Goal: Task Accomplishment & Management: Manage account settings

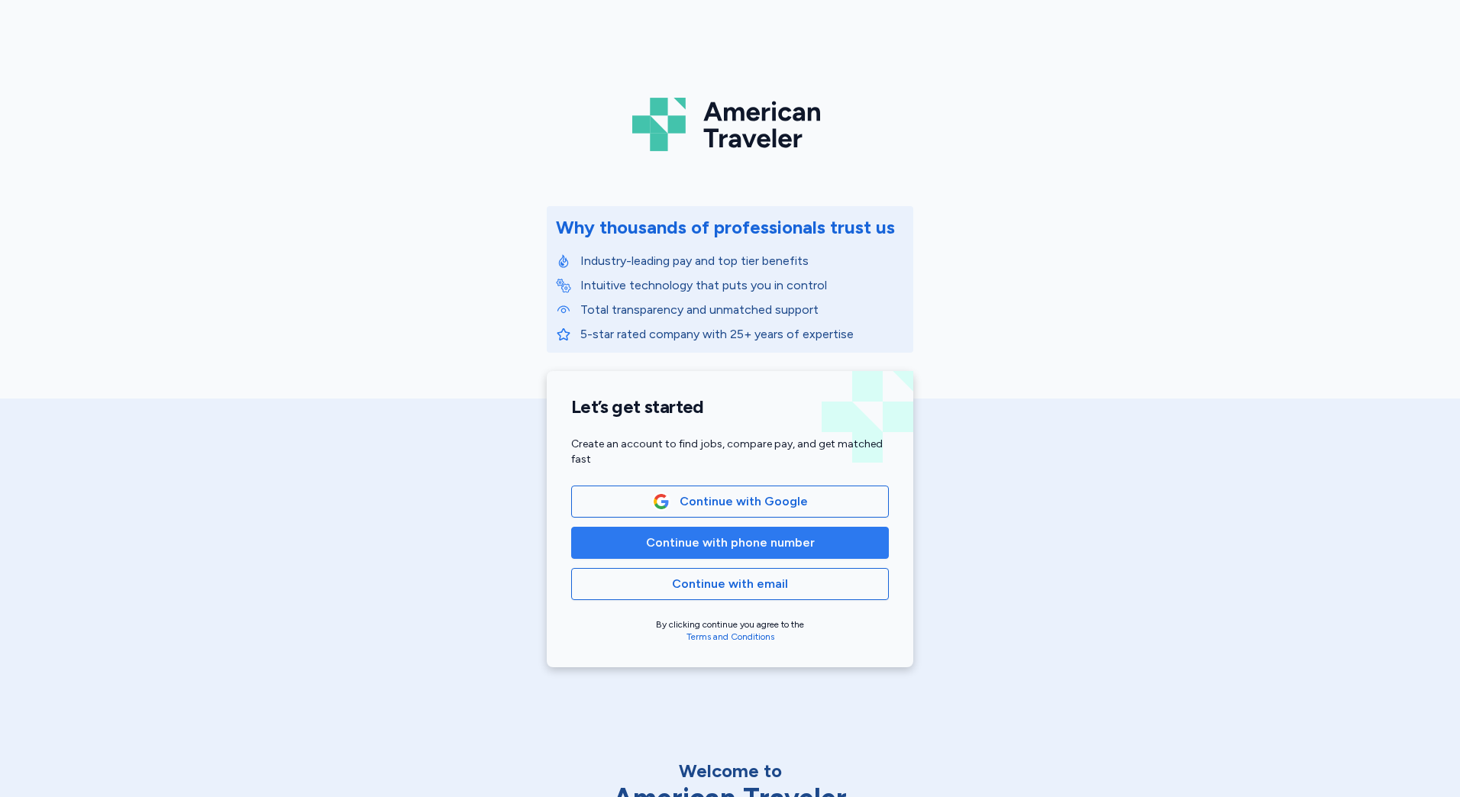
click at [718, 543] on span "Continue with phone number" at bounding box center [730, 543] width 169 height 18
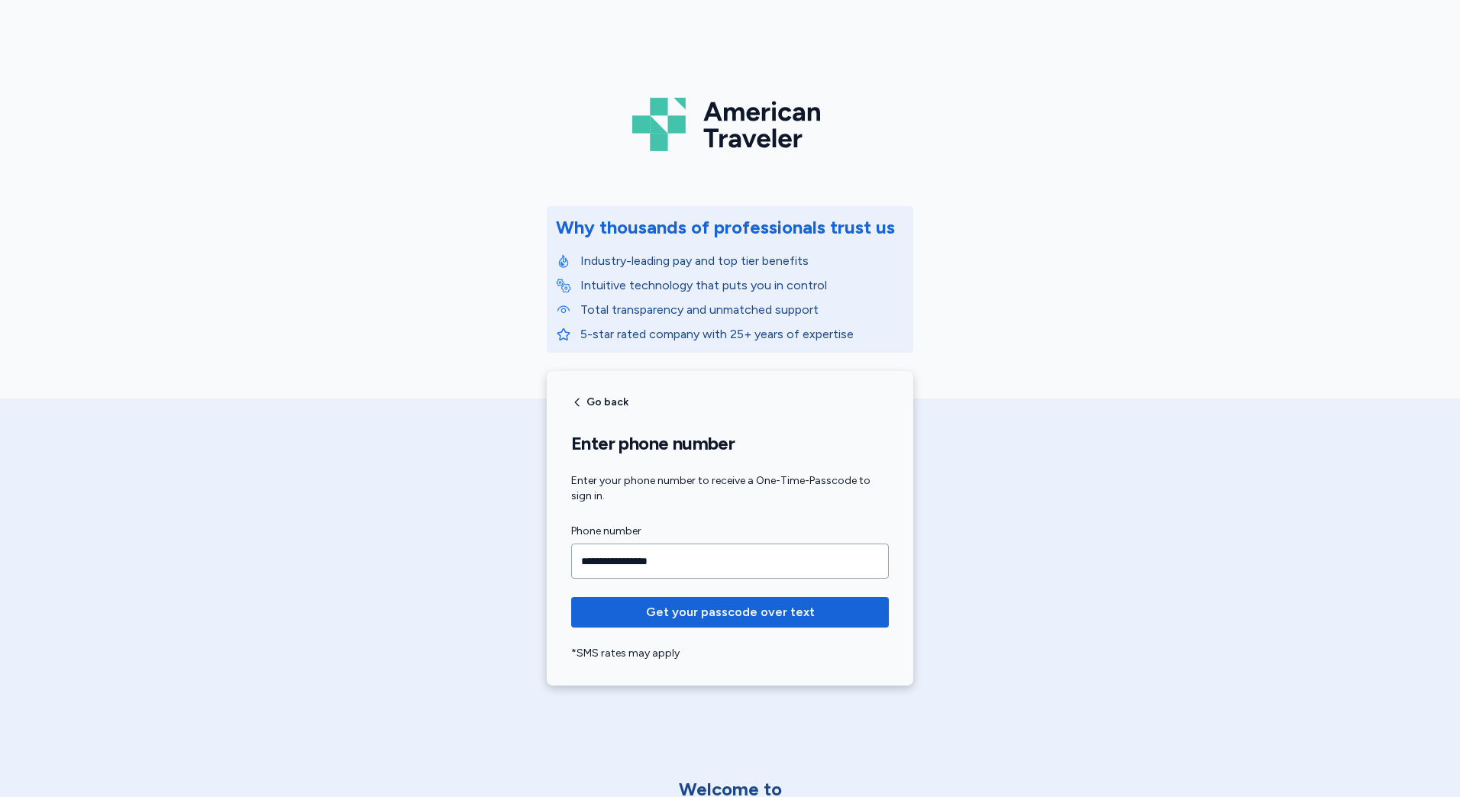
type input "**********"
click at [571, 597] on button "Get your passcode over text" at bounding box center [730, 612] width 318 height 31
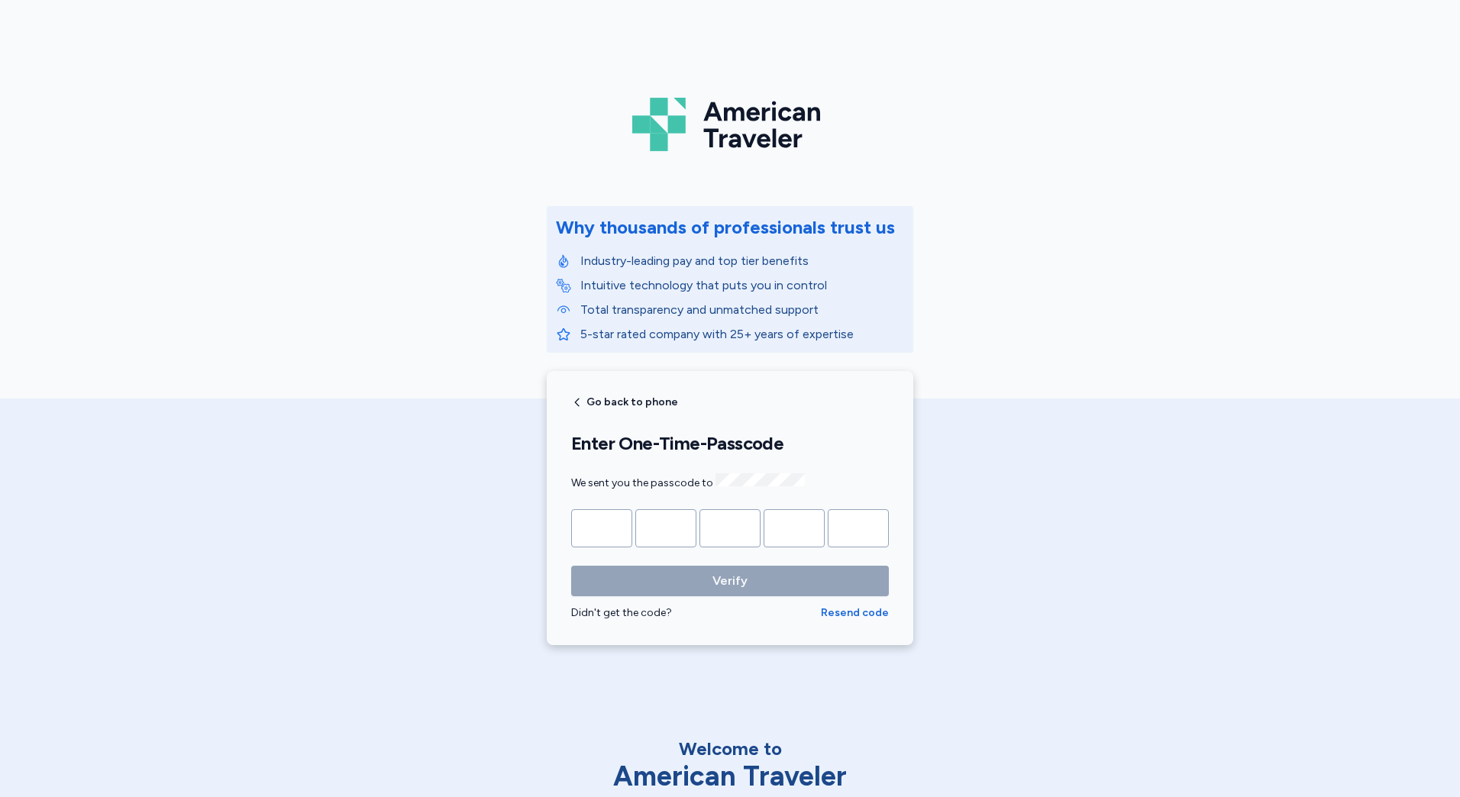
type input "*"
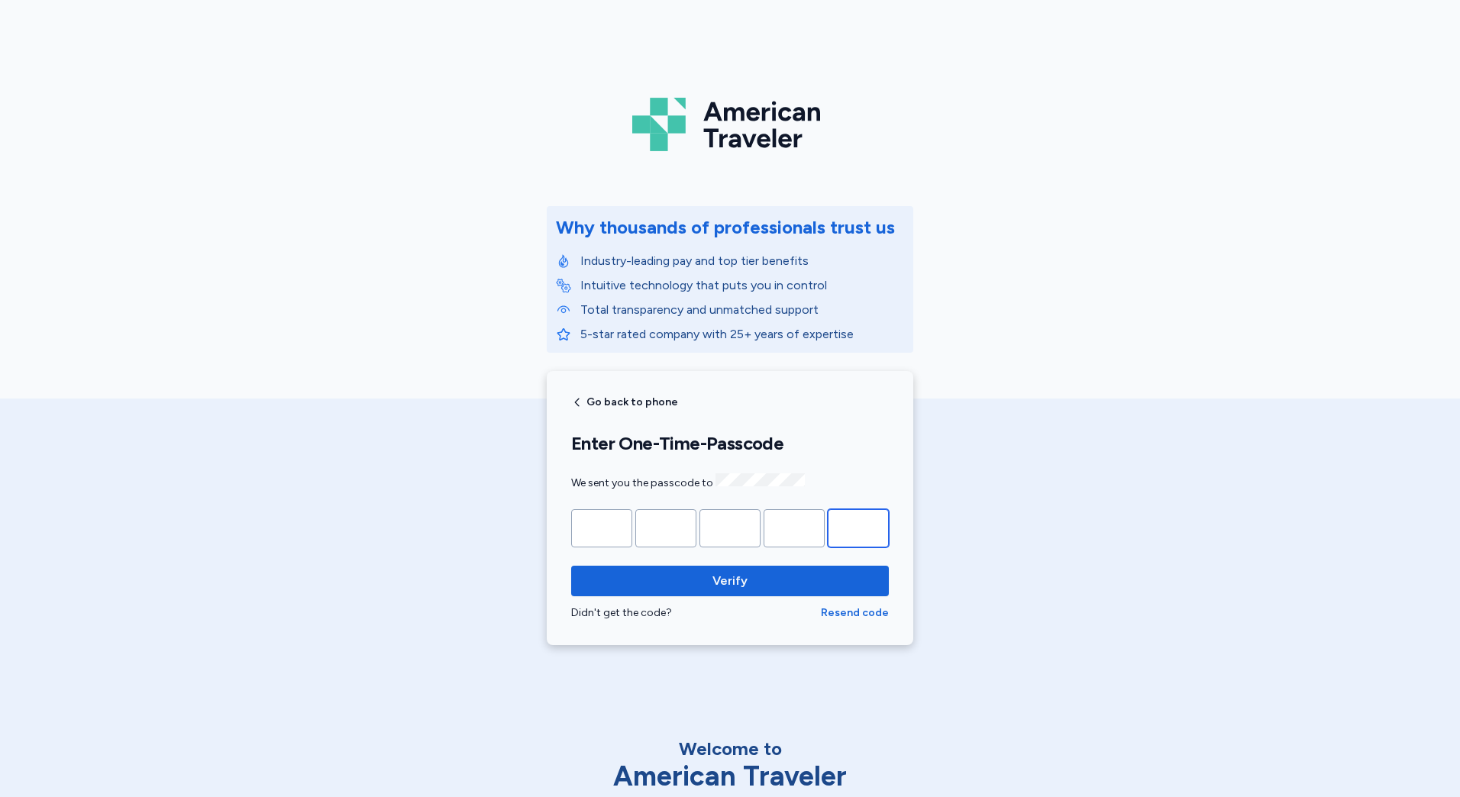
type input "*"
click at [571, 566] on button "Verify" at bounding box center [730, 581] width 318 height 31
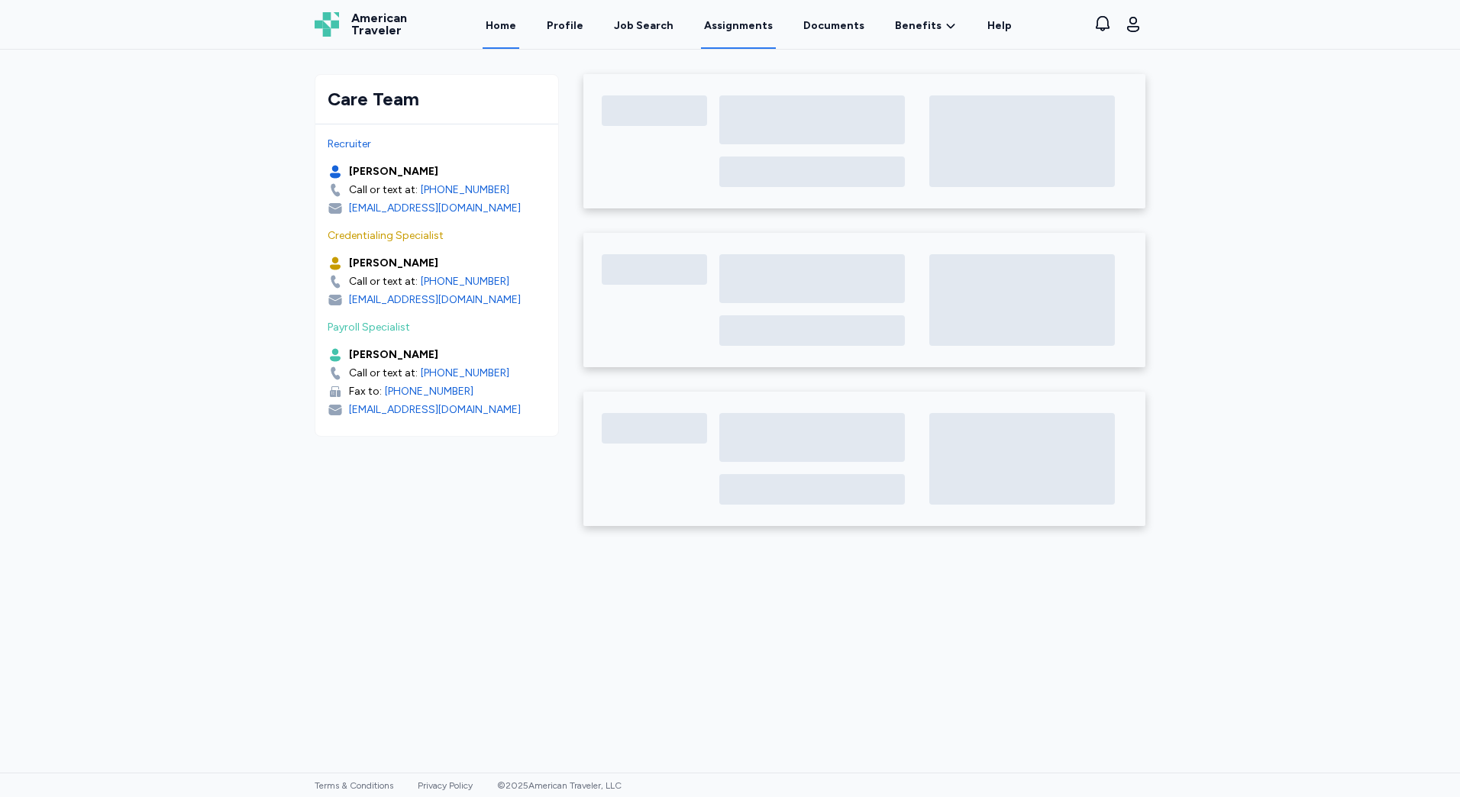
click at [726, 26] on link "Assignments" at bounding box center [738, 25] width 75 height 47
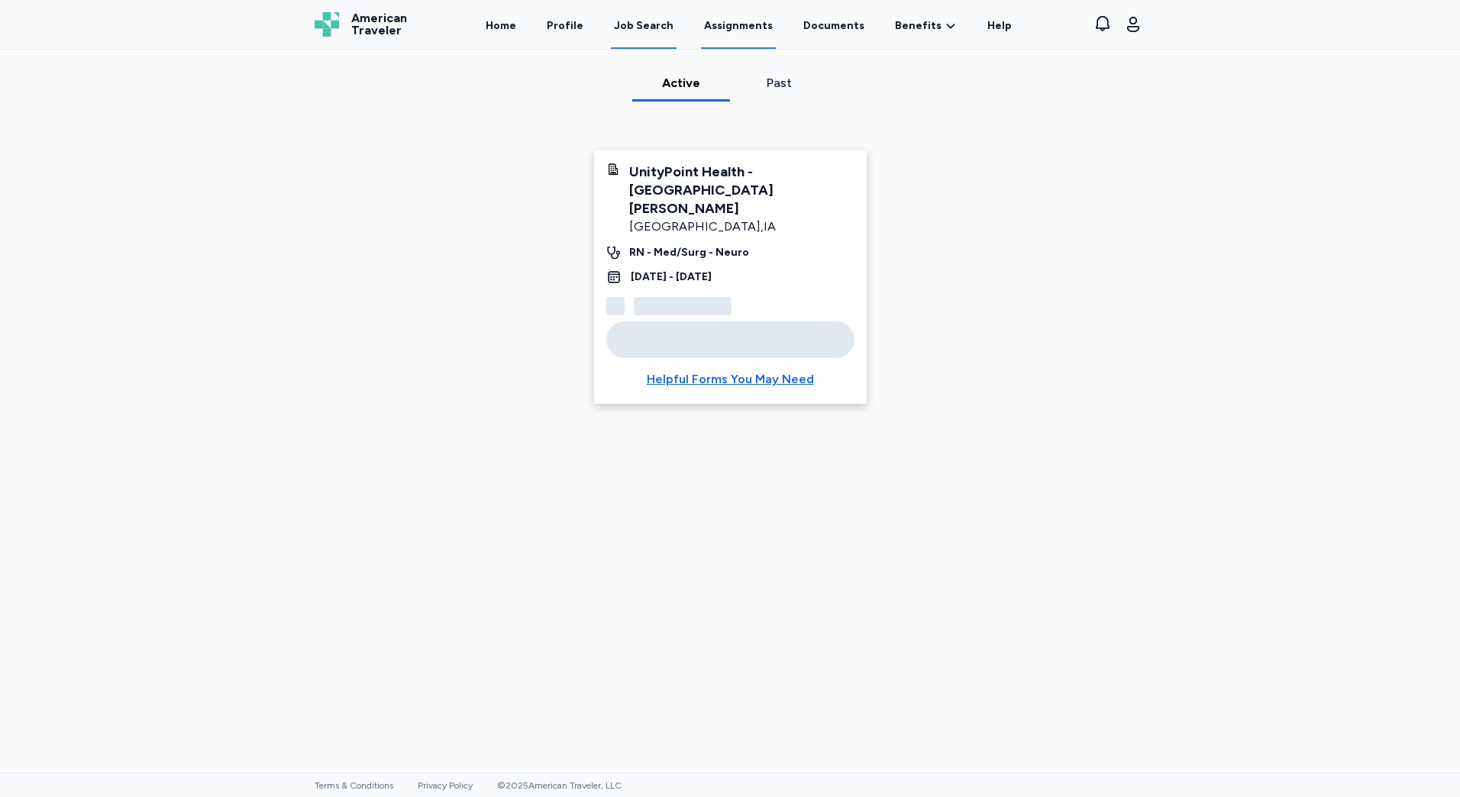
click at [628, 32] on div "Job Search" at bounding box center [644, 25] width 60 height 15
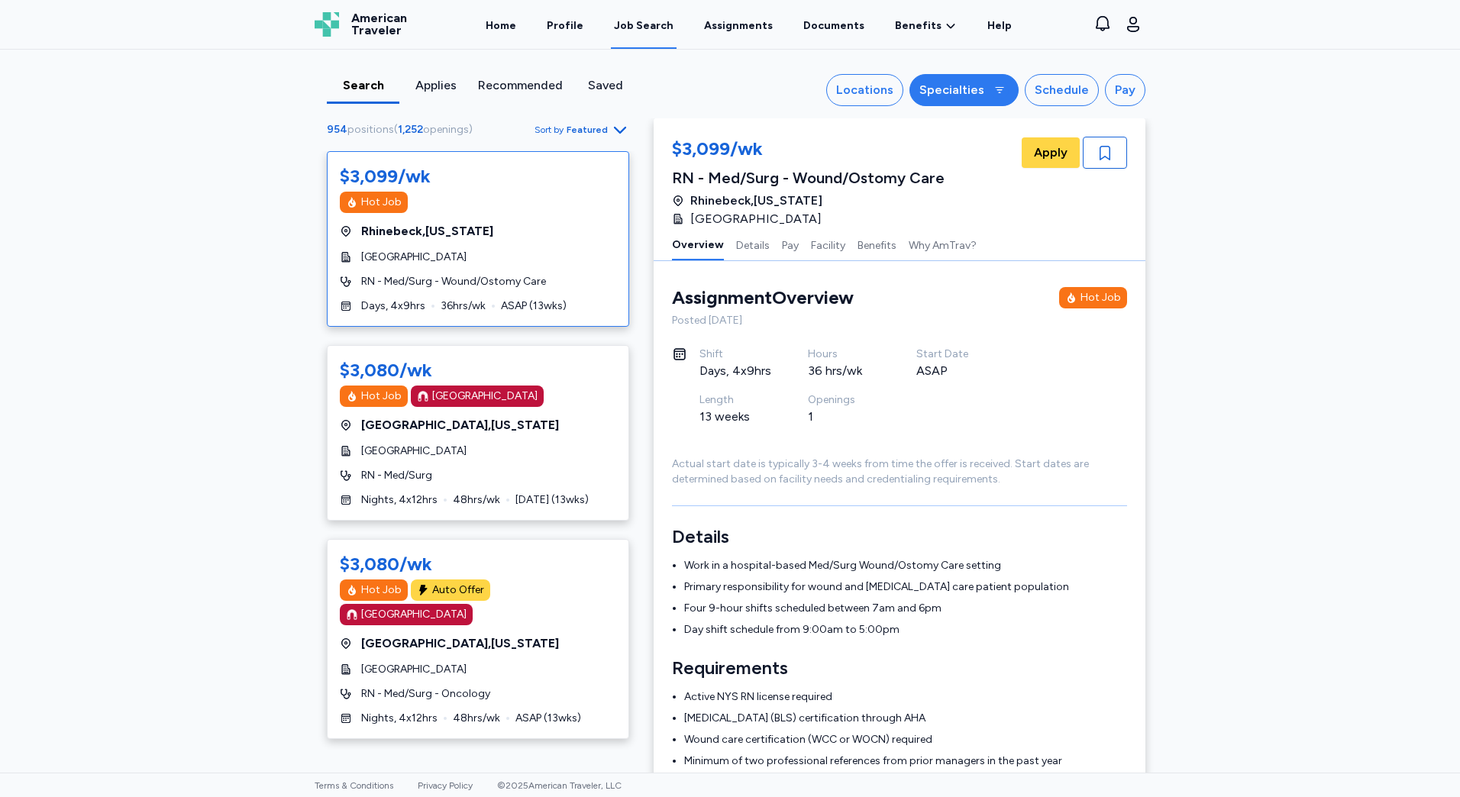
click at [961, 102] on button "Specialties" at bounding box center [964, 90] width 109 height 32
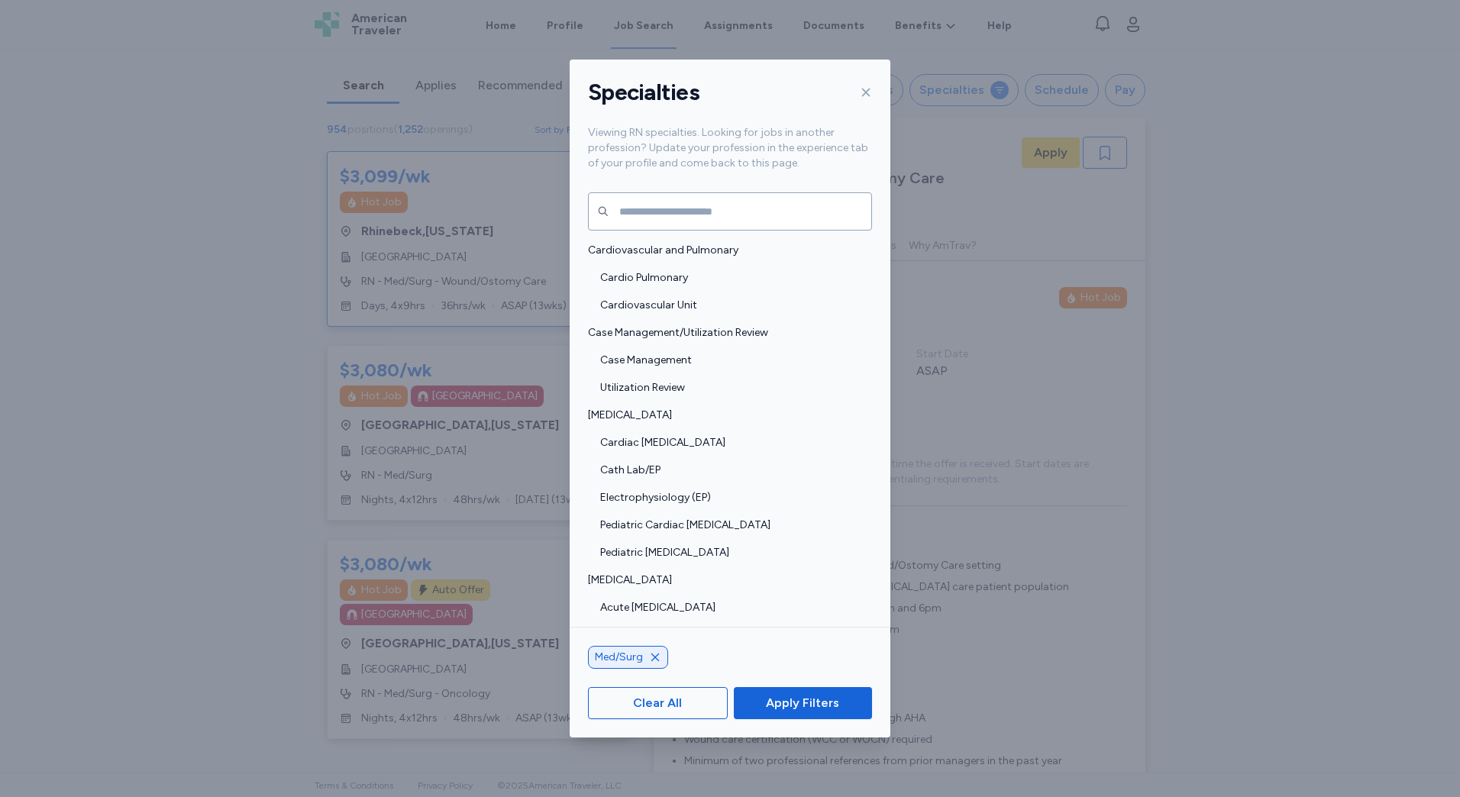
click at [1114, 419] on div "Specialties Viewing RN specialties. Looking for jobs in another profession? Upd…" at bounding box center [730, 398] width 1460 height 797
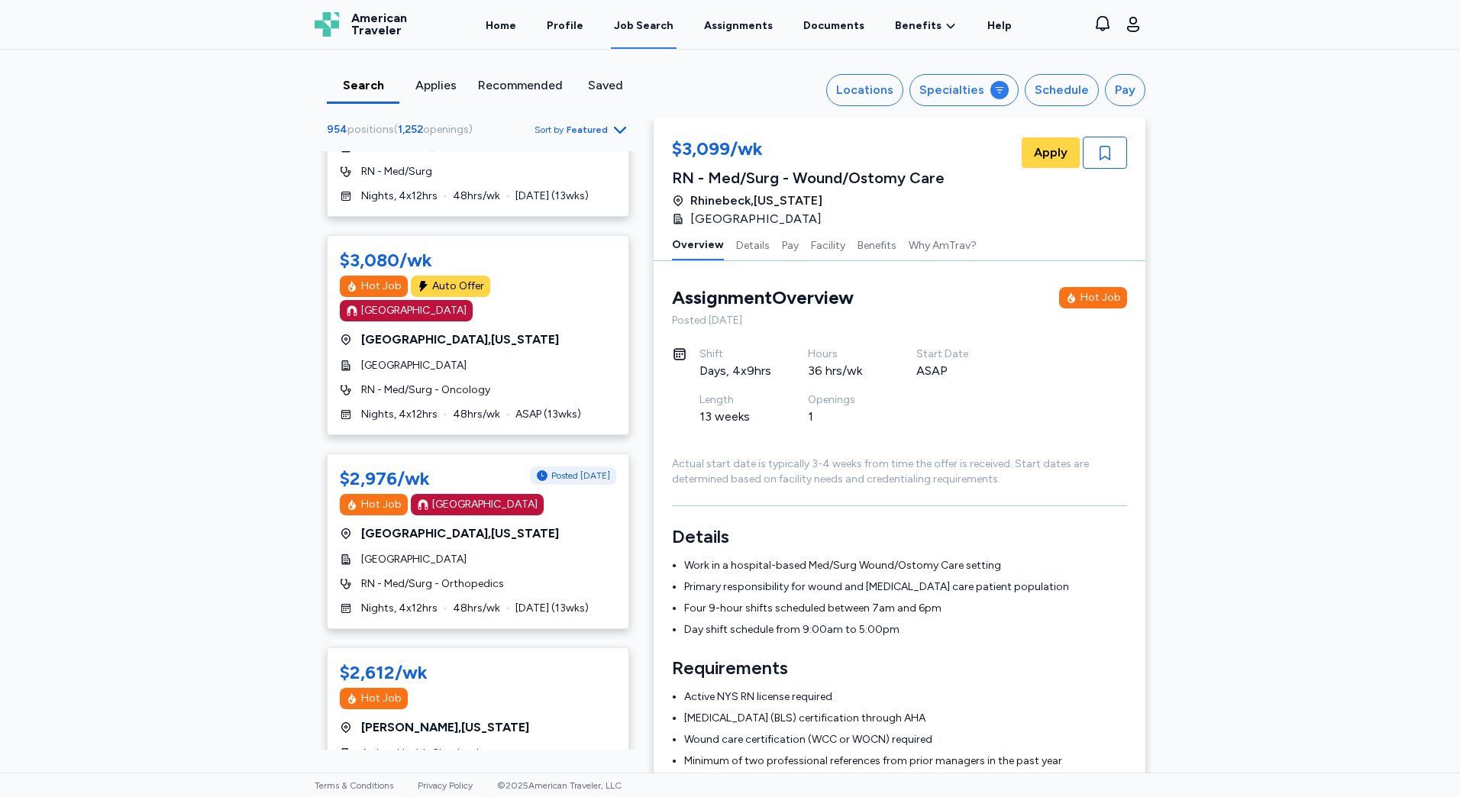
scroll to position [229, 0]
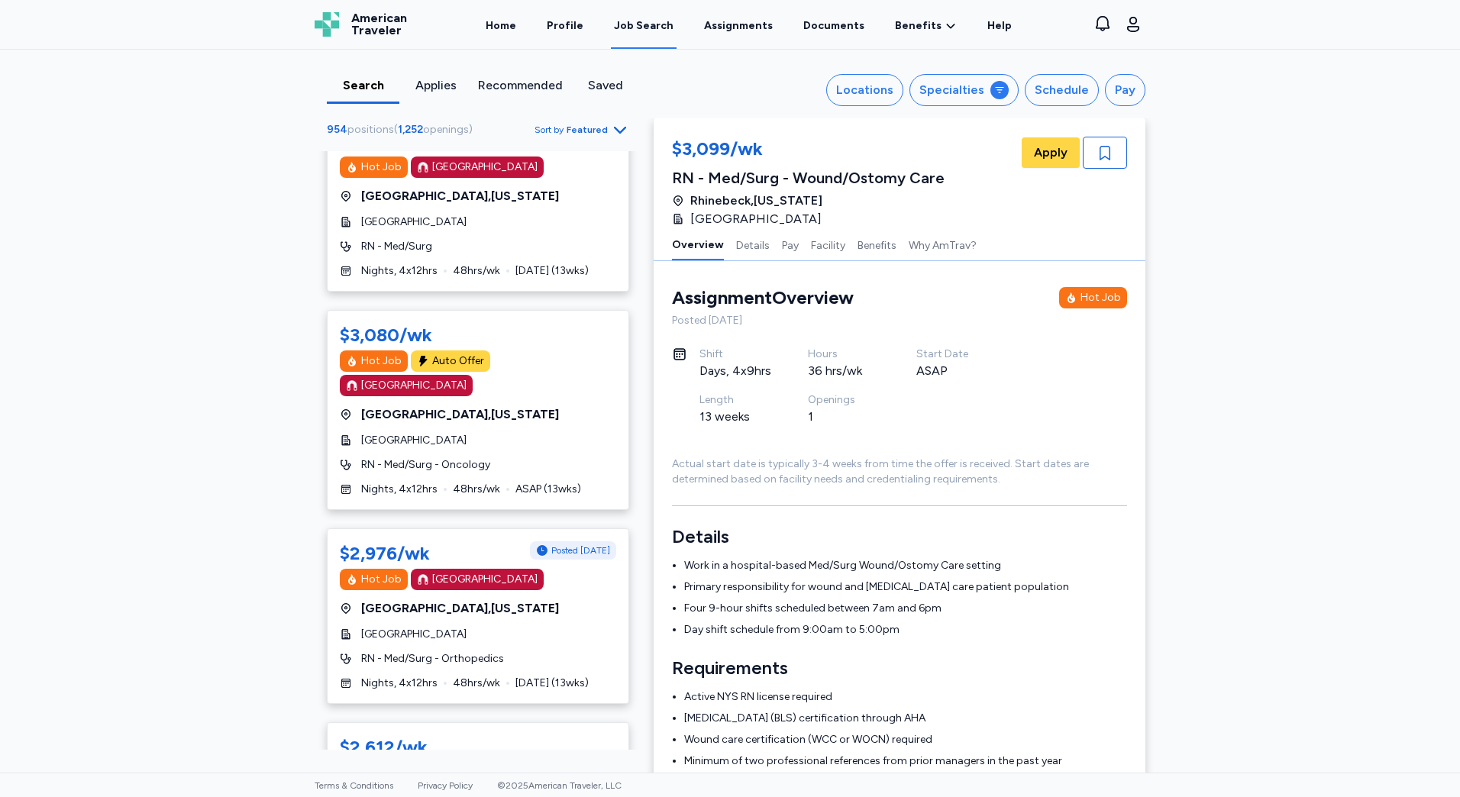
drag, startPoint x: 472, startPoint y: 247, endPoint x: 522, endPoint y: 309, distance: 79.3
click at [477, 250] on div "RN - Med/Surg" at bounding box center [478, 246] width 276 height 15
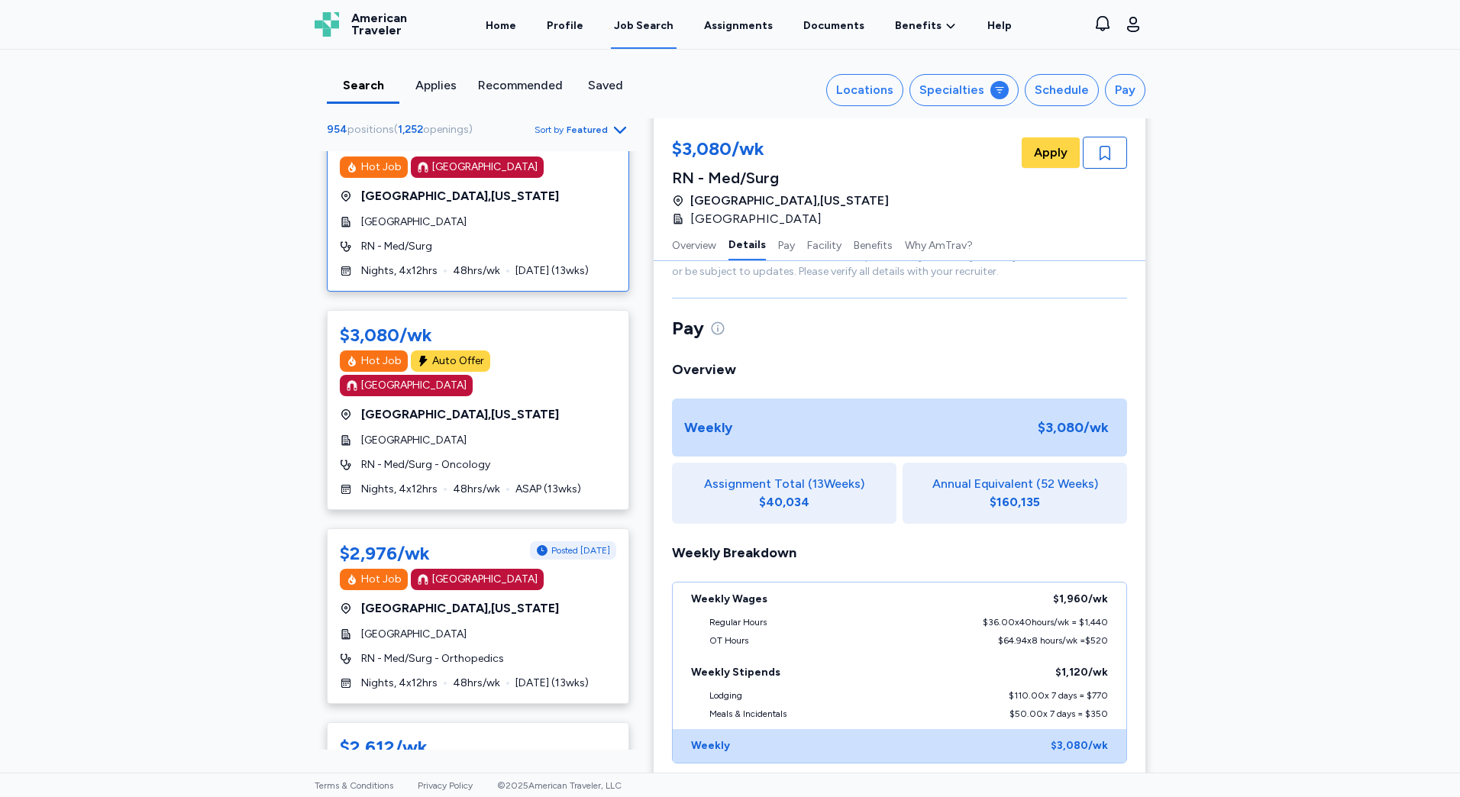
scroll to position [1224, 0]
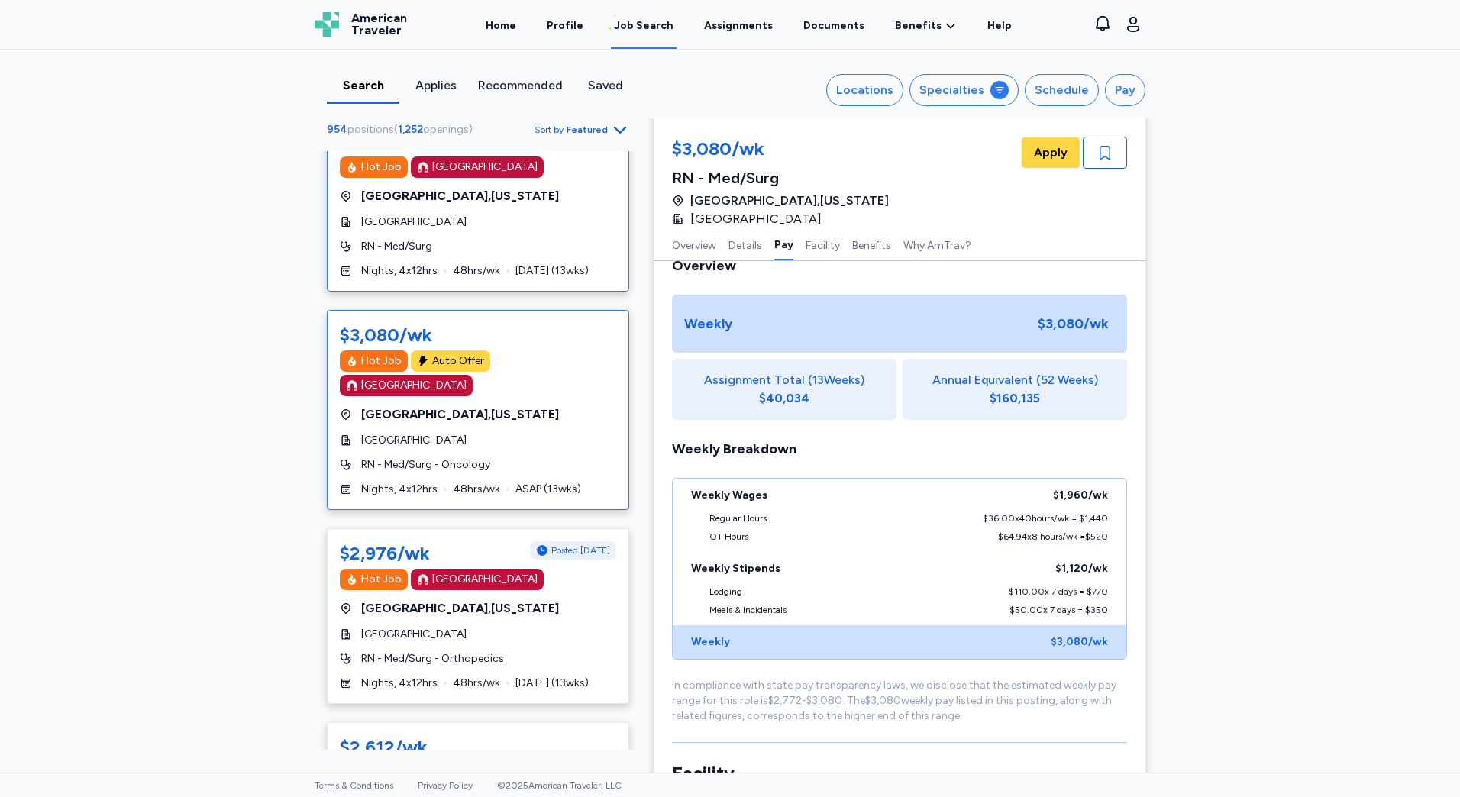
click at [467, 433] on span "[GEOGRAPHIC_DATA]" at bounding box center [413, 440] width 105 height 15
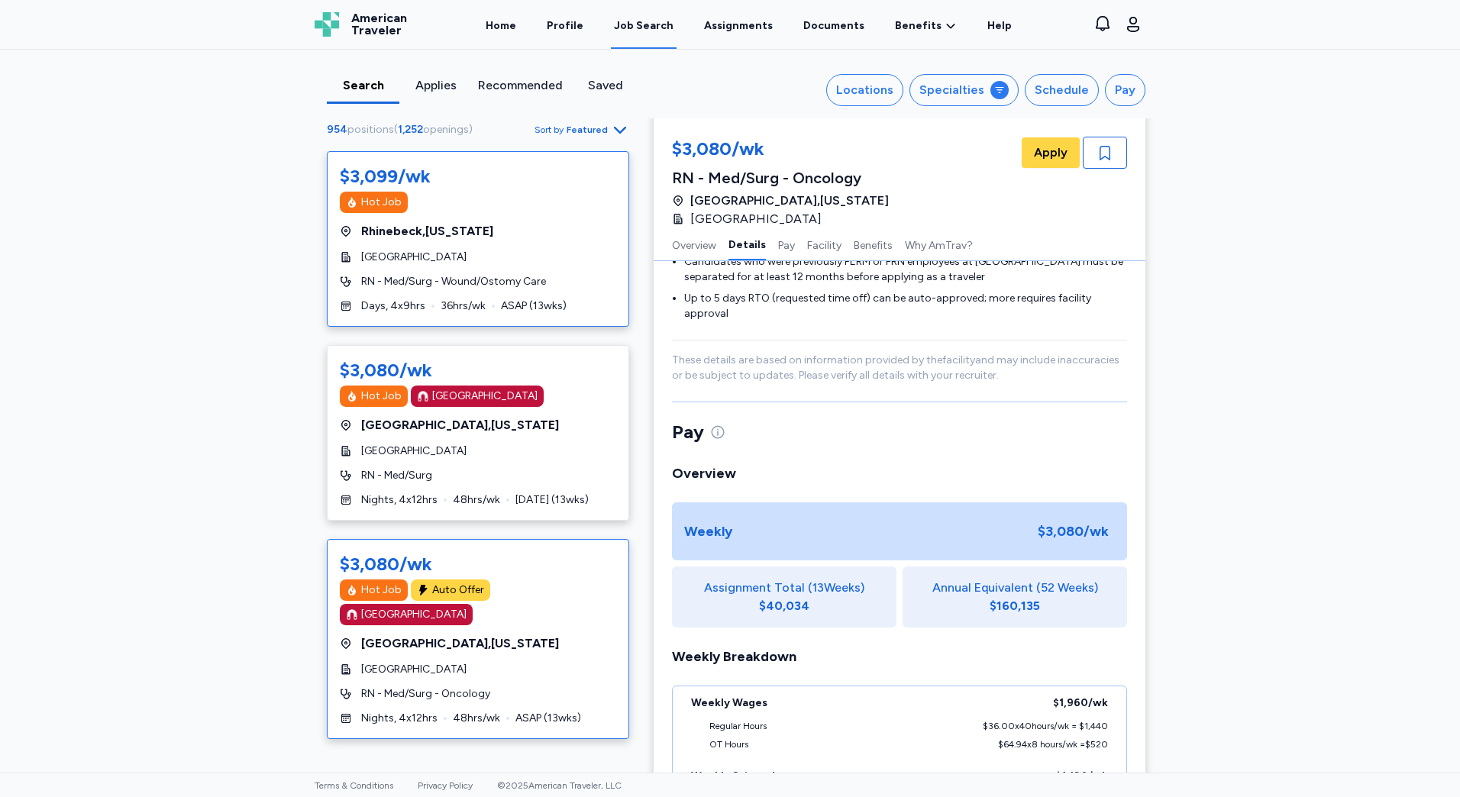
click at [420, 308] on div "Days, 4x9hrs 36 hrs/wk ASAP ( 13 wks)" at bounding box center [478, 306] width 276 height 15
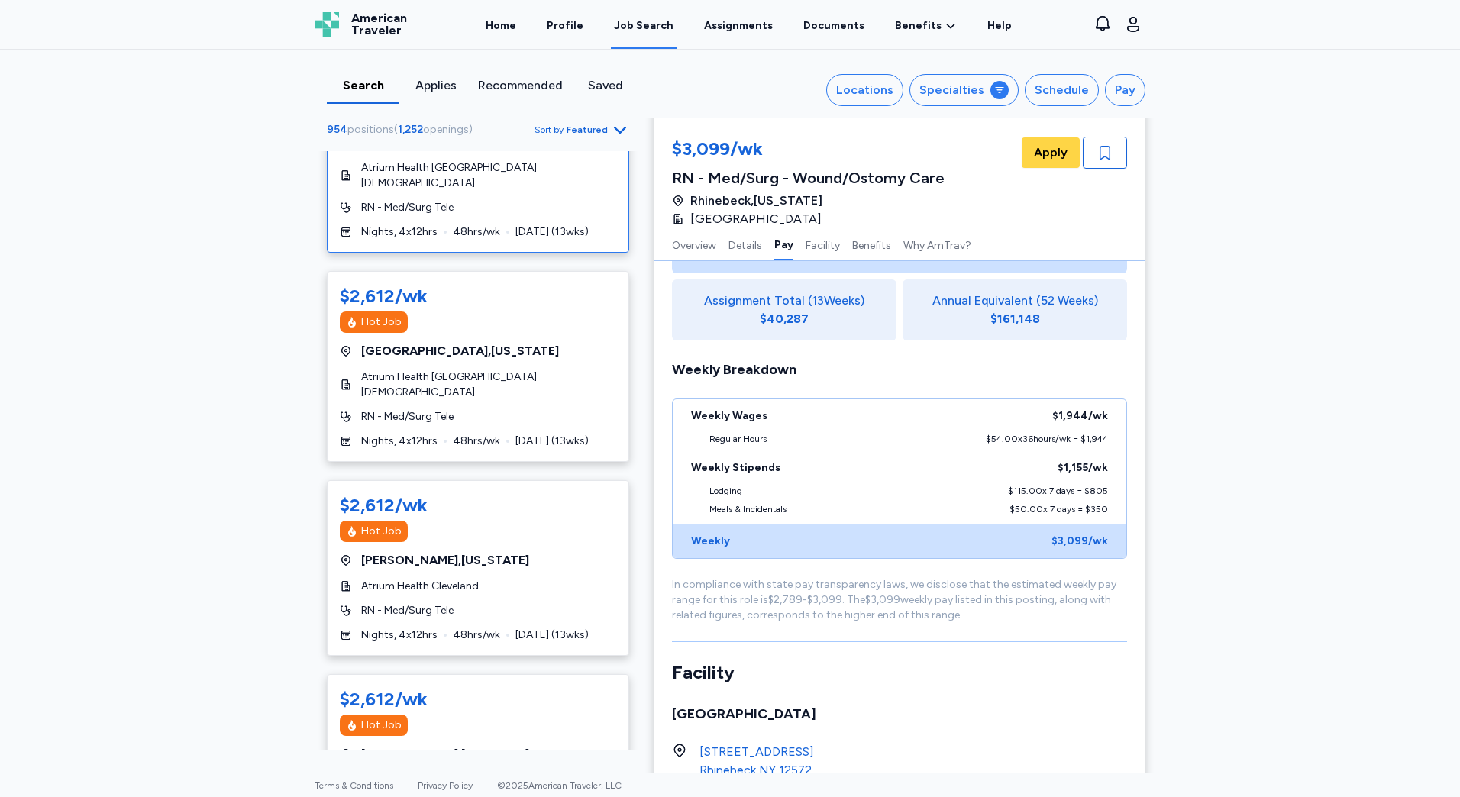
scroll to position [1298, 0]
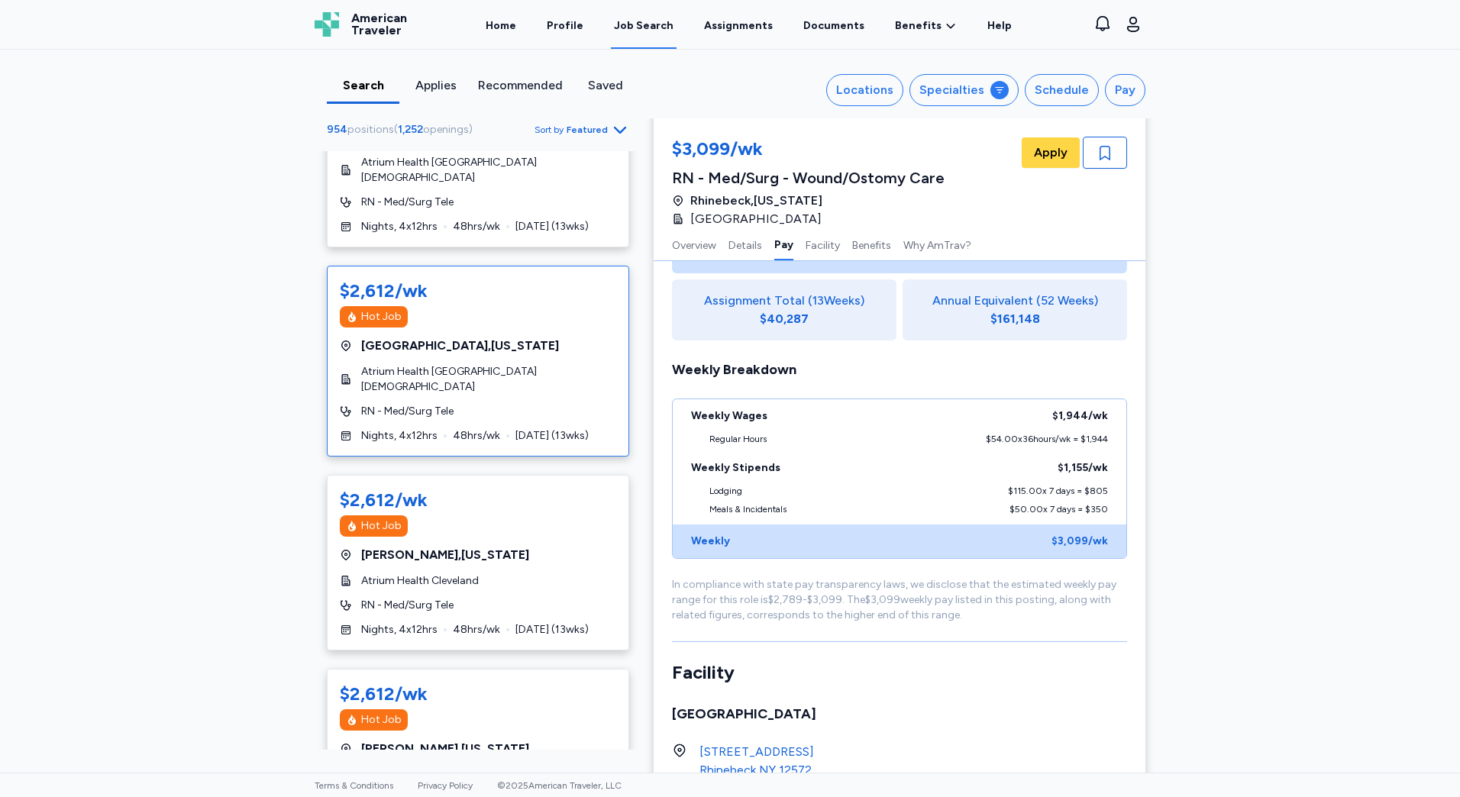
click at [566, 428] on span "[DATE] ( 13 wks)" at bounding box center [552, 435] width 73 height 15
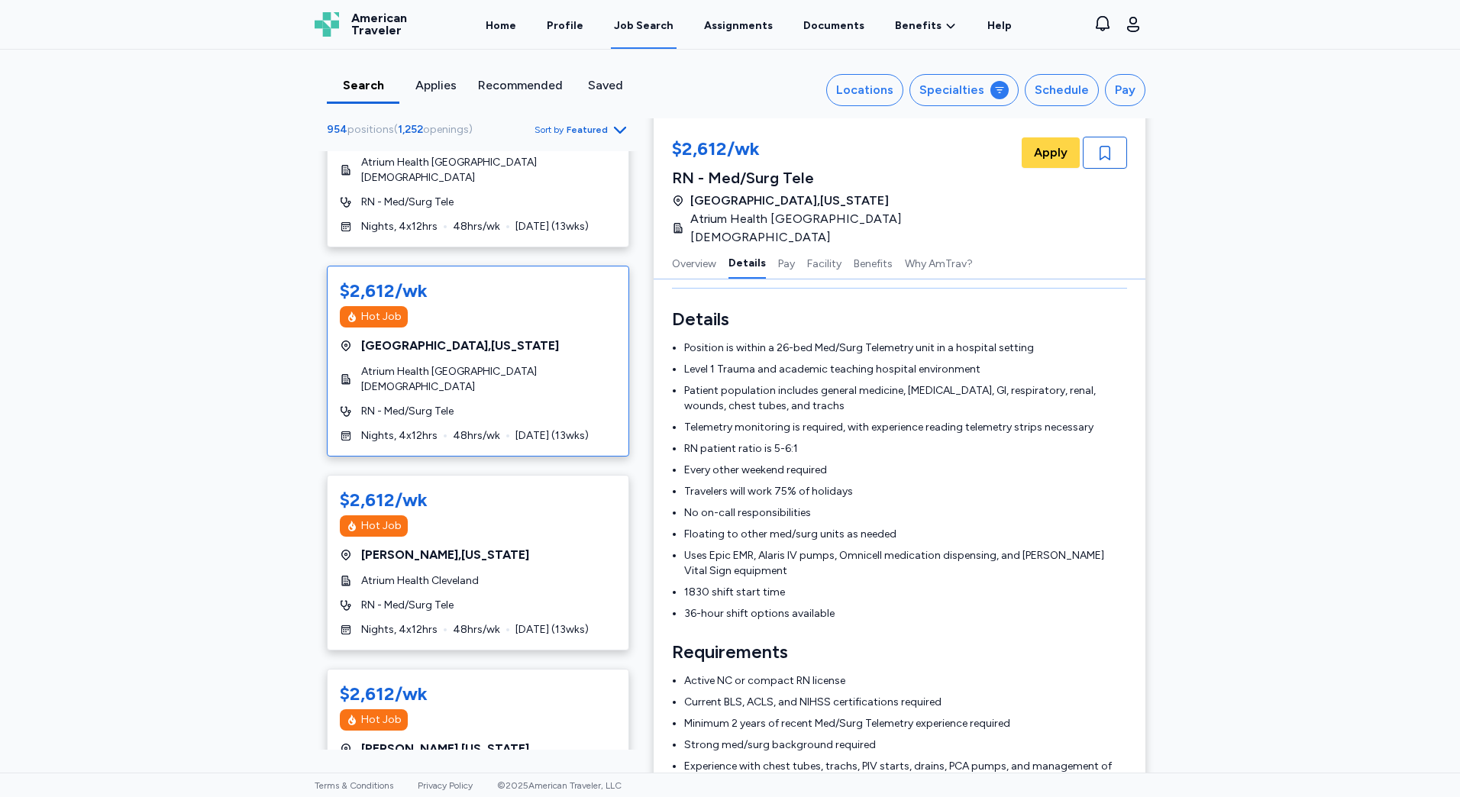
scroll to position [231, 0]
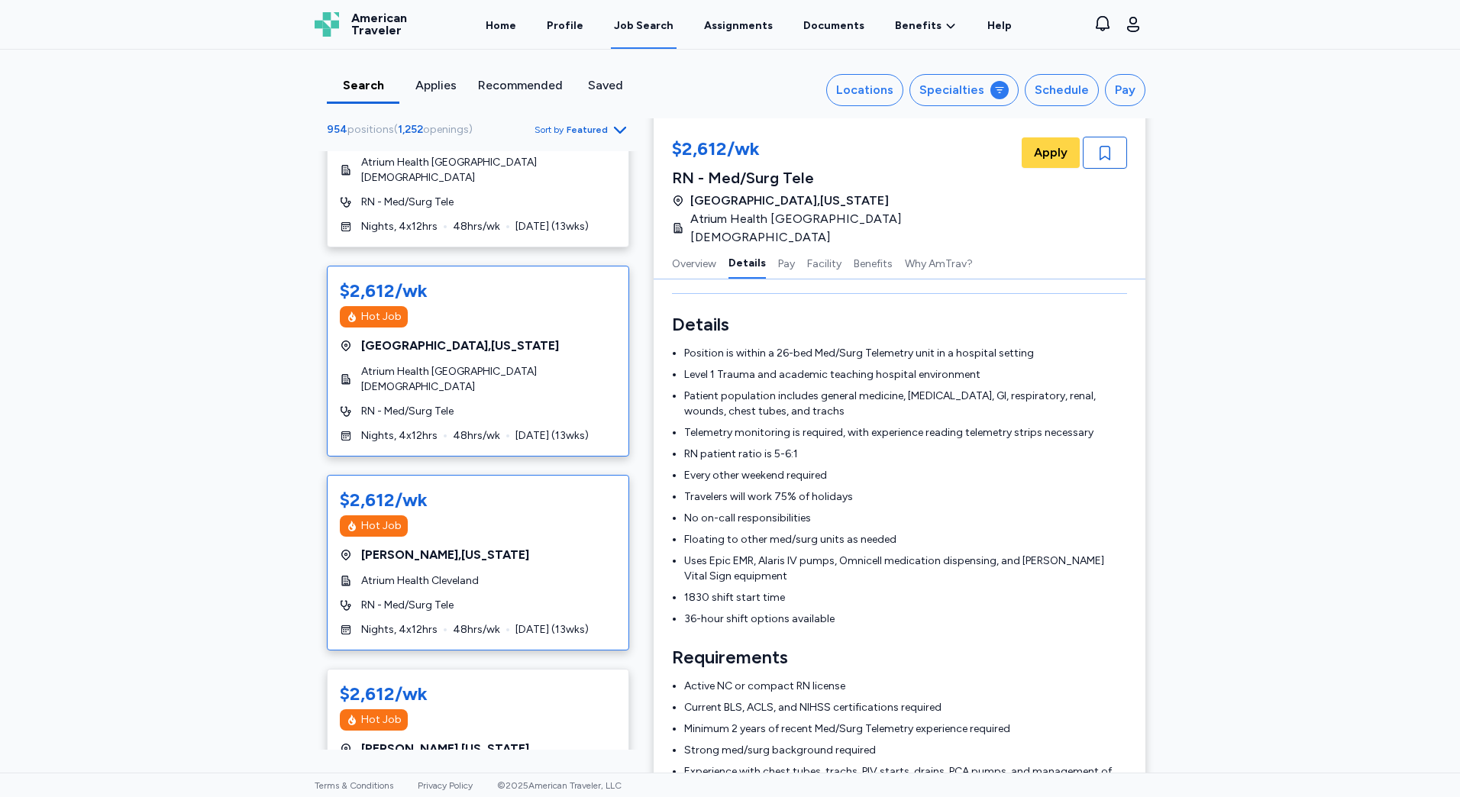
click at [435, 598] on span "RN - Med/Surg Tele" at bounding box center [407, 605] width 92 height 15
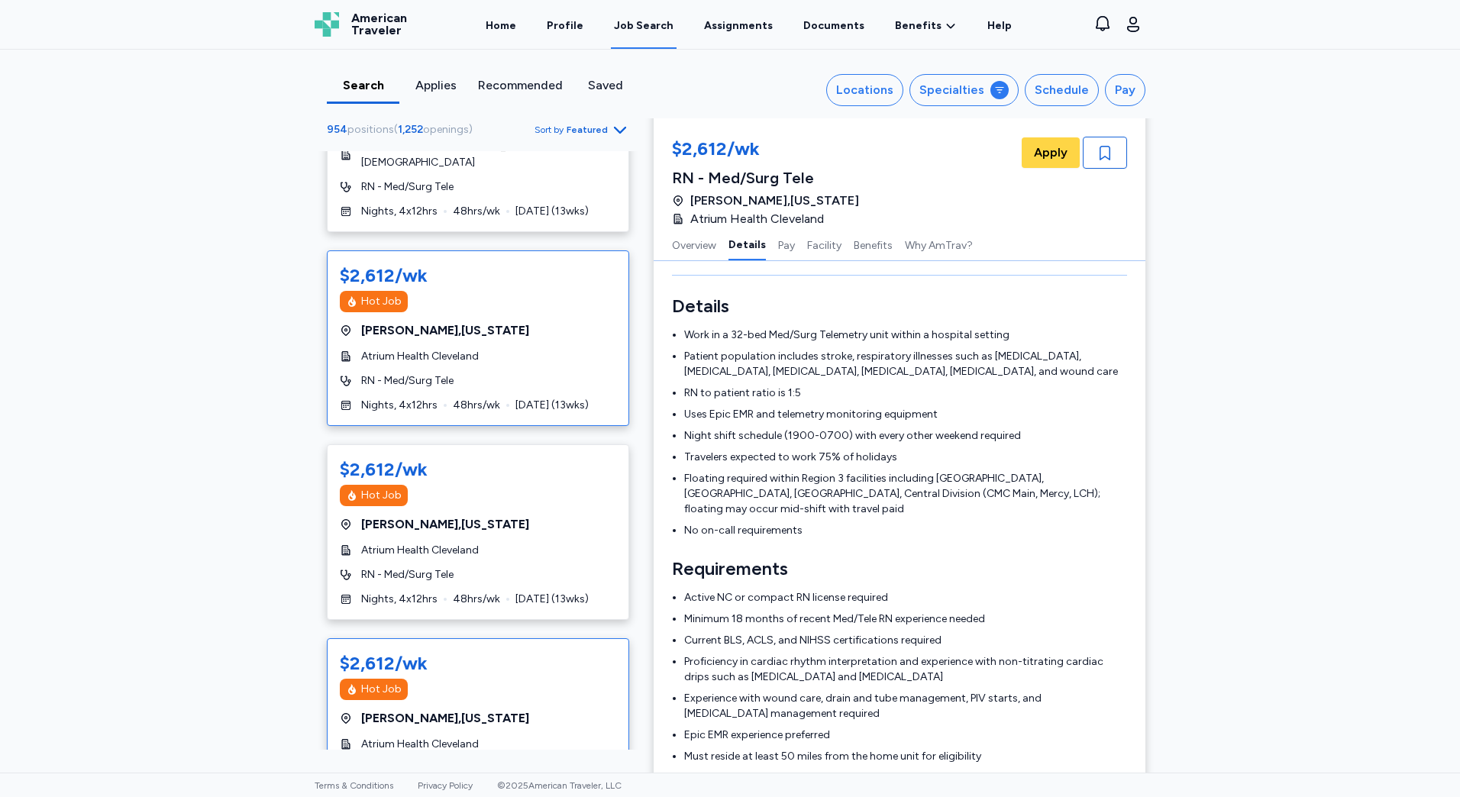
scroll to position [1528, 0]
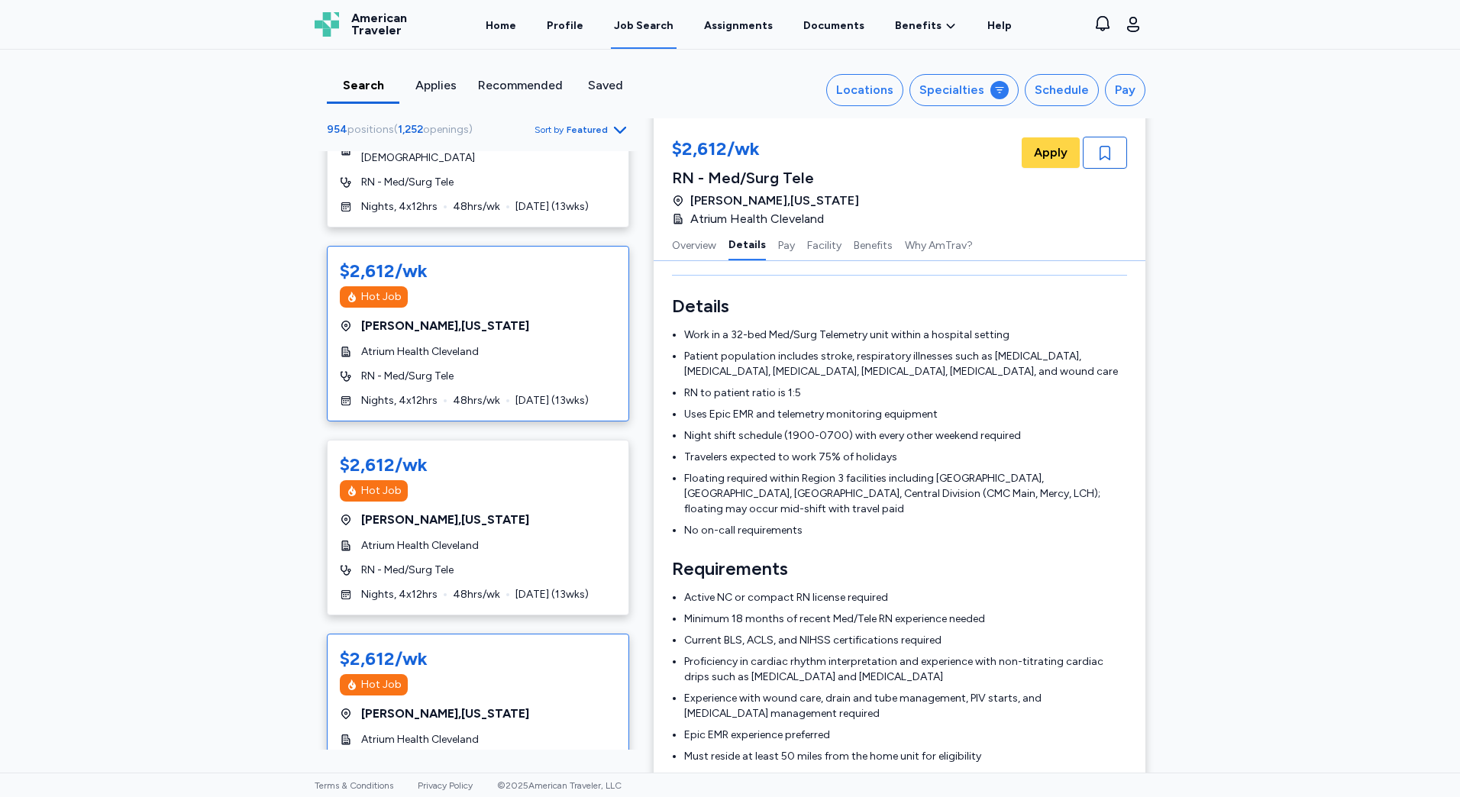
drag, startPoint x: 457, startPoint y: 638, endPoint x: 468, endPoint y: 639, distance: 11.5
click at [458, 705] on span "[GEOGRAPHIC_DATA] , [US_STATE]" at bounding box center [445, 714] width 168 height 18
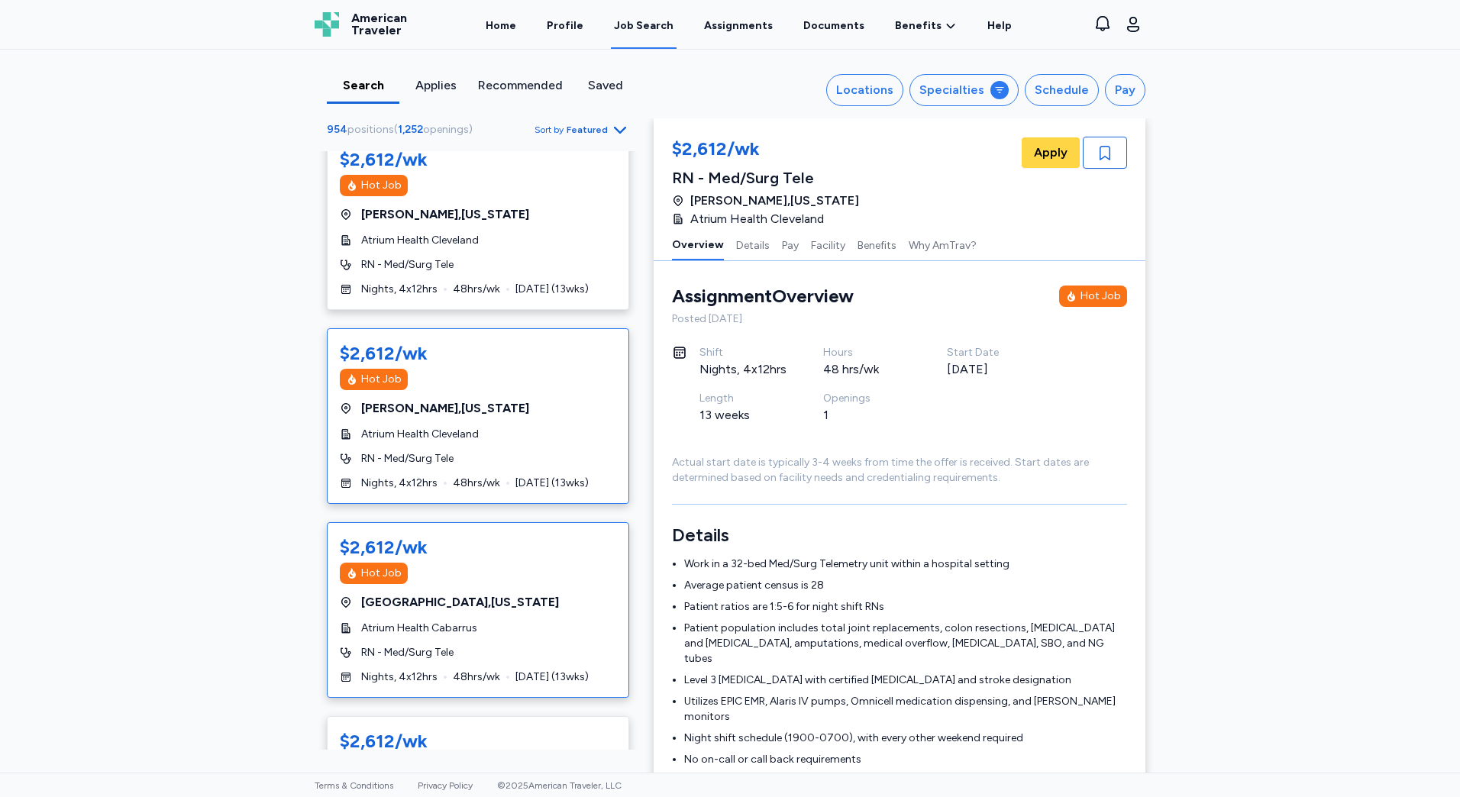
click at [535, 574] on div "$2,612/wk Hot Job [GEOGRAPHIC_DATA] , [US_STATE] Atrium Health Cabarrus RN - Me…" at bounding box center [478, 610] width 302 height 176
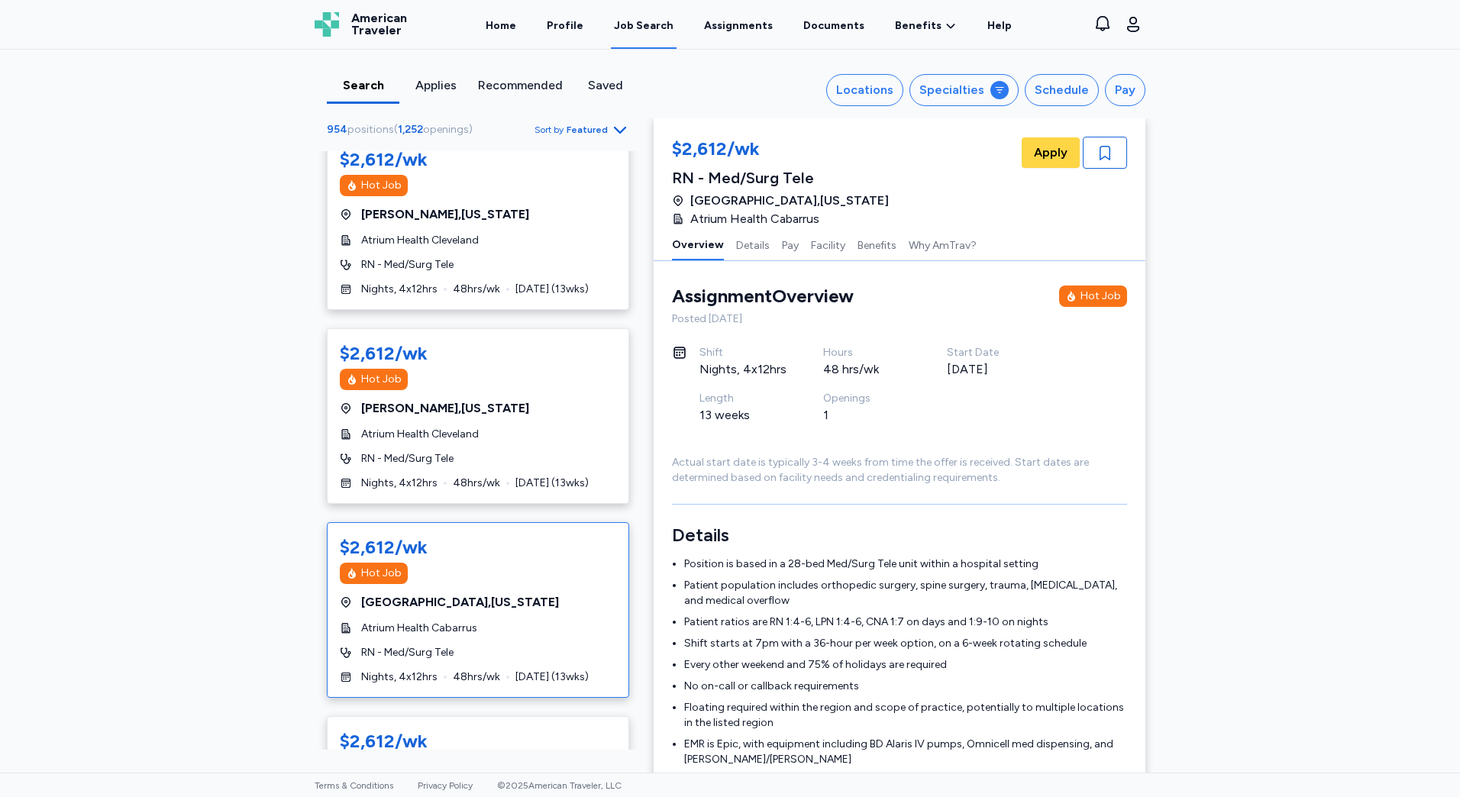
scroll to position [2139, 0]
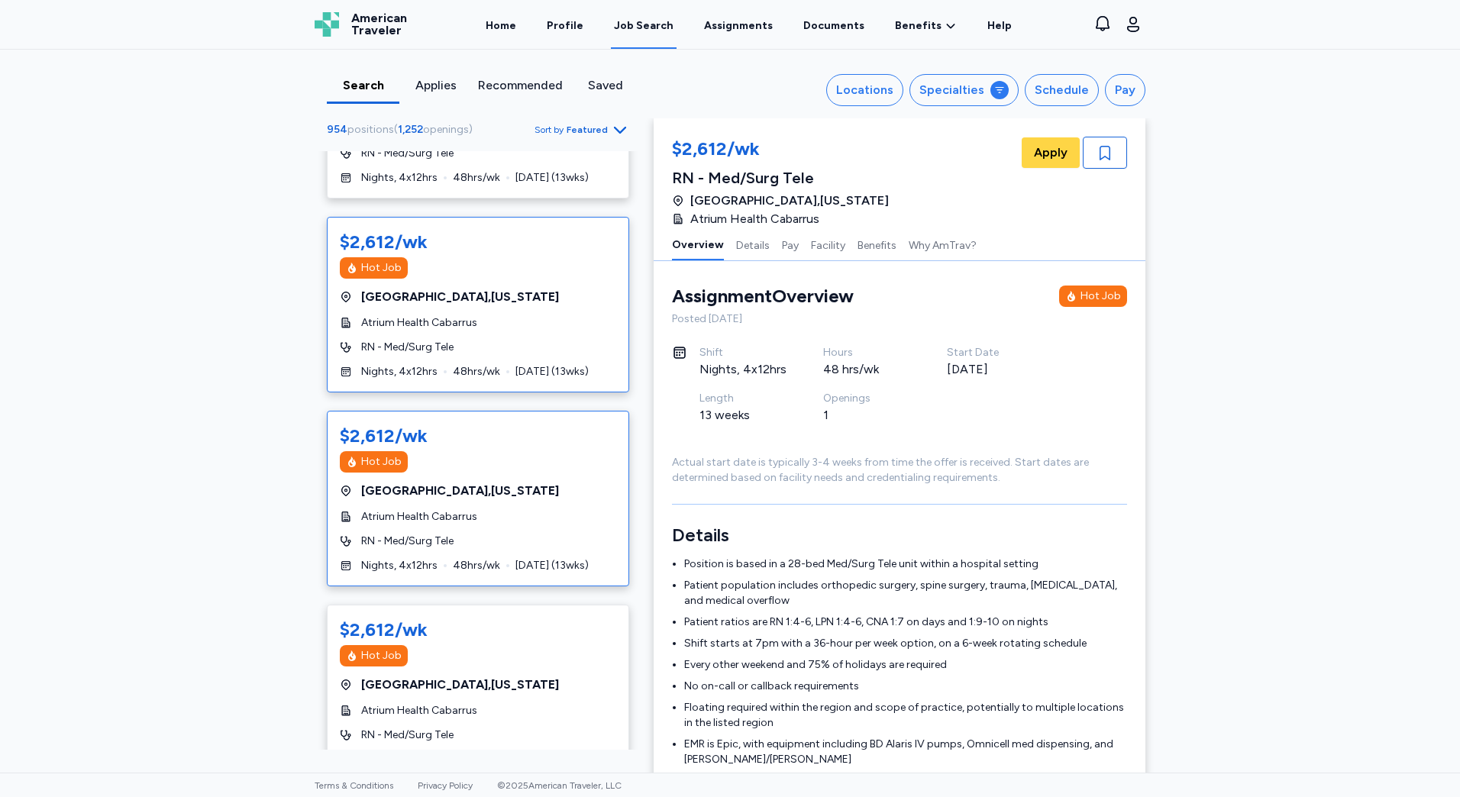
click at [519, 481] on div "$2,612/wk Hot Job [GEOGRAPHIC_DATA] , [US_STATE] Atrium Health Cabarrus RN - Me…" at bounding box center [478, 499] width 302 height 176
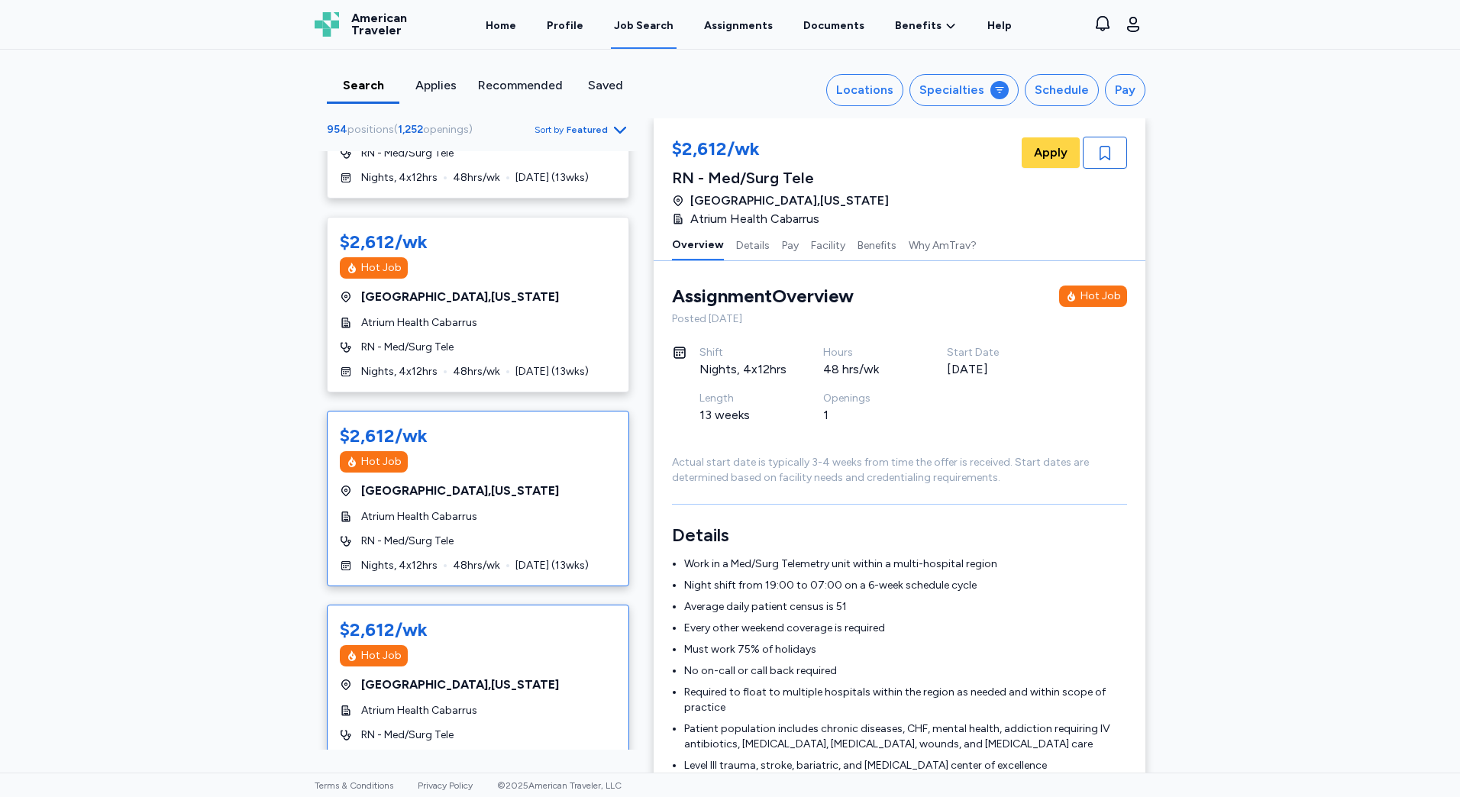
click at [525, 618] on div "$2,612/wk" at bounding box center [478, 630] width 276 height 24
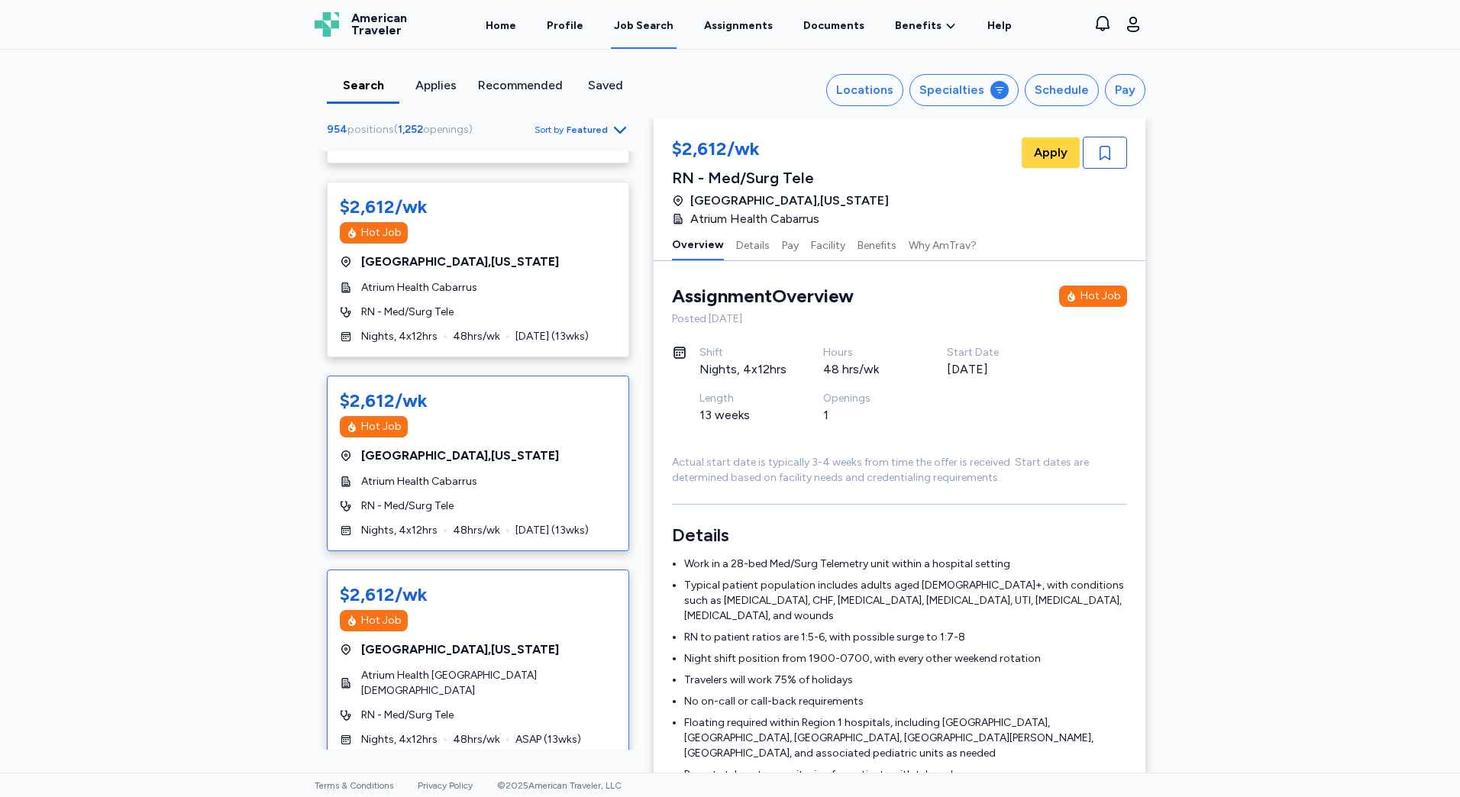
click at [529, 641] on span "[GEOGRAPHIC_DATA] , [US_STATE]" at bounding box center [460, 650] width 198 height 18
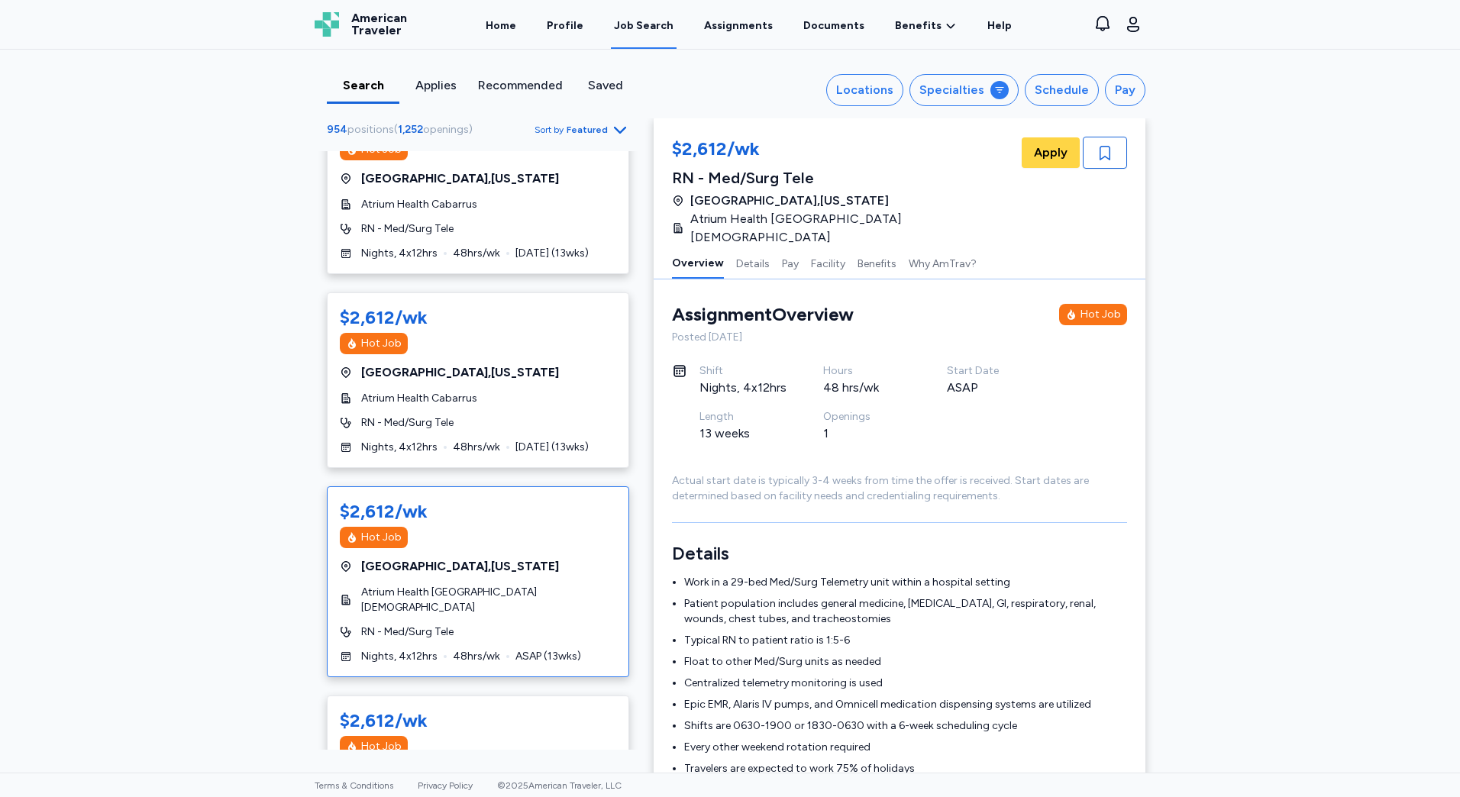
scroll to position [2673, 0]
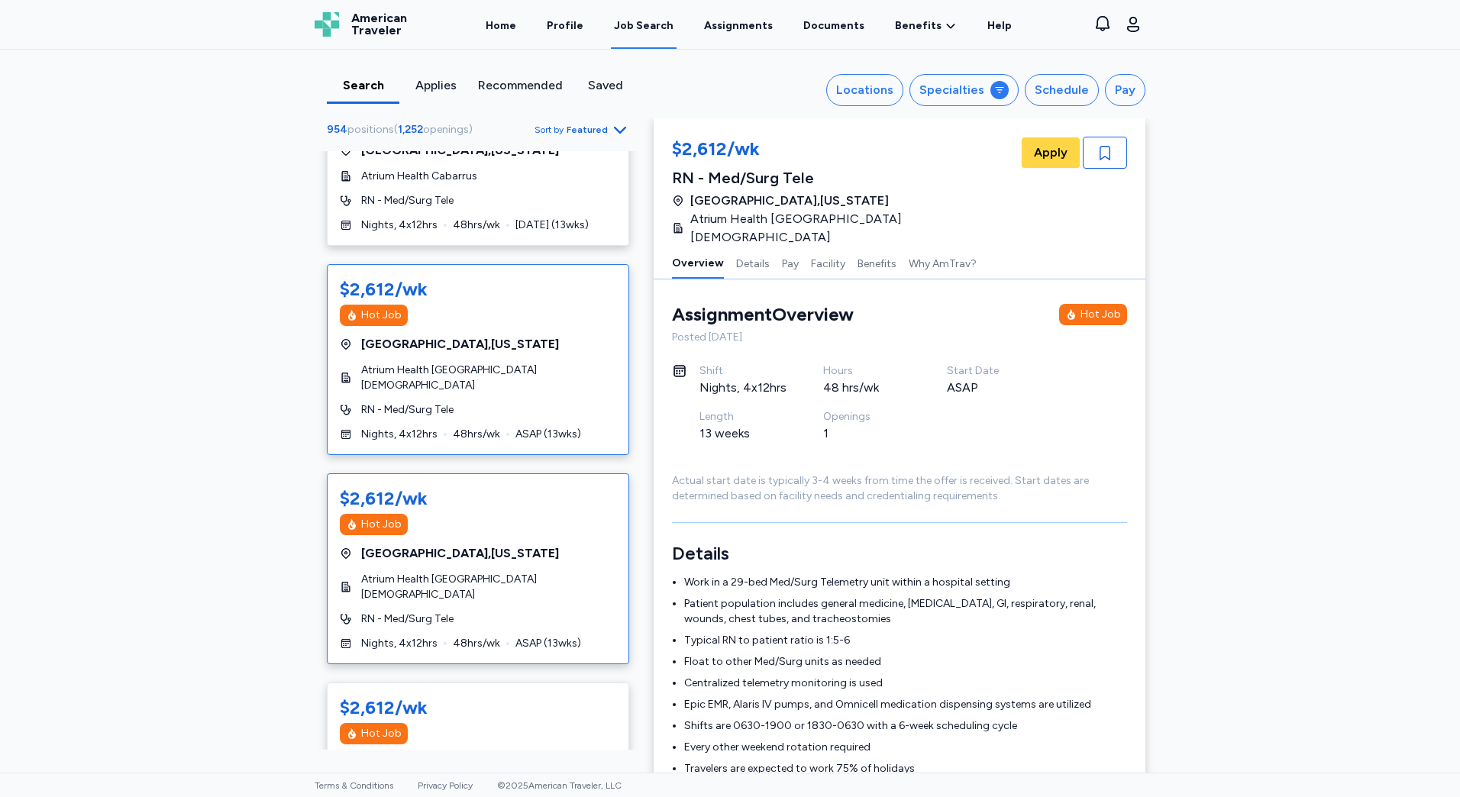
click at [536, 636] on span "ASAP ( 13 wks)" at bounding box center [549, 643] width 66 height 15
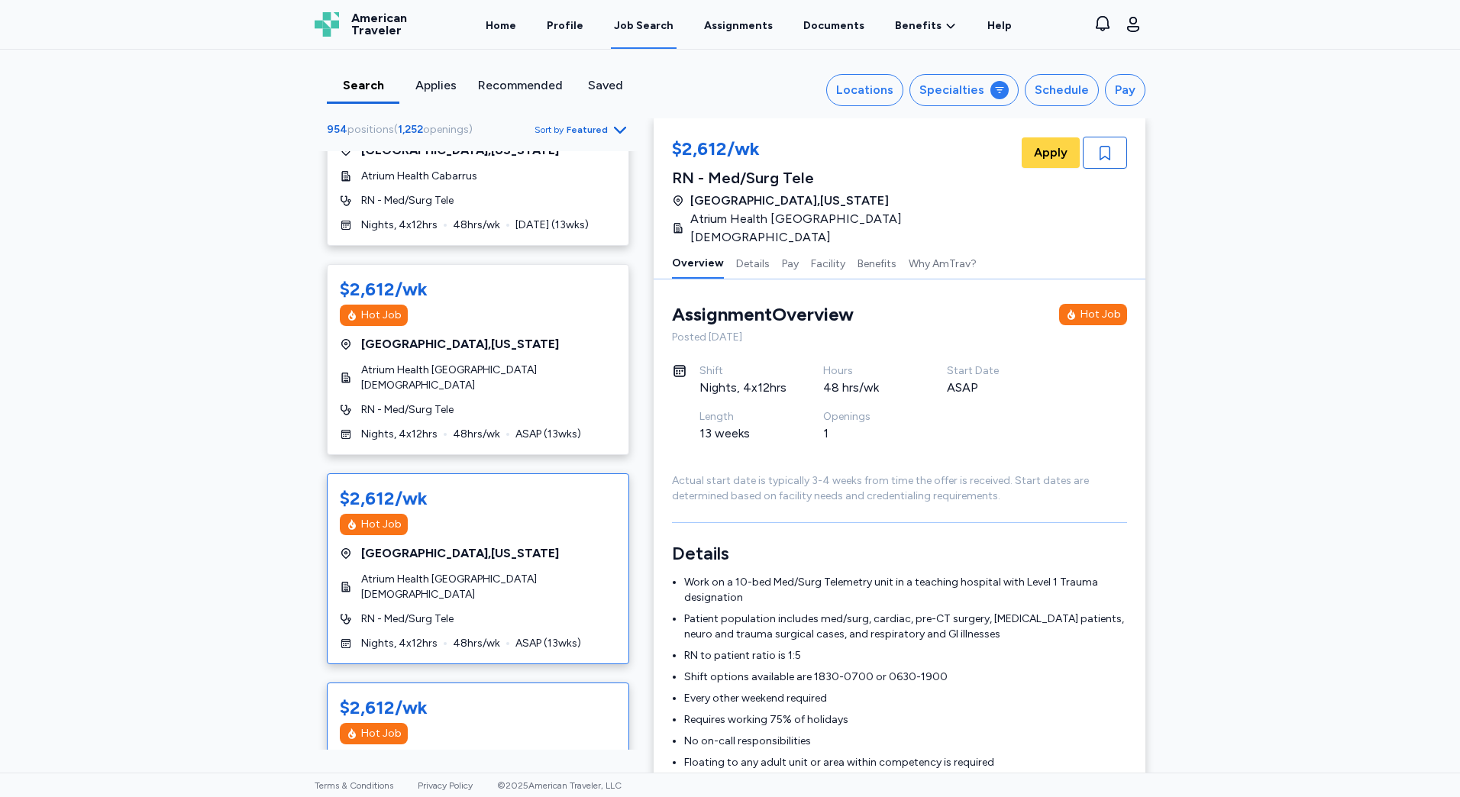
click at [535, 754] on div "[GEOGRAPHIC_DATA] , [US_STATE]" at bounding box center [478, 763] width 276 height 18
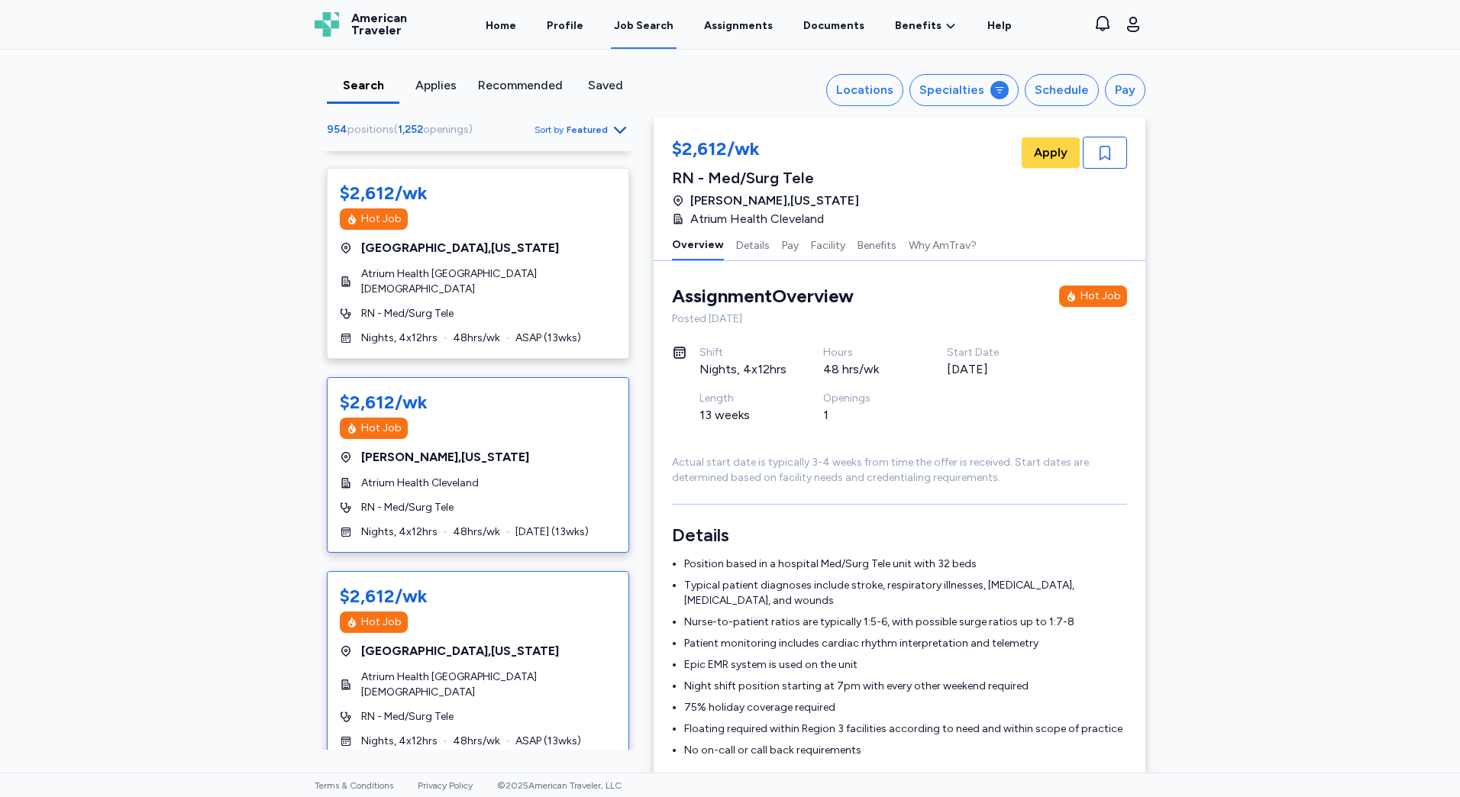
click at [521, 734] on span "ASAP ( 13 wks)" at bounding box center [549, 741] width 66 height 15
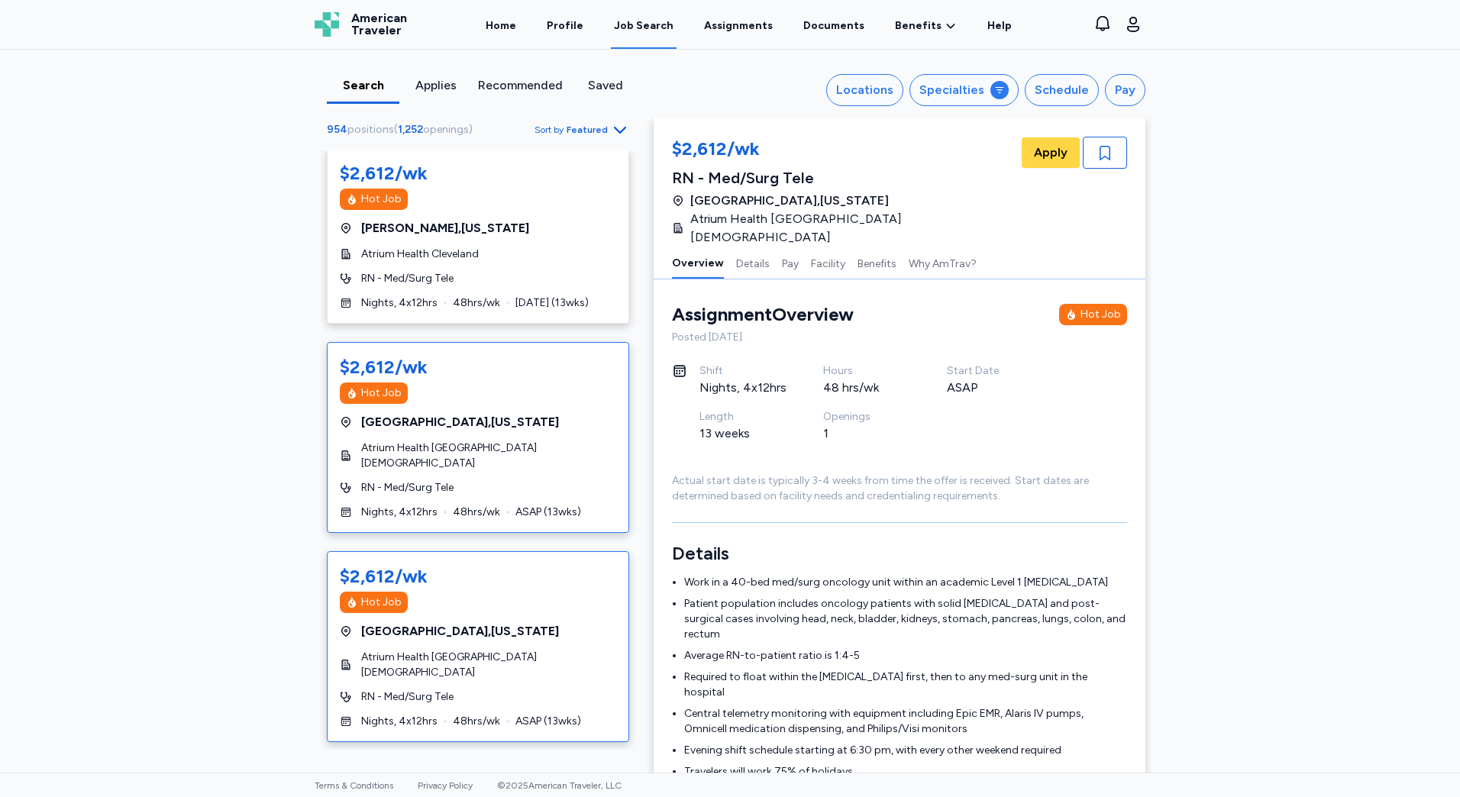
click at [528, 604] on div "$2,612/wk Hot Job [GEOGRAPHIC_DATA] , [US_STATE] Atrium Health Wake Forest Bapt…" at bounding box center [478, 646] width 302 height 191
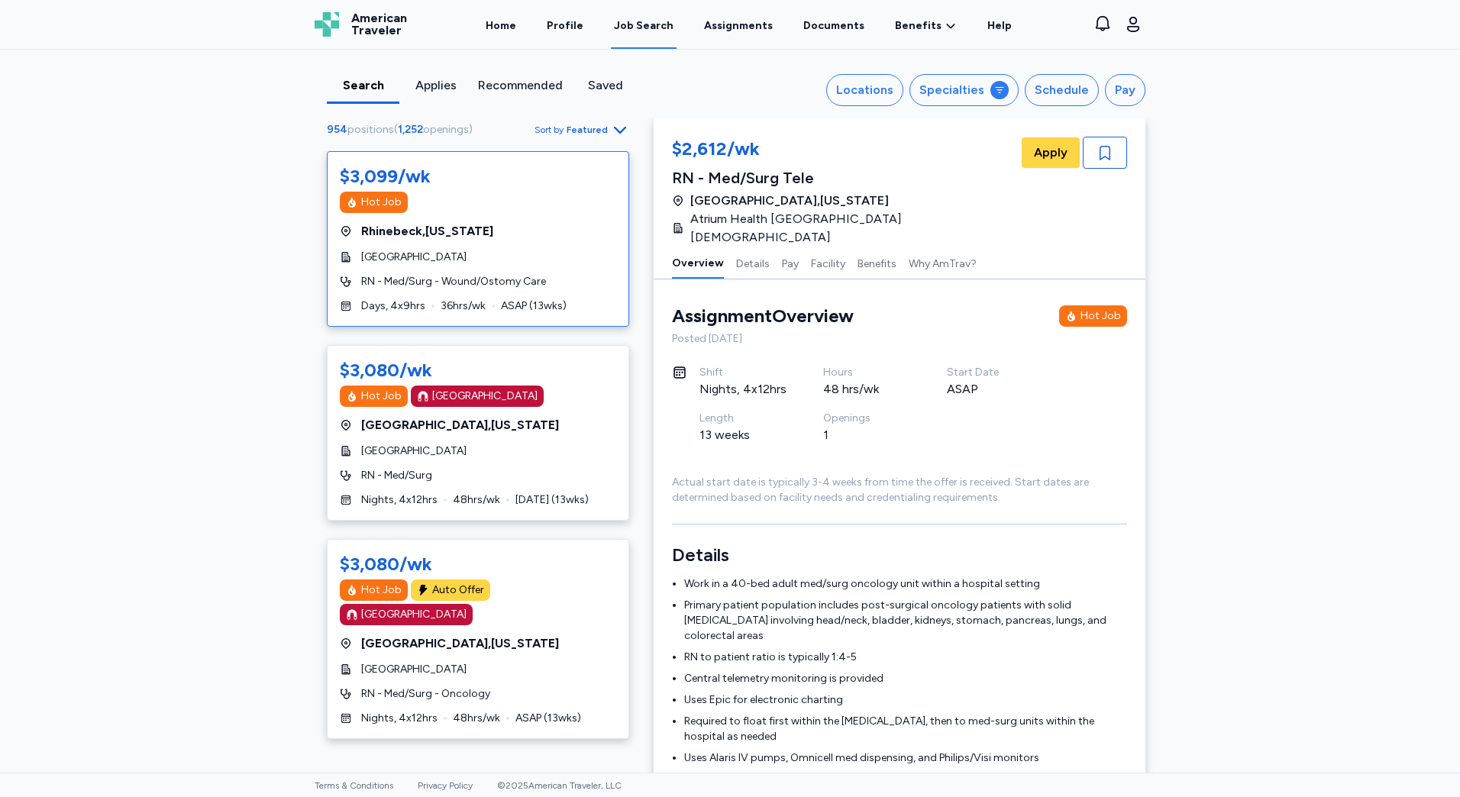
click at [566, 322] on div "$3,099/wk Hot Job [GEOGRAPHIC_DATA] , [US_STATE] [GEOGRAPHIC_DATA] RN - Med/Sur…" at bounding box center [478, 239] width 302 height 176
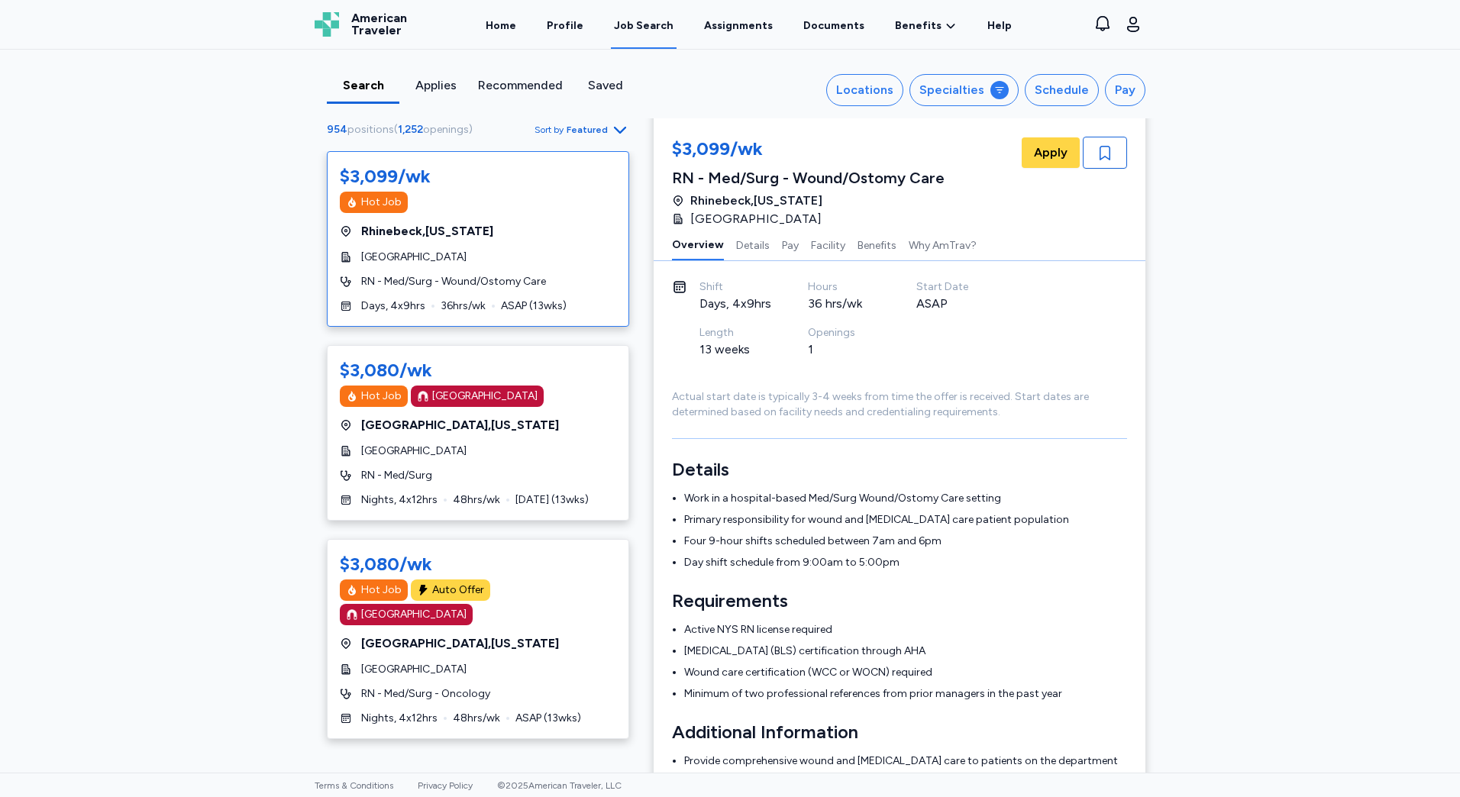
scroll to position [154, 0]
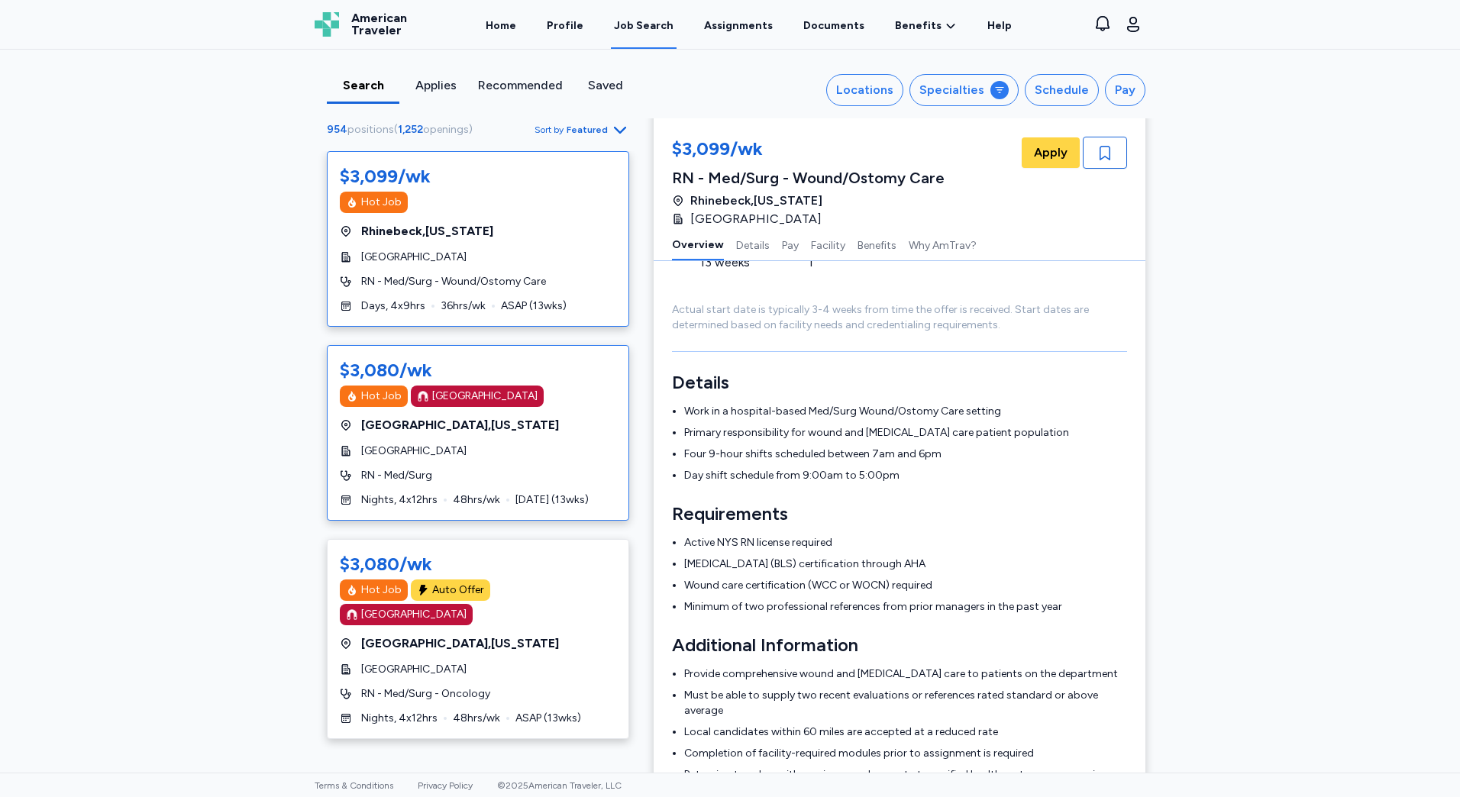
click at [516, 506] on span "[DATE] ( 13 wks)" at bounding box center [552, 500] width 73 height 15
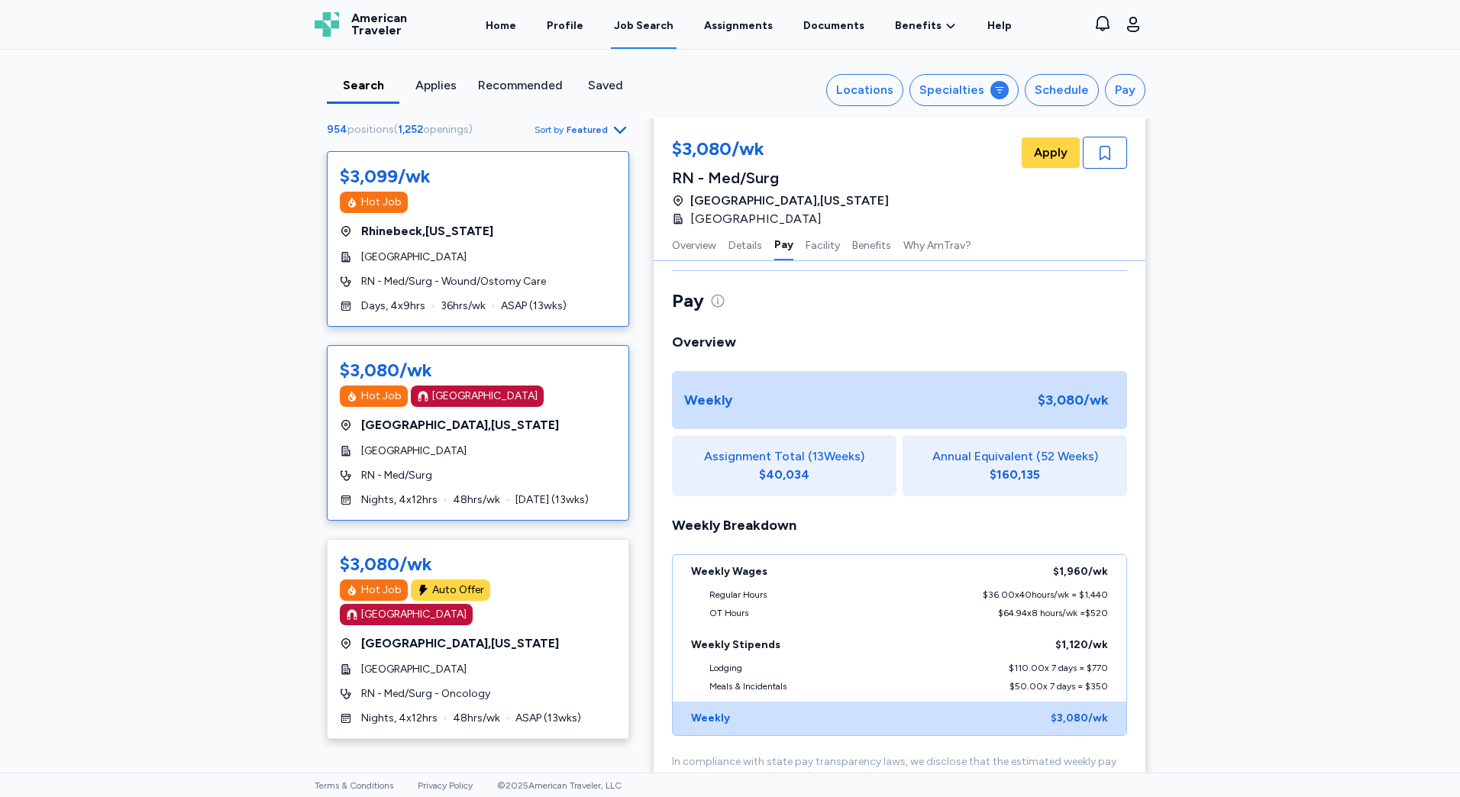
click at [500, 284] on span "RN - Med/Surg - Wound/Ostomy Care" at bounding box center [453, 281] width 185 height 15
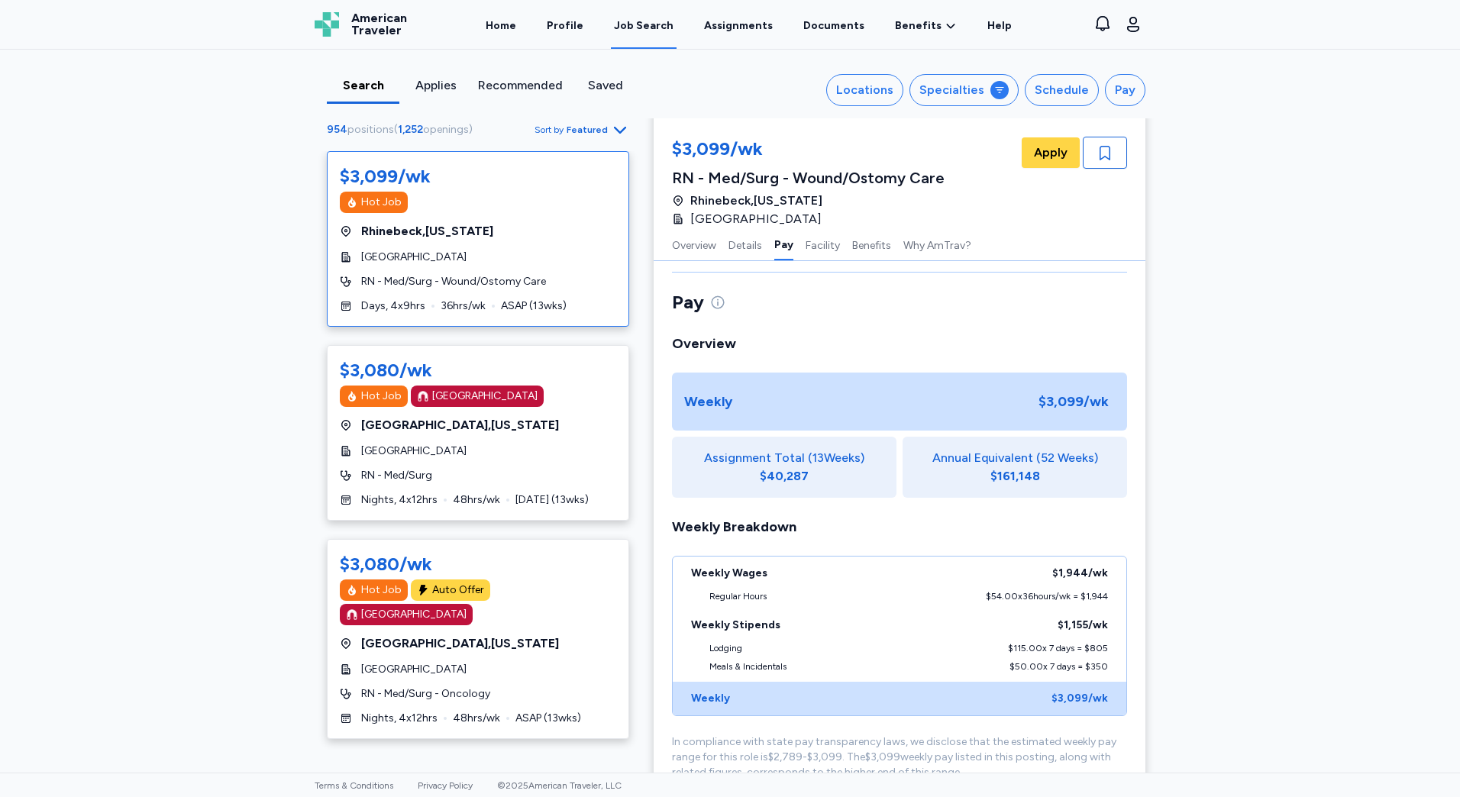
scroll to position [765, 0]
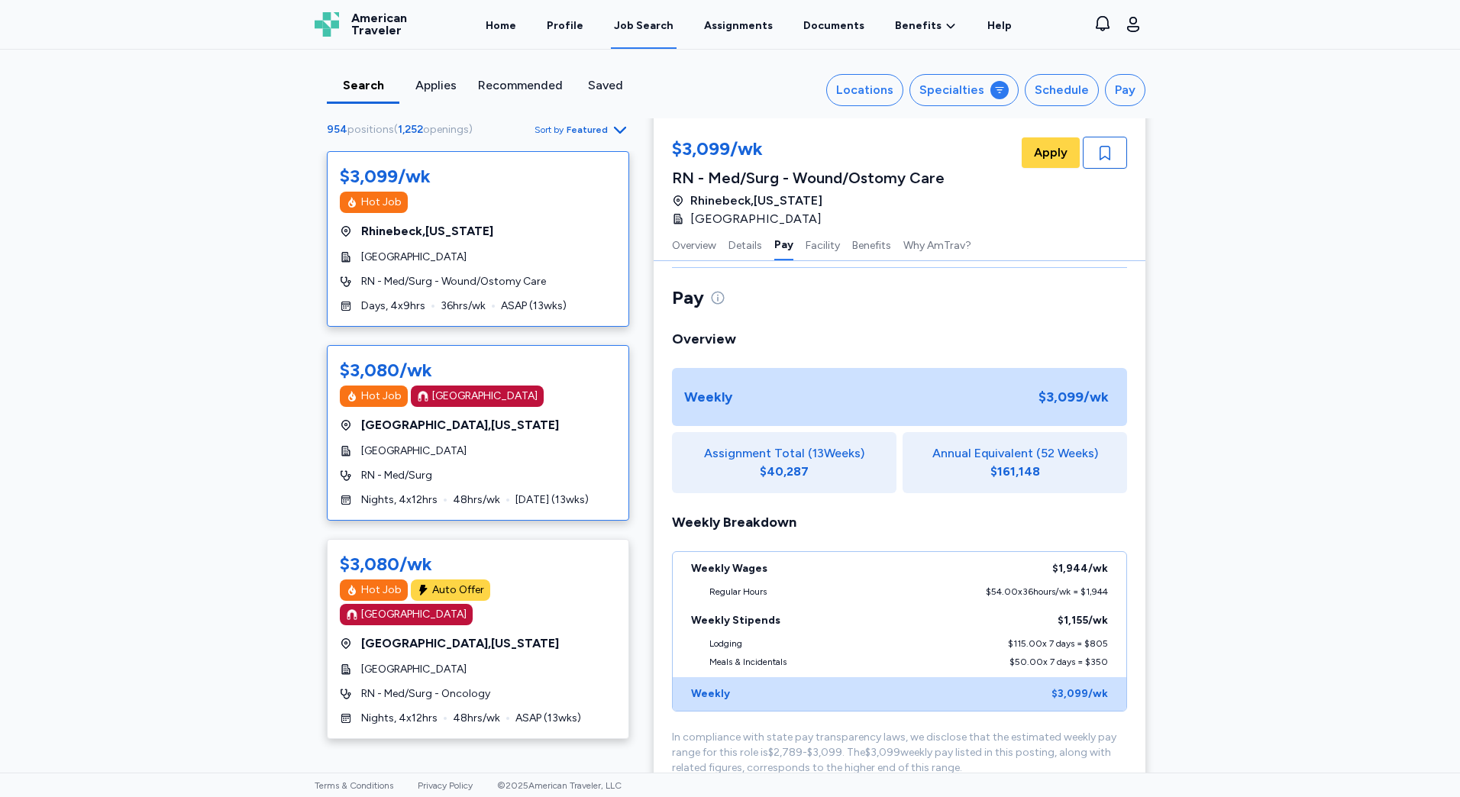
click at [553, 458] on div "[GEOGRAPHIC_DATA]" at bounding box center [478, 451] width 276 height 15
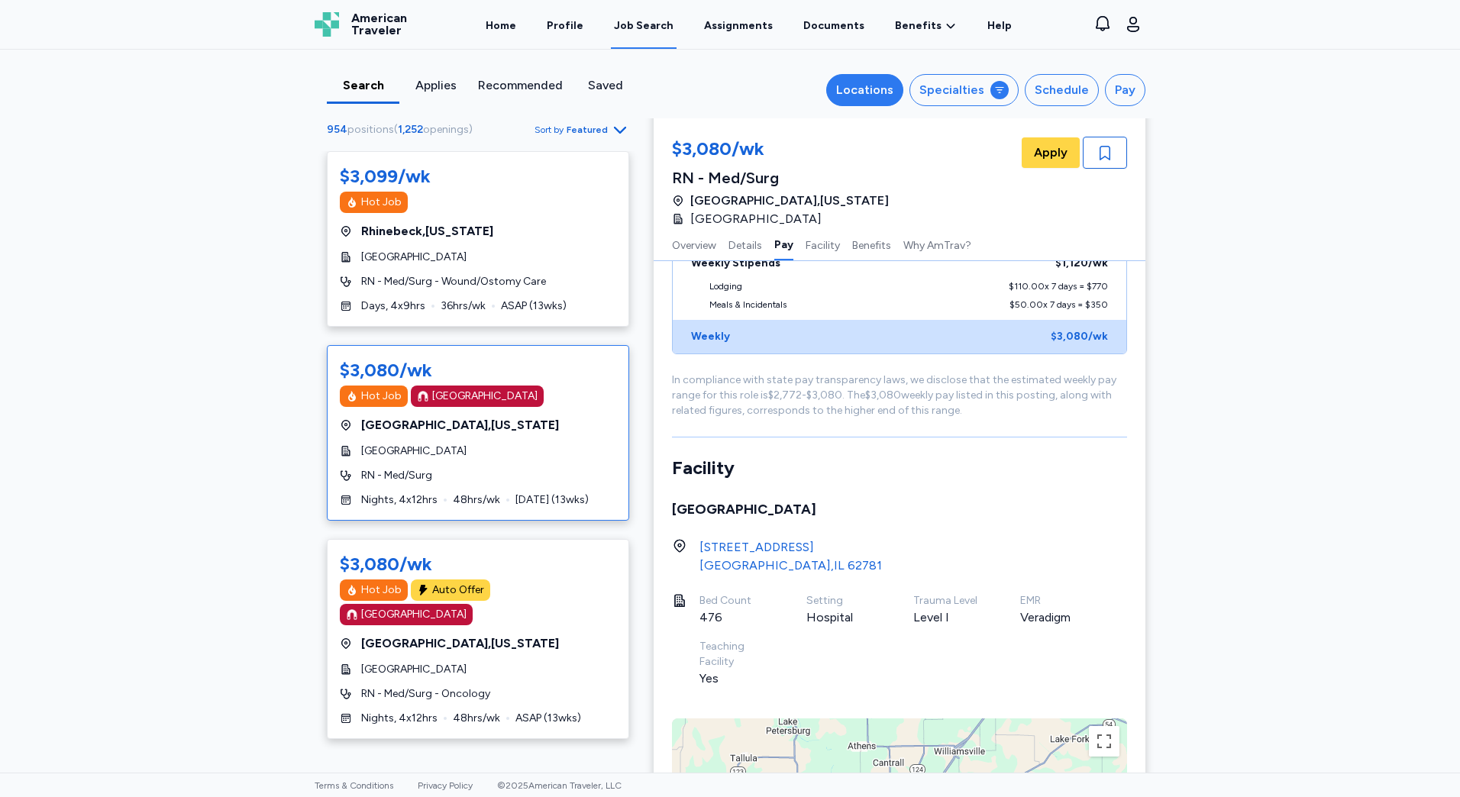
click at [842, 99] on div "Locations" at bounding box center [864, 90] width 57 height 18
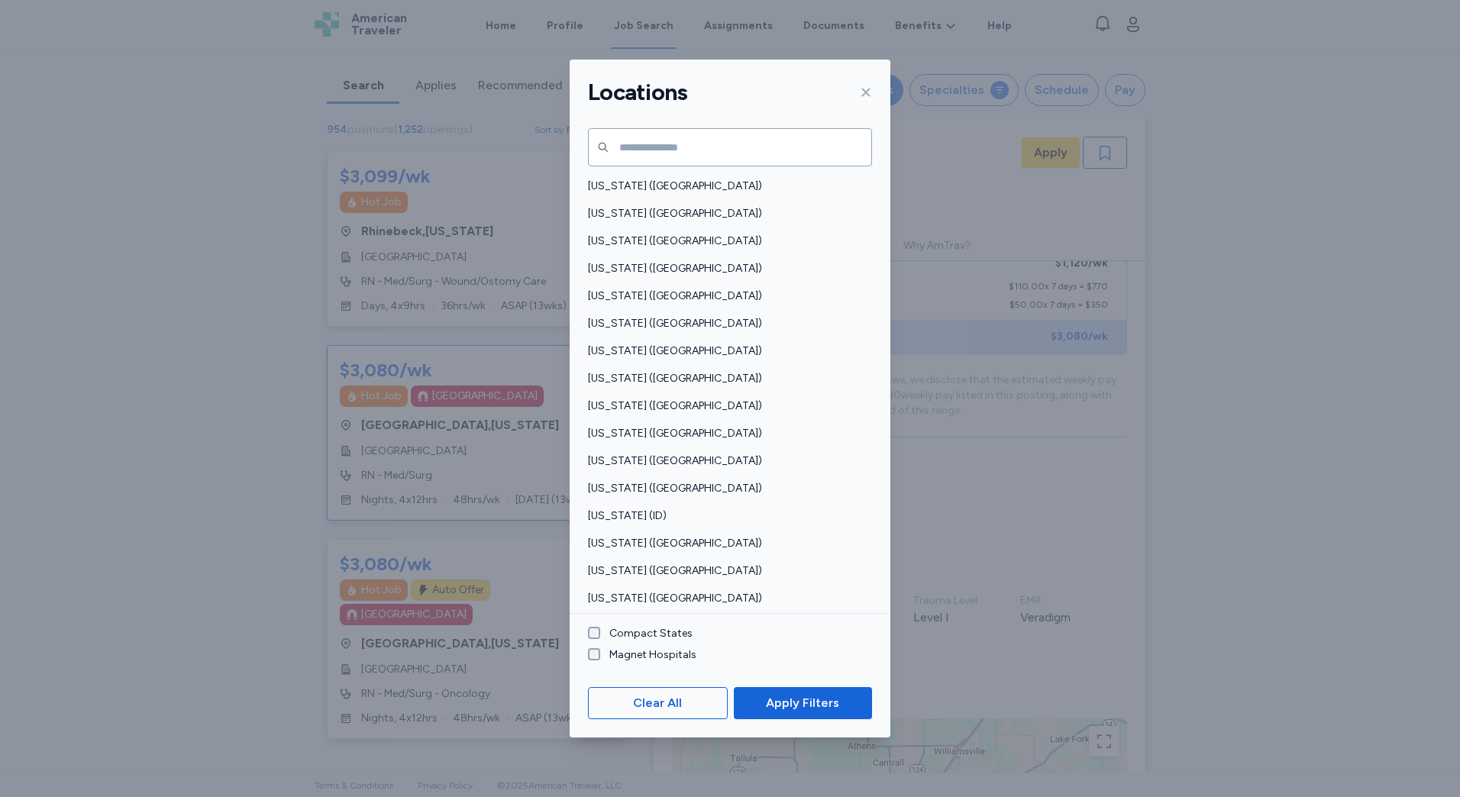
click at [866, 101] on div at bounding box center [863, 92] width 18 height 24
click at [866, 101] on button "Locations" at bounding box center [864, 90] width 77 height 32
click at [897, 91] on div "Locations [US_STATE] ([GEOGRAPHIC_DATA]) [US_STATE] ([GEOGRAPHIC_DATA]) [US_STA…" at bounding box center [730, 398] width 1460 height 797
click at [895, 91] on button "Locations" at bounding box center [864, 90] width 77 height 32
click at [901, 92] on div "Locations [US_STATE] ([GEOGRAPHIC_DATA]) [US_STATE] ([GEOGRAPHIC_DATA]) [US_STA…" at bounding box center [730, 398] width 1460 height 797
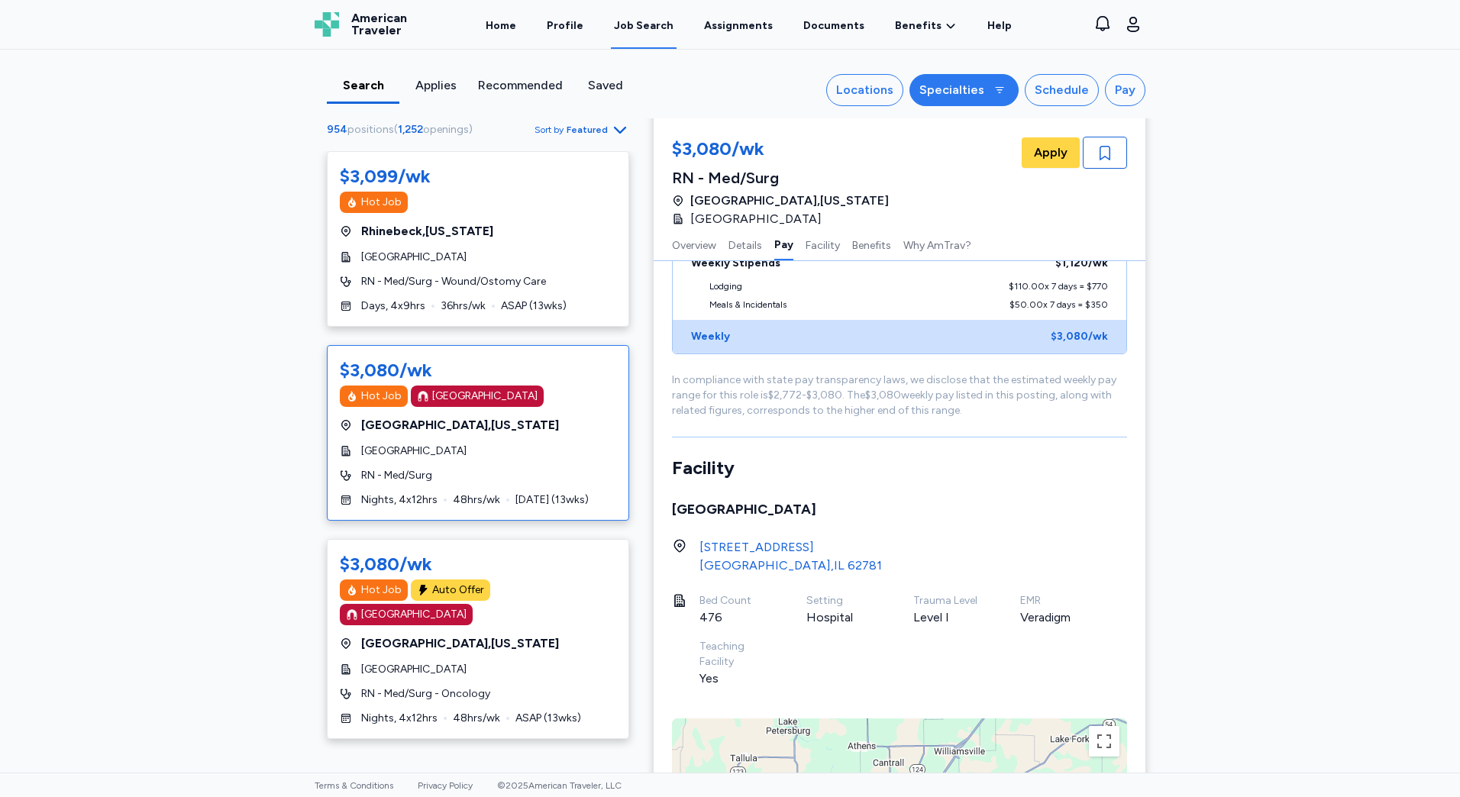
click at [1007, 89] on button "Specialties" at bounding box center [964, 90] width 109 height 32
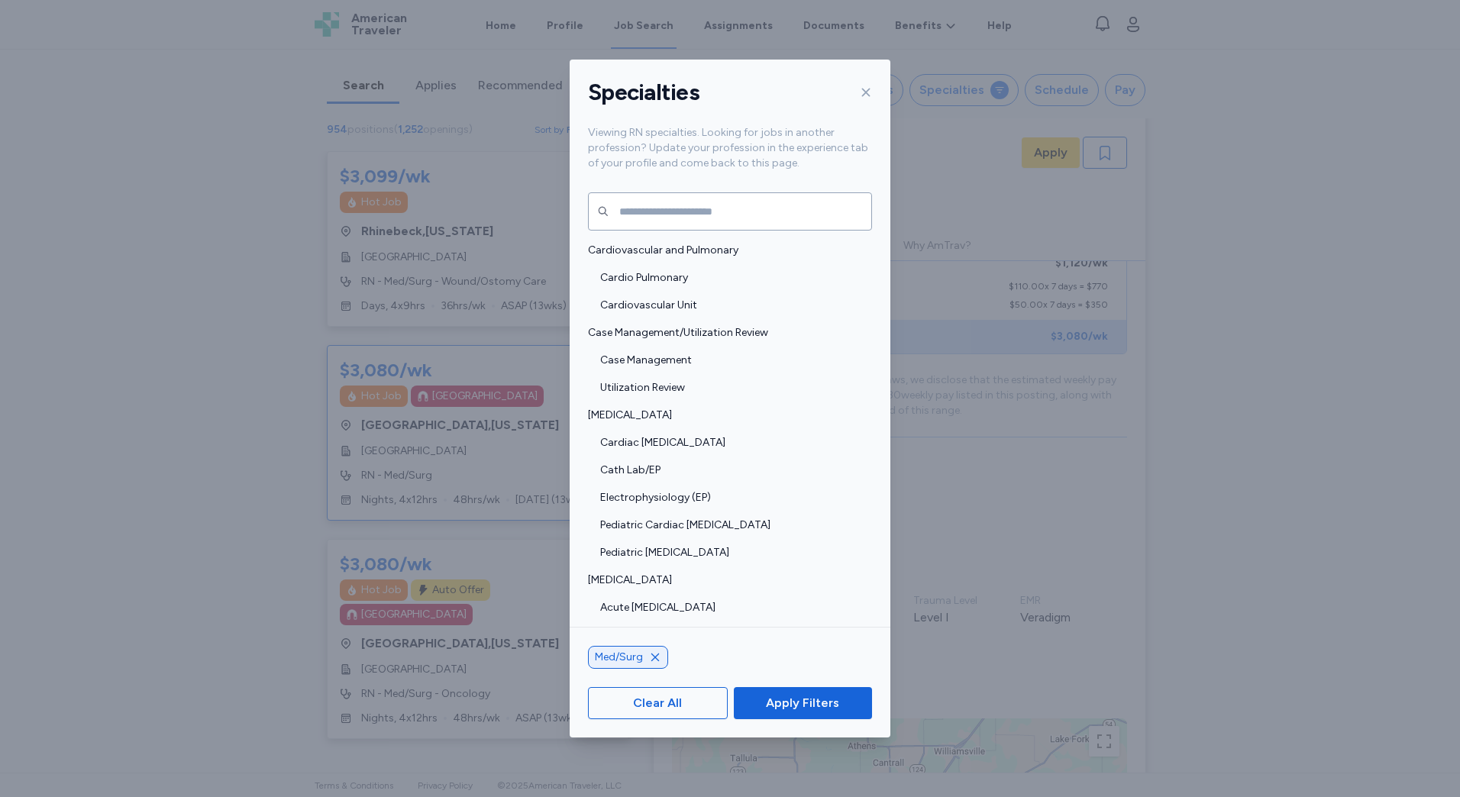
click at [910, 90] on div "Specialties Viewing RN specialties. Looking for jobs in another profession? Upd…" at bounding box center [730, 398] width 1460 height 797
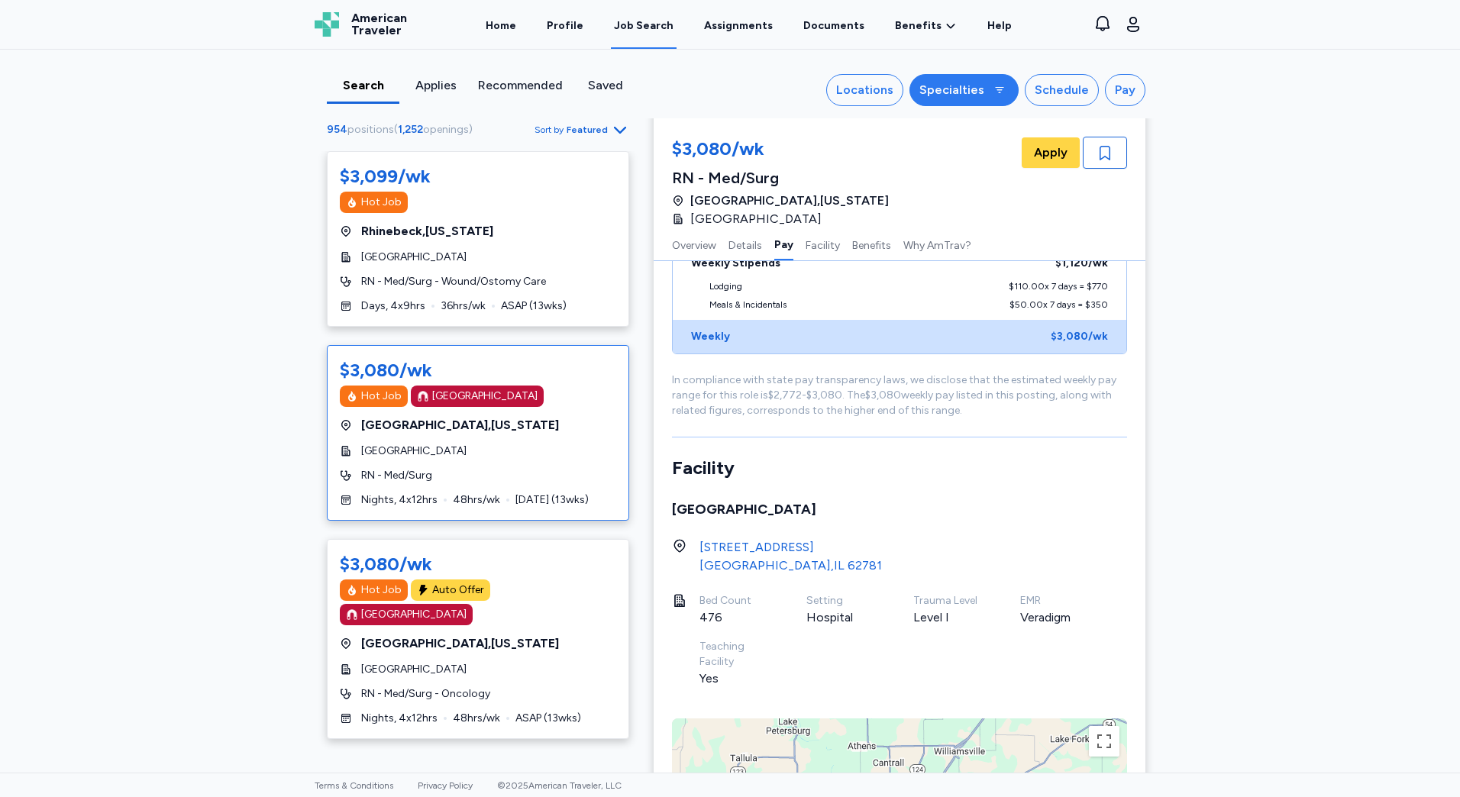
click at [1014, 86] on button "Specialties" at bounding box center [964, 90] width 109 height 32
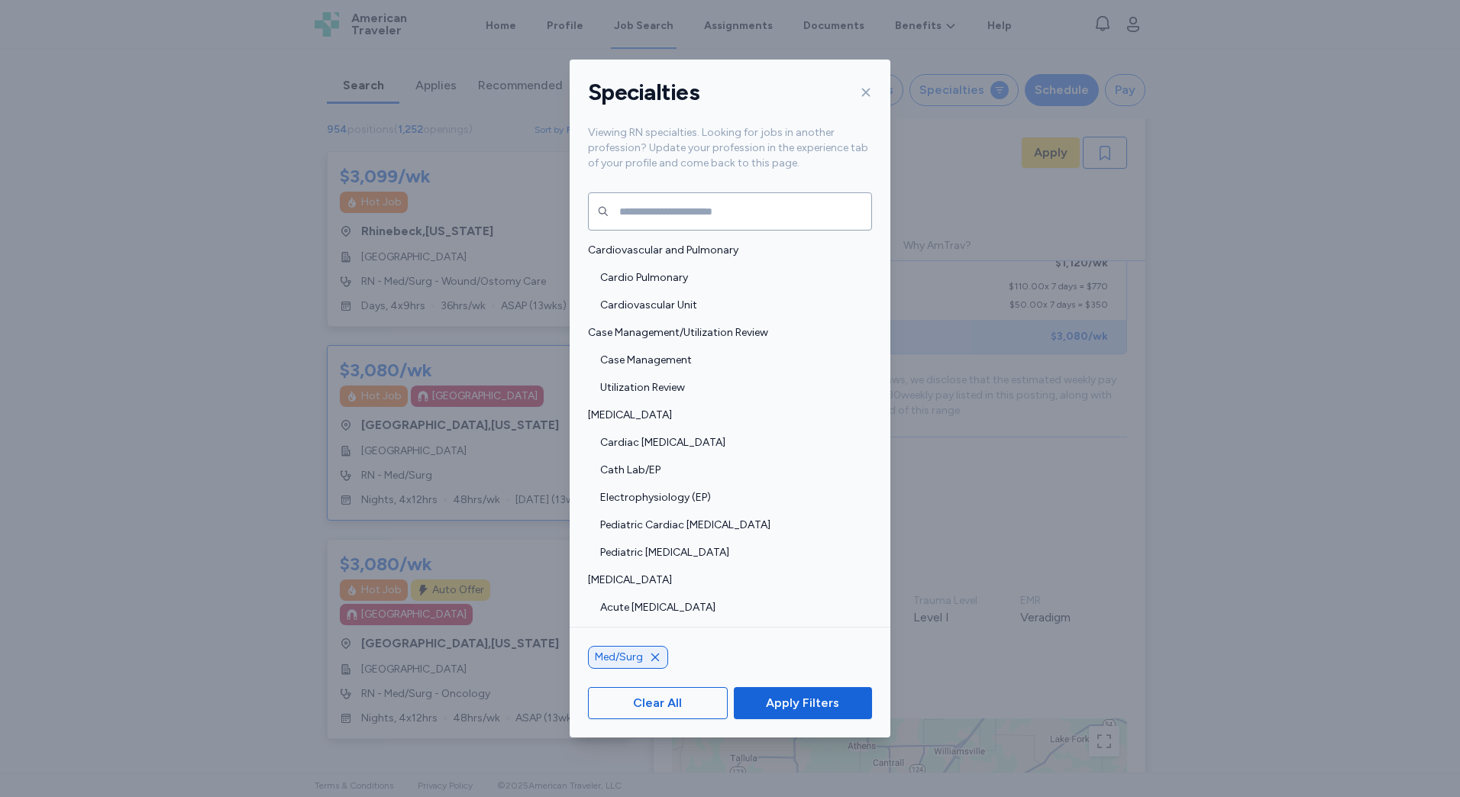
click at [896, 90] on div "Specialties Viewing RN specialties. Looking for jobs in another profession? Upd…" at bounding box center [730, 398] width 1460 height 797
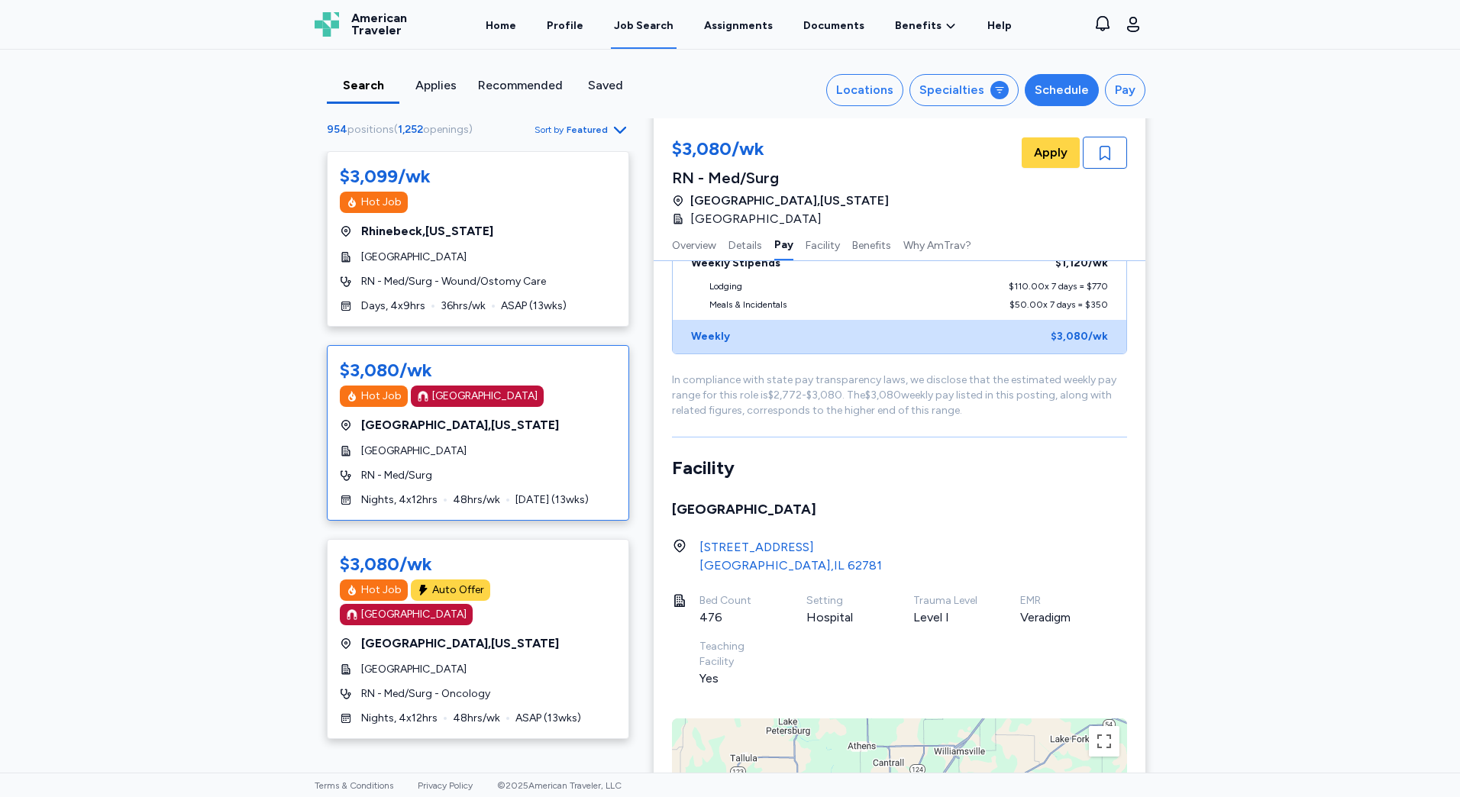
click at [1049, 94] on div "Schedule" at bounding box center [1062, 90] width 54 height 18
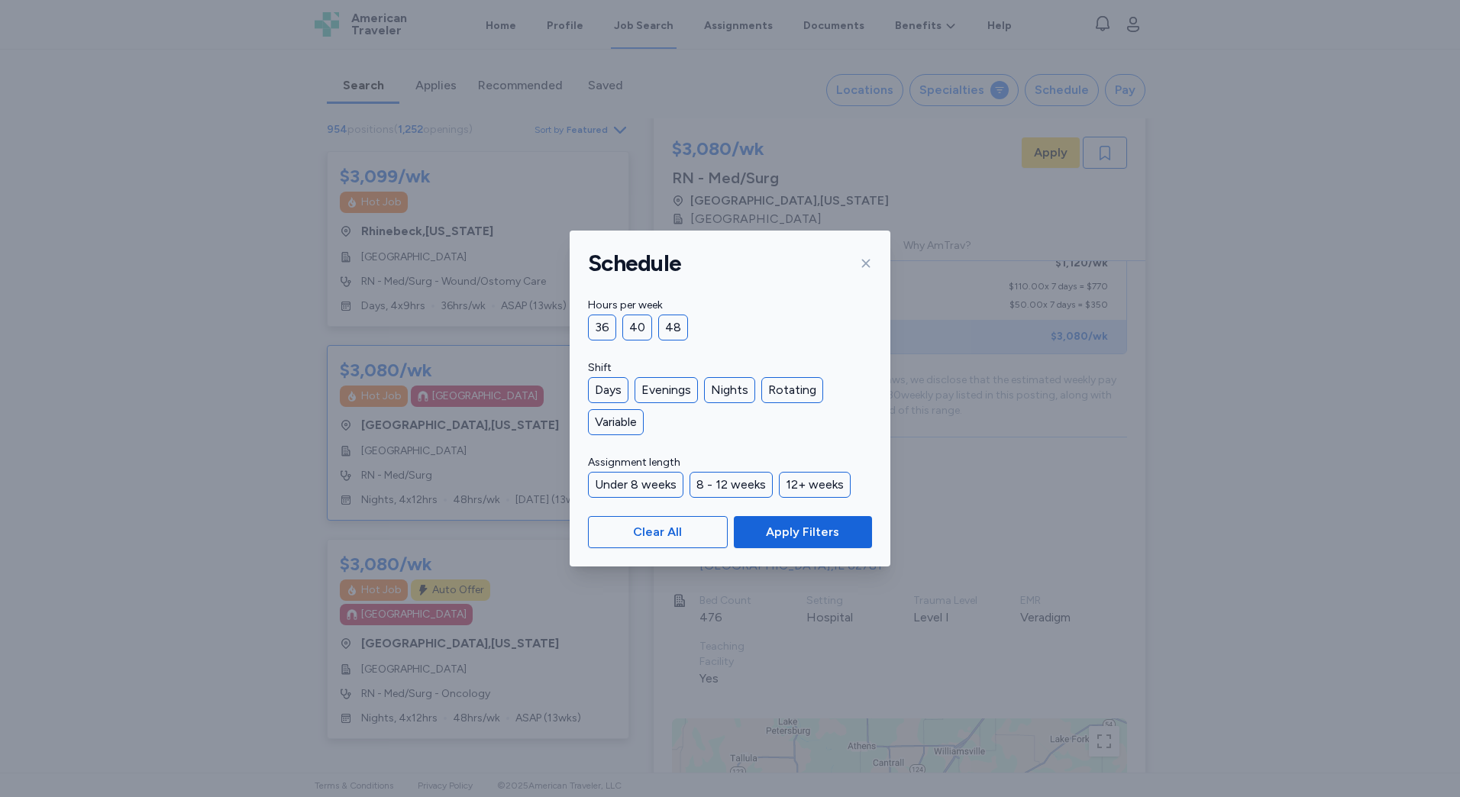
click at [671, 489] on div "Under 8 weeks" at bounding box center [635, 485] width 95 height 26
click at [800, 518] on button "Apply Filters" at bounding box center [803, 532] width 138 height 32
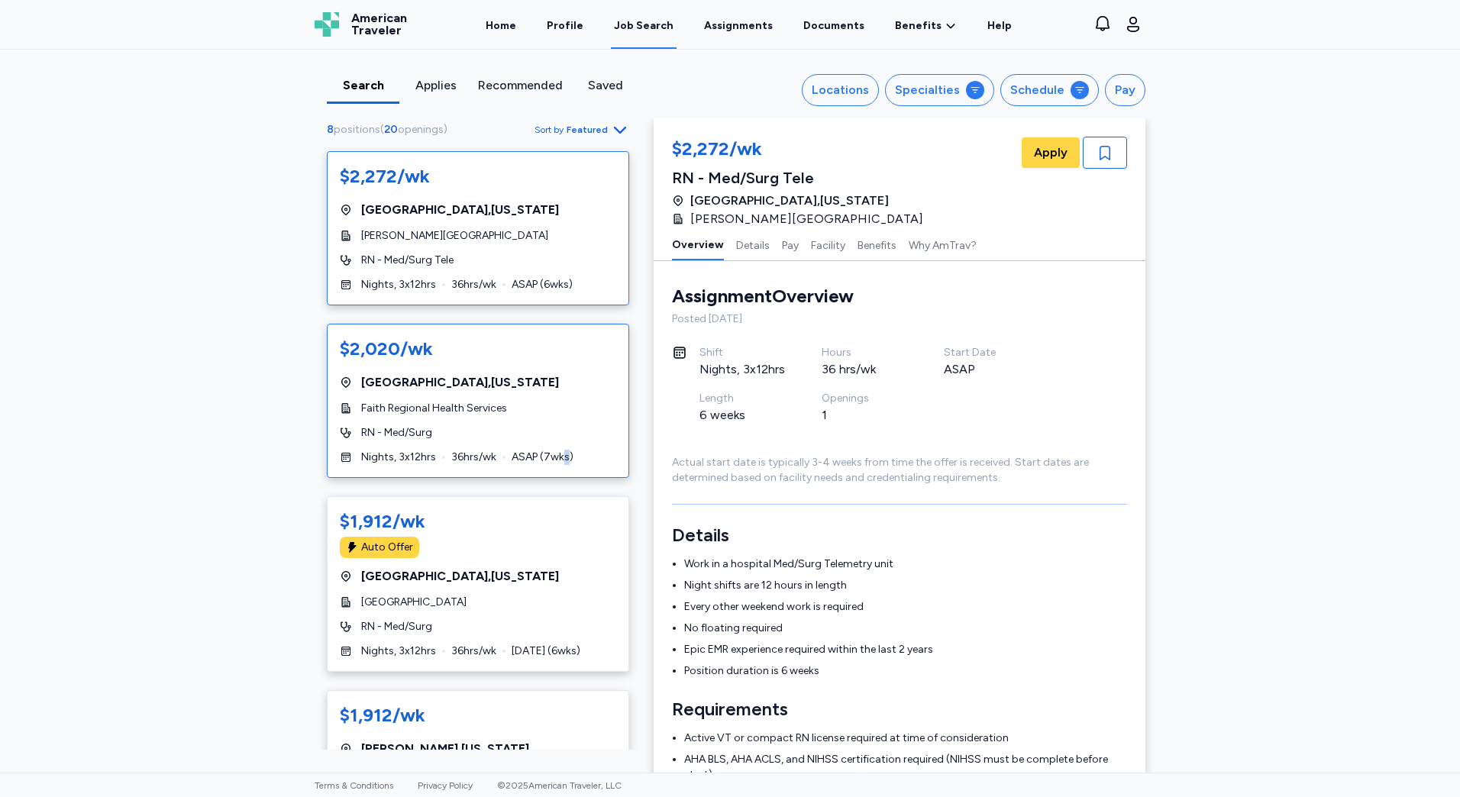
click at [558, 448] on div "$2,020/wk [GEOGRAPHIC_DATA] , [US_STATE] Faith Regional Health Services RN - Me…" at bounding box center [478, 401] width 302 height 154
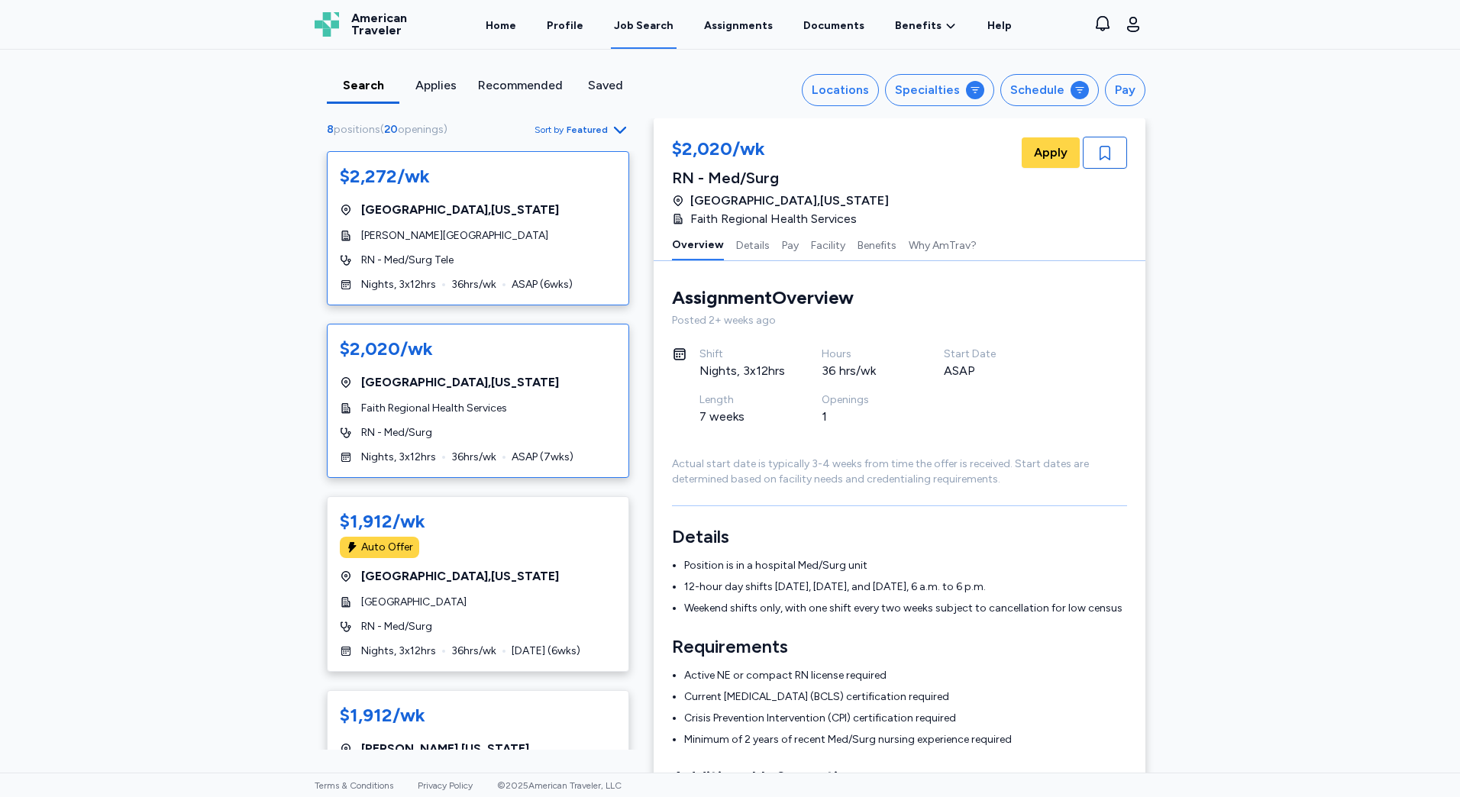
click at [548, 274] on div "$2,272/wk [GEOGRAPHIC_DATA] , [US_STATE][GEOGRAPHIC_DATA][PERSON_NAME] RN - Med…" at bounding box center [478, 228] width 302 height 154
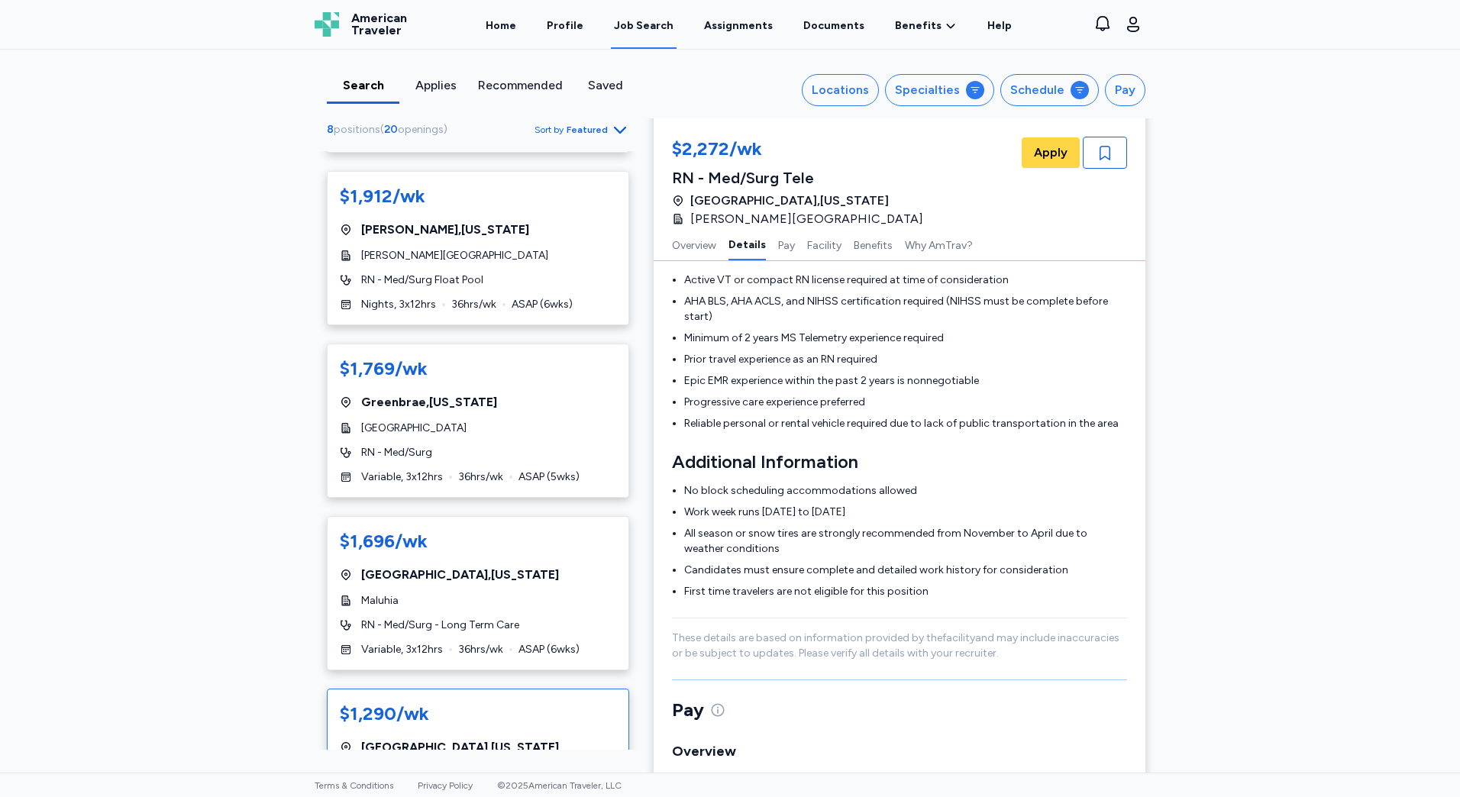
scroll to position [749, 0]
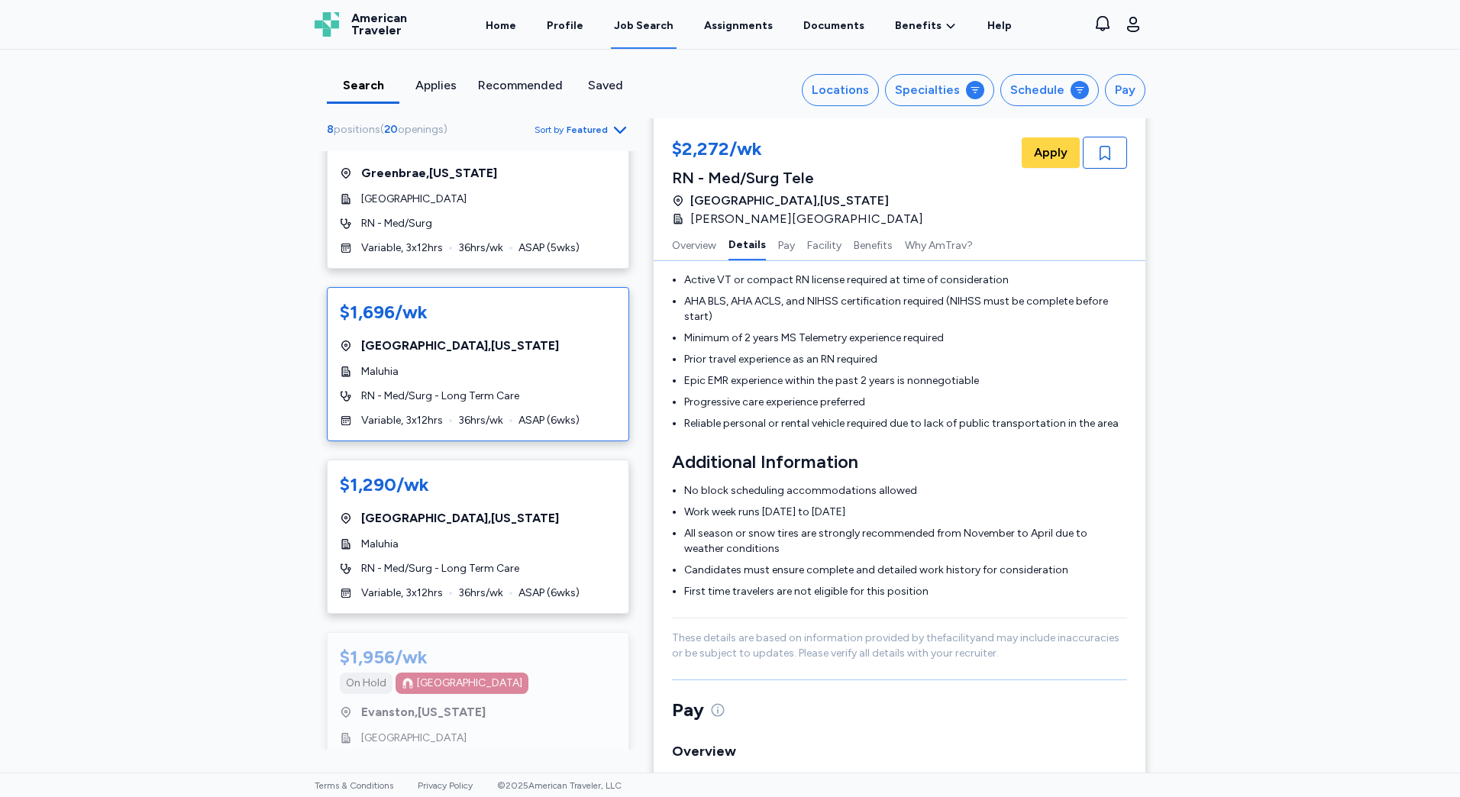
click at [600, 378] on div "$1,696/wk [GEOGRAPHIC_DATA] , [US_STATE] [GEOGRAPHIC_DATA] RN - Med/Surg - Long…" at bounding box center [478, 364] width 302 height 154
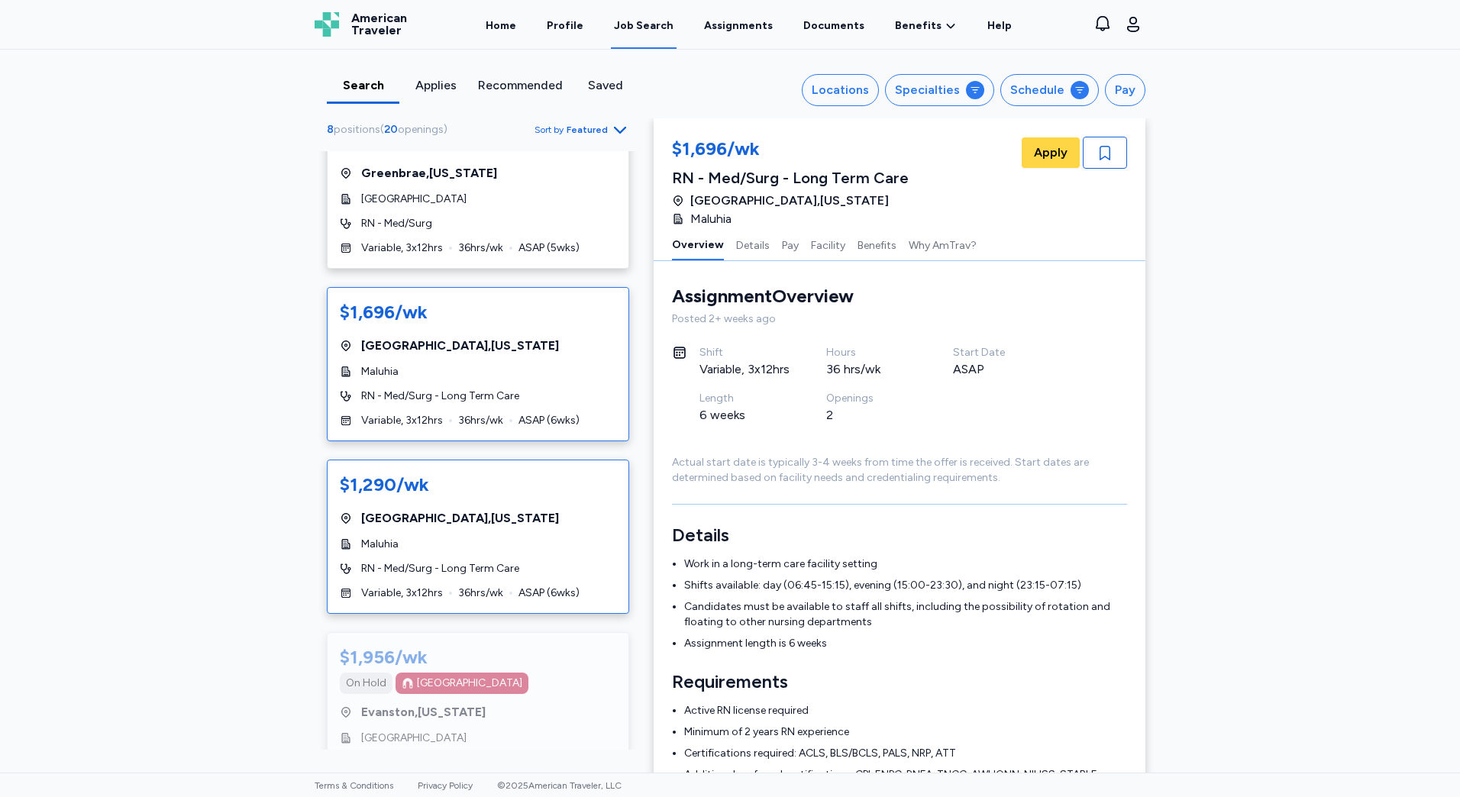
click at [559, 506] on div "$1,290/wk [GEOGRAPHIC_DATA] , [US_STATE] [GEOGRAPHIC_DATA] RN - Med/Surg - Long…" at bounding box center [478, 537] width 302 height 154
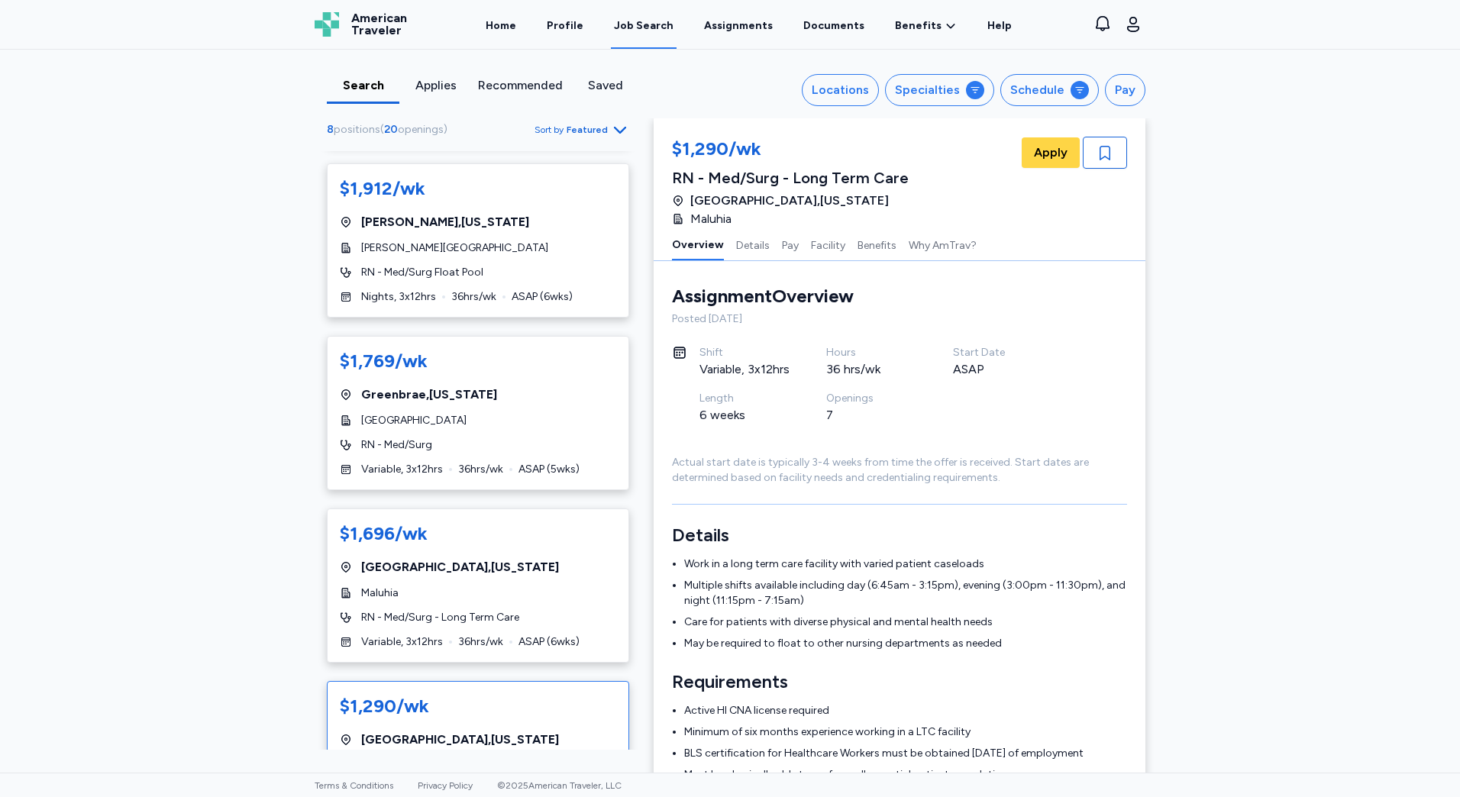
scroll to position [519, 0]
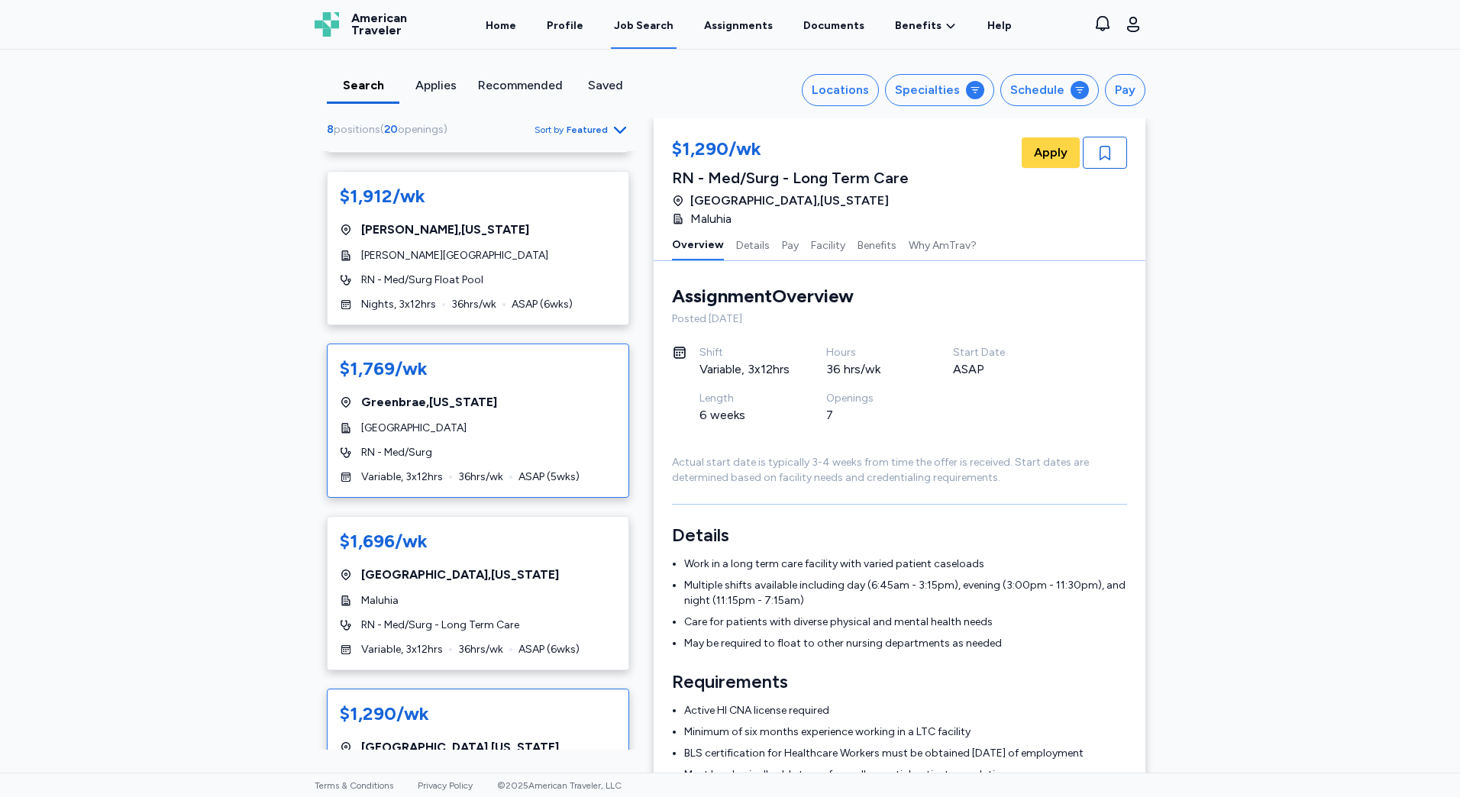
click at [567, 428] on div "[GEOGRAPHIC_DATA]" at bounding box center [478, 428] width 276 height 15
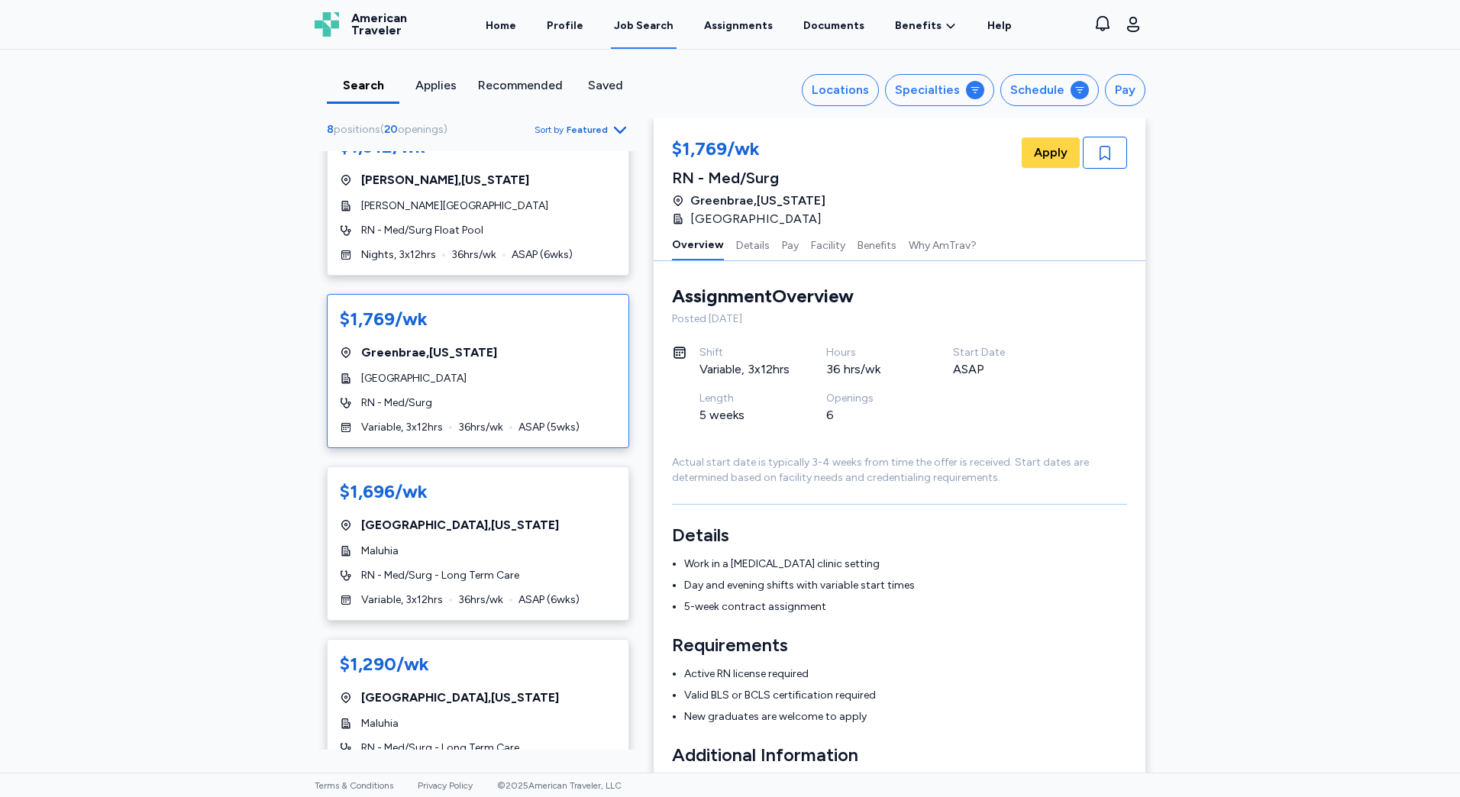
scroll to position [596, 0]
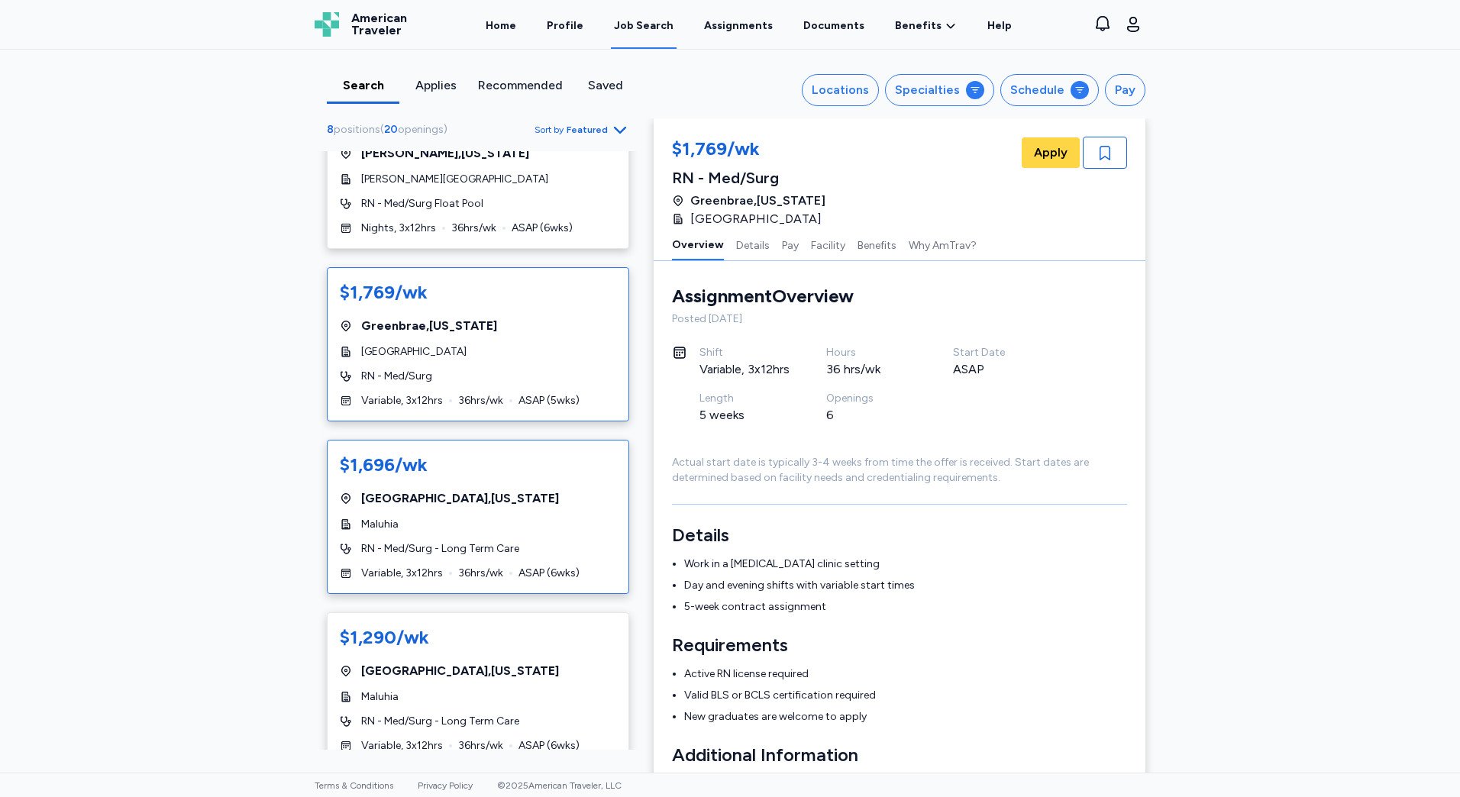
click at [542, 463] on div "$1,696/wk" at bounding box center [478, 465] width 276 height 24
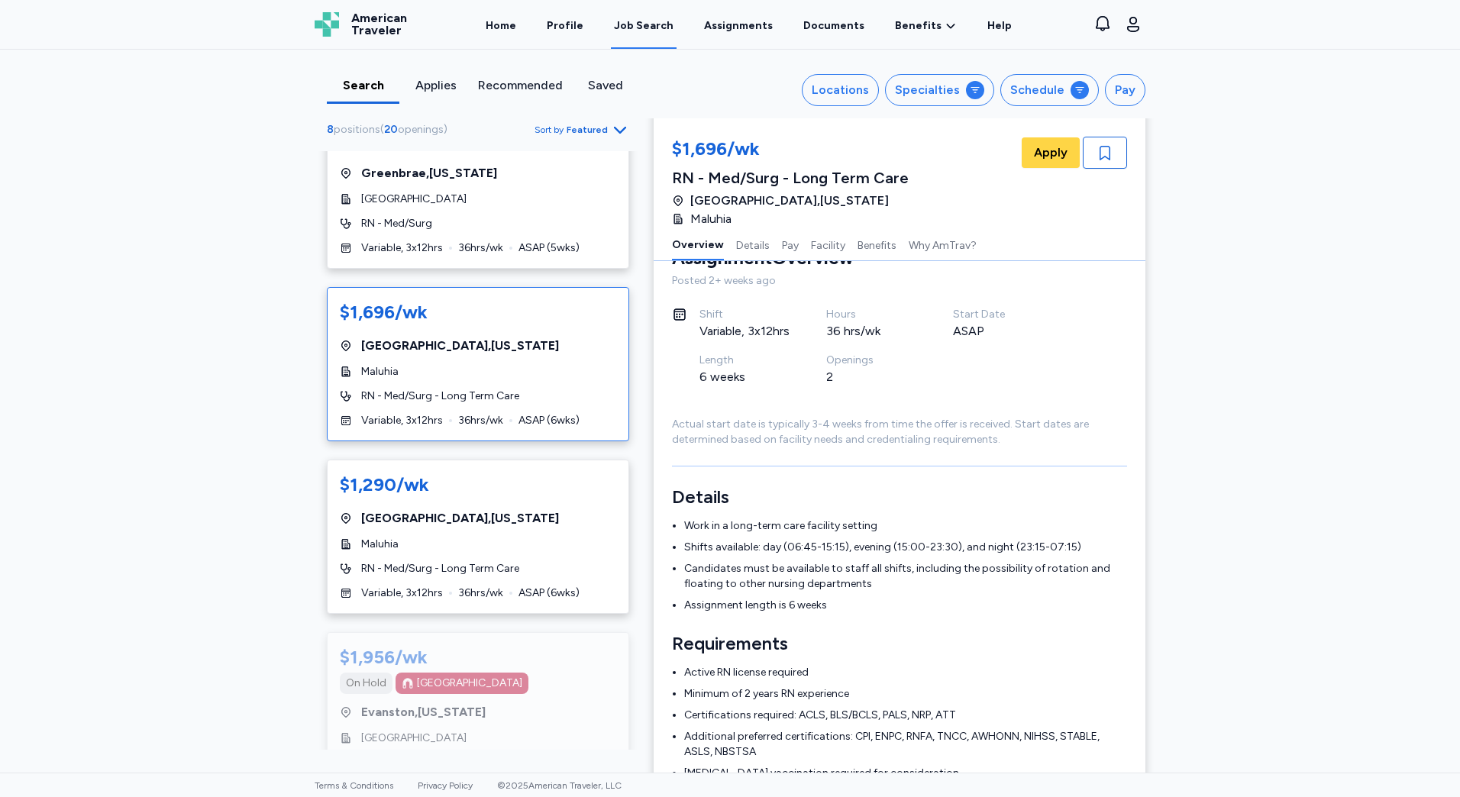
scroll to position [78, 0]
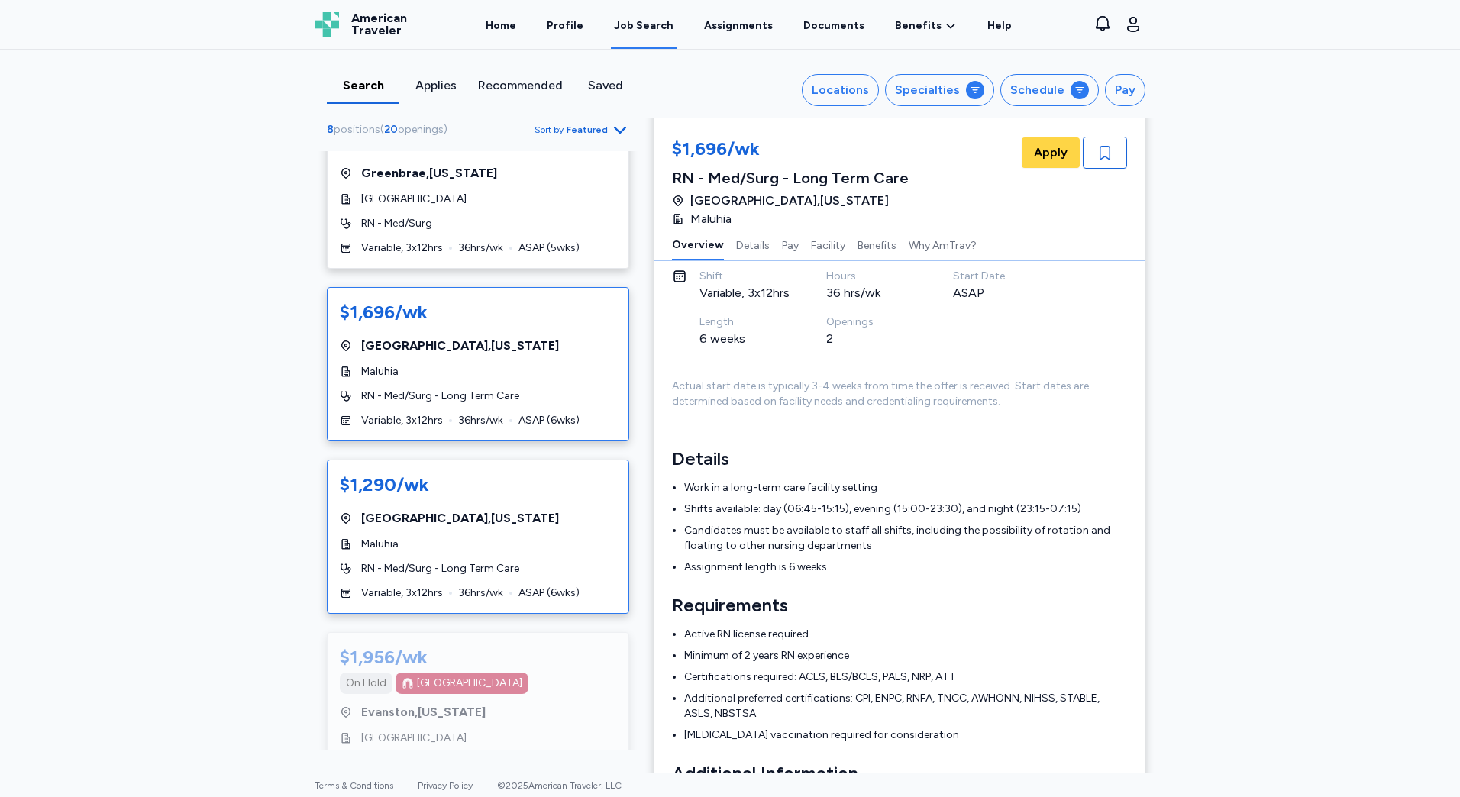
click at [417, 568] on span "RN - Med/Surg - Long Term Care" at bounding box center [440, 568] width 158 height 15
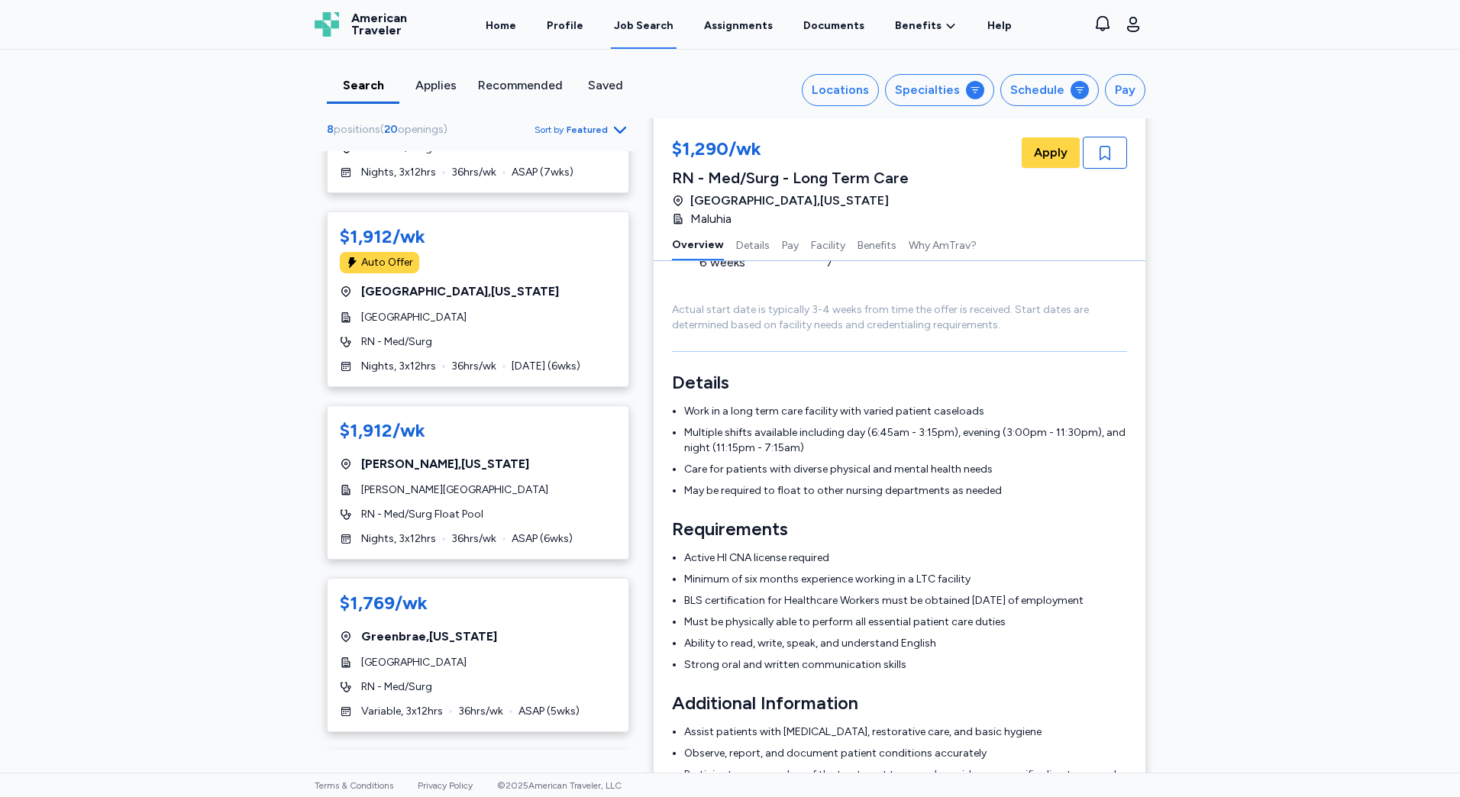
scroll to position [214, 0]
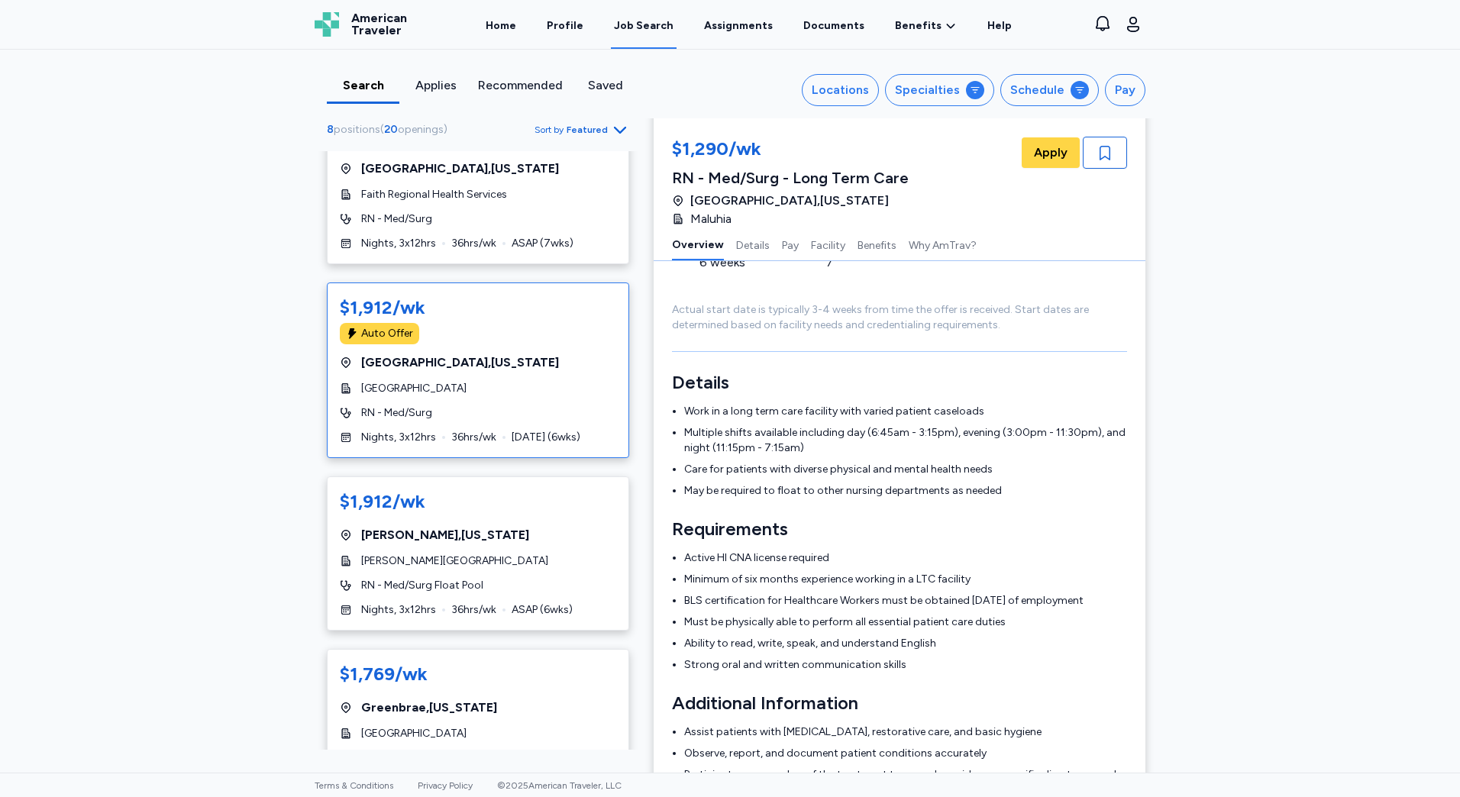
click at [520, 422] on div "$1,912/wk Auto Offer [GEOGRAPHIC_DATA] , [US_STATE][GEOGRAPHIC_DATA] RN - Med/S…" at bounding box center [478, 371] width 302 height 176
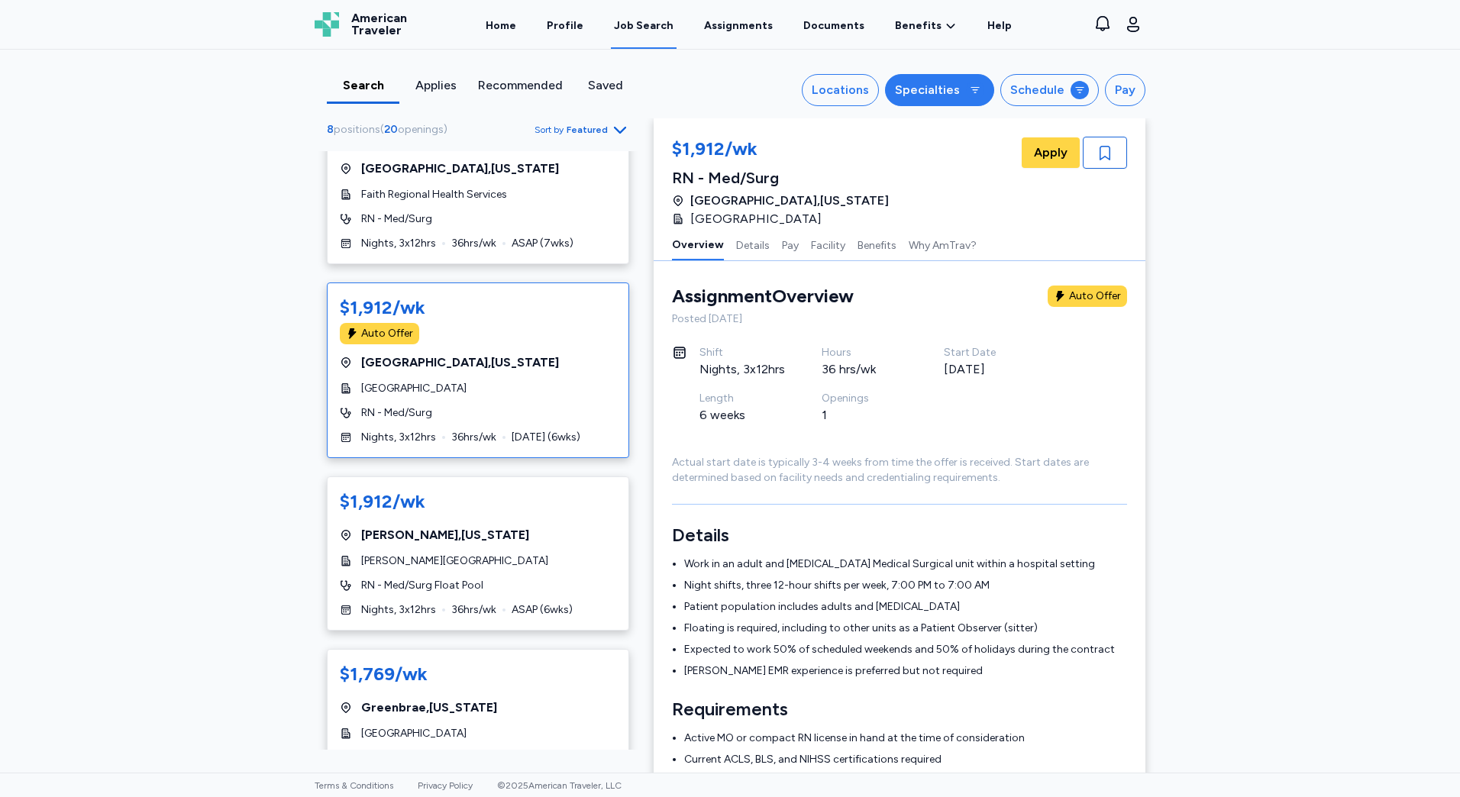
click at [920, 96] on div "Specialties" at bounding box center [927, 90] width 65 height 18
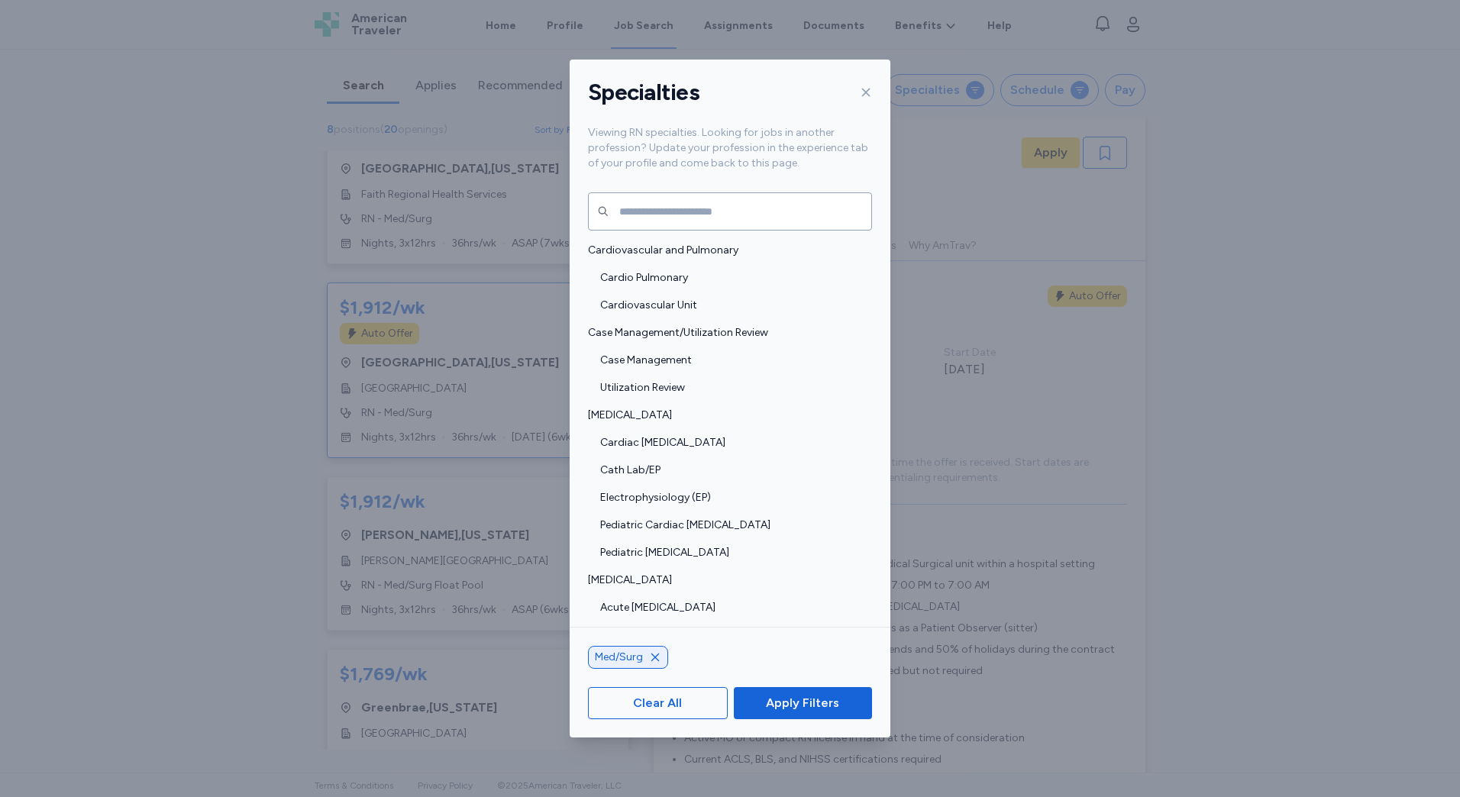
click at [864, 90] on icon at bounding box center [866, 93] width 8 height 8
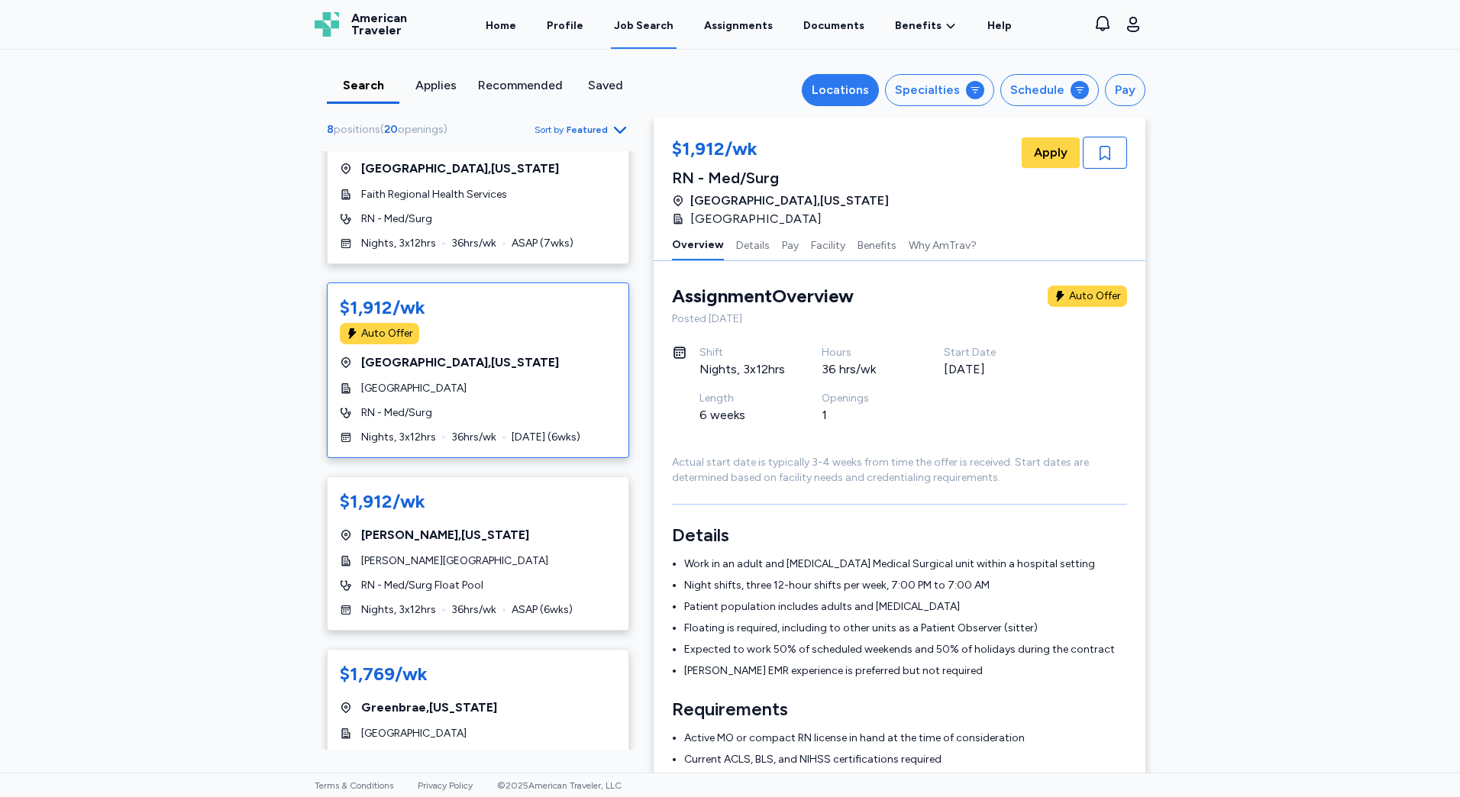
click at [869, 91] on div "Locations" at bounding box center [840, 90] width 57 height 18
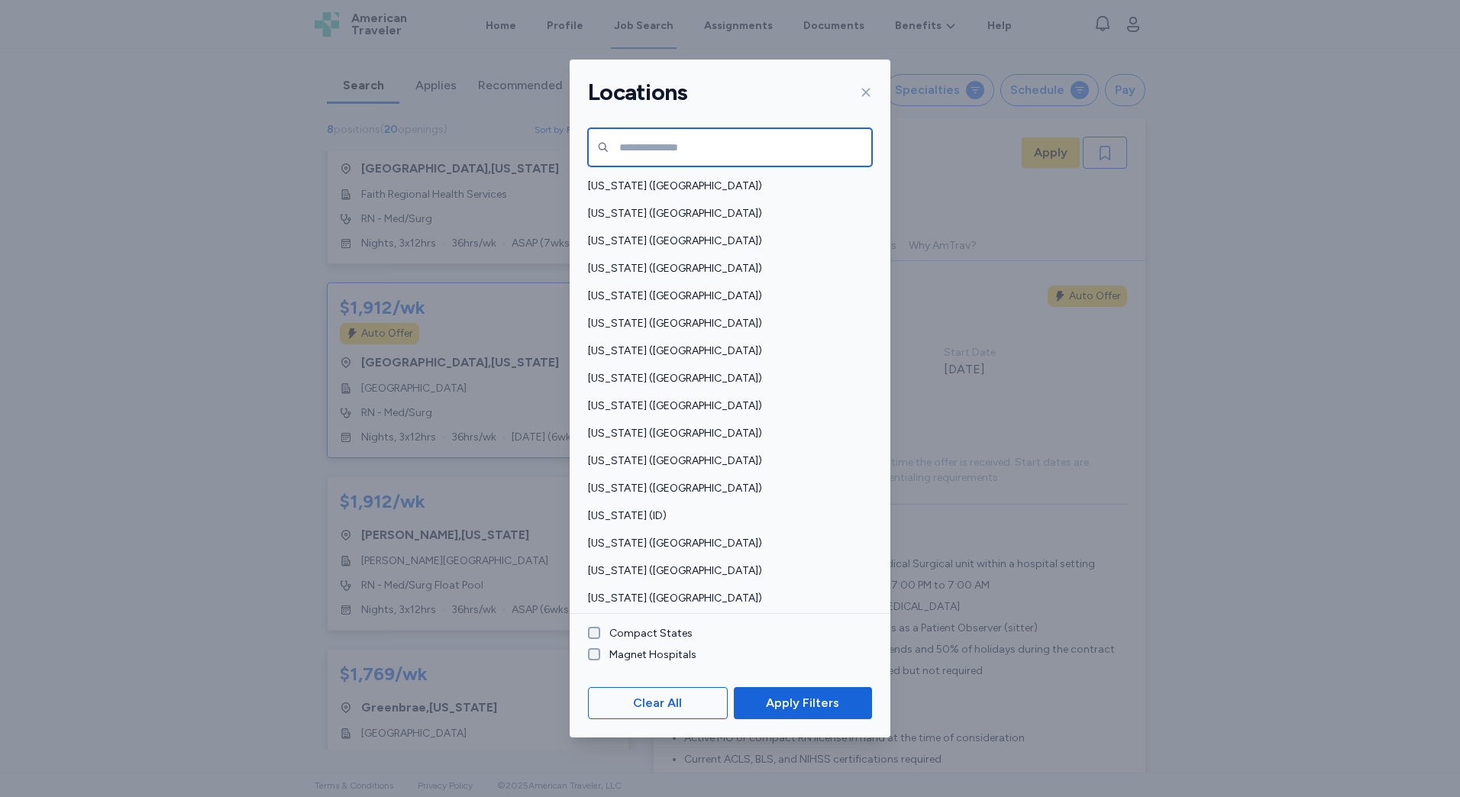
click at [791, 155] on input "text" at bounding box center [730, 147] width 284 height 38
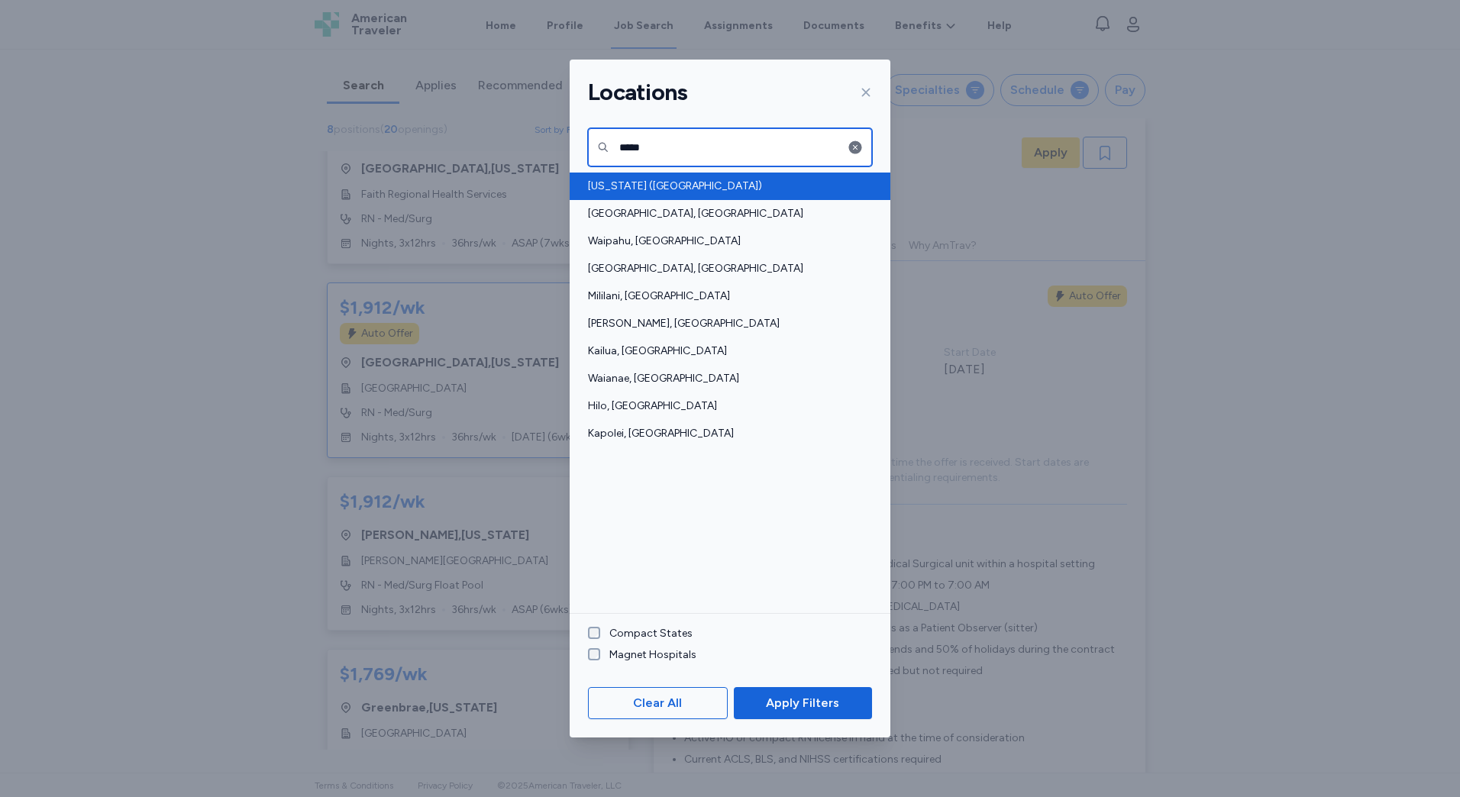
type input "*****"
click at [762, 179] on span "[US_STATE] ([GEOGRAPHIC_DATA])" at bounding box center [725, 186] width 275 height 15
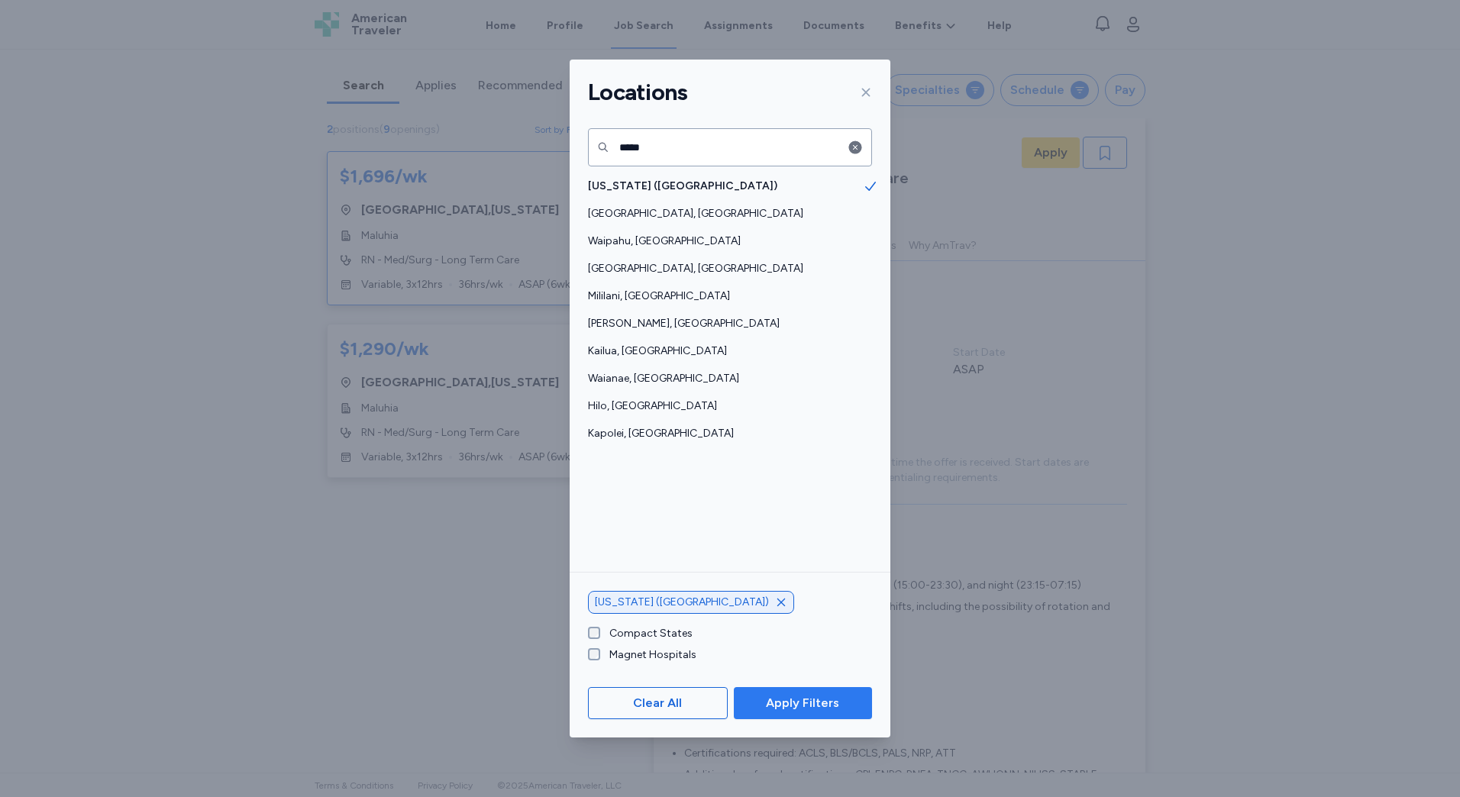
click at [746, 695] on span "Apply Filters" at bounding box center [803, 703] width 114 height 18
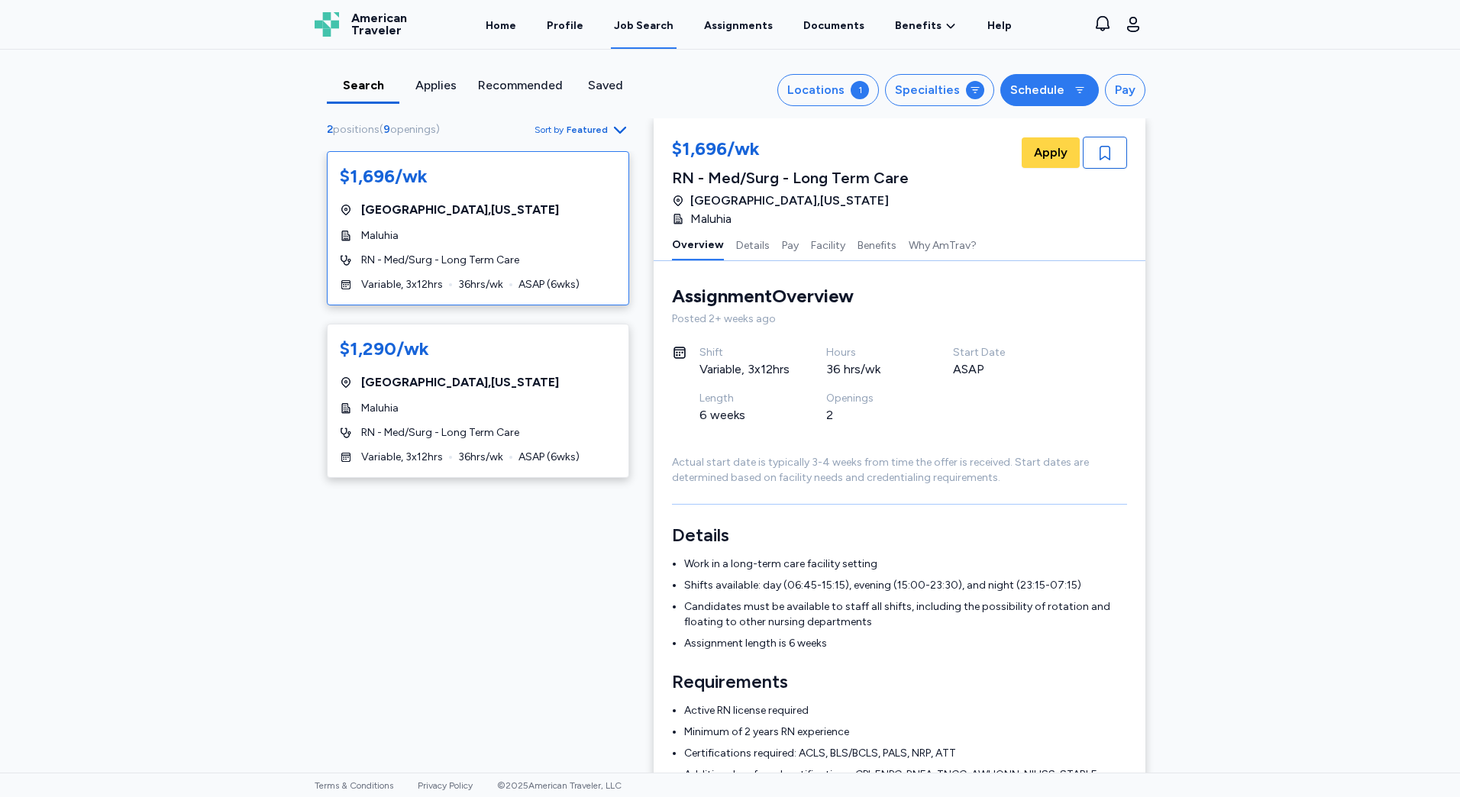
click at [1036, 88] on div "Schedule" at bounding box center [1038, 90] width 54 height 18
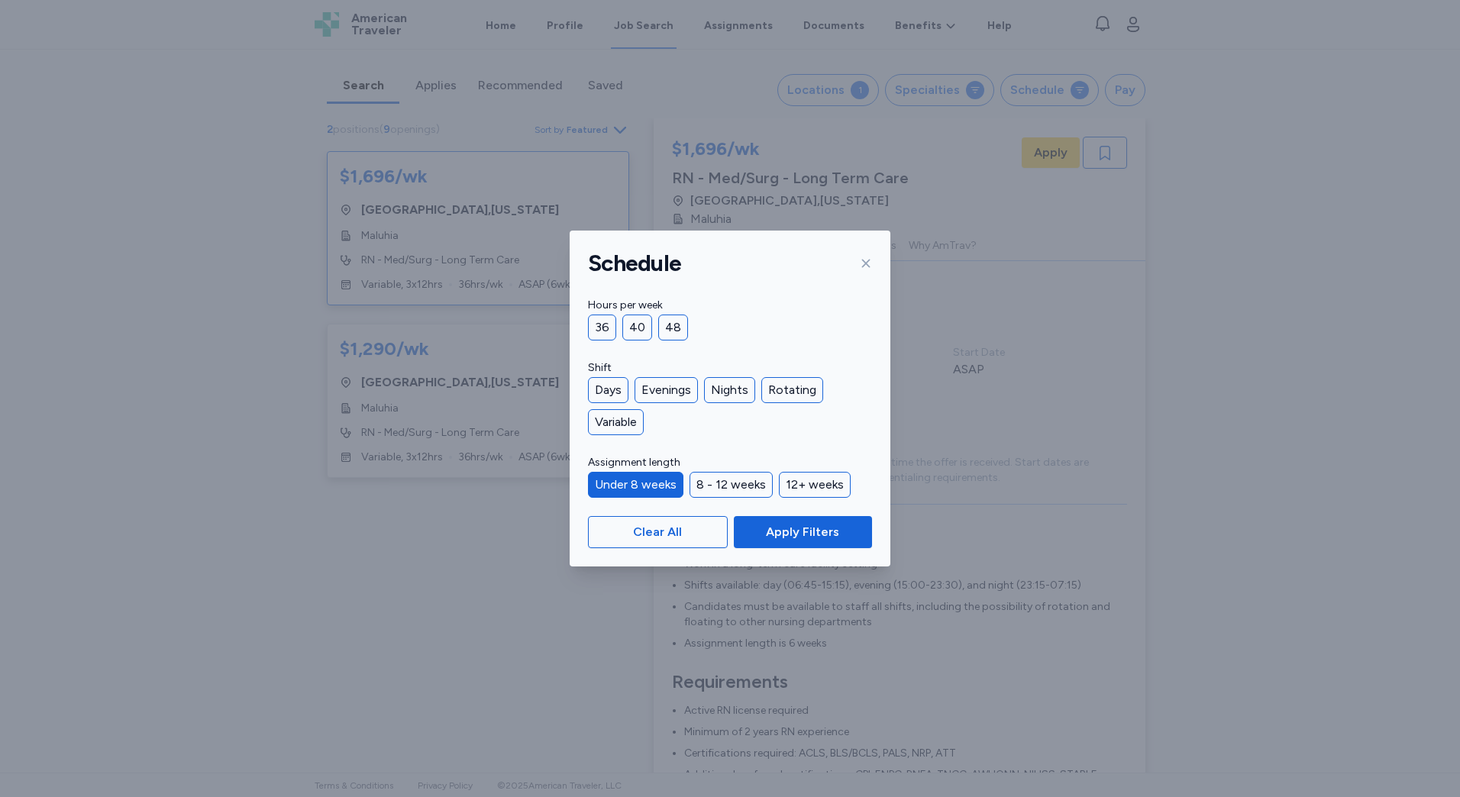
click at [653, 483] on div "Under 8 weeks" at bounding box center [635, 485] width 95 height 26
click at [751, 551] on div "Clear All Apply Filters" at bounding box center [730, 532] width 321 height 69
click at [797, 546] on button "Apply Filters" at bounding box center [803, 532] width 138 height 32
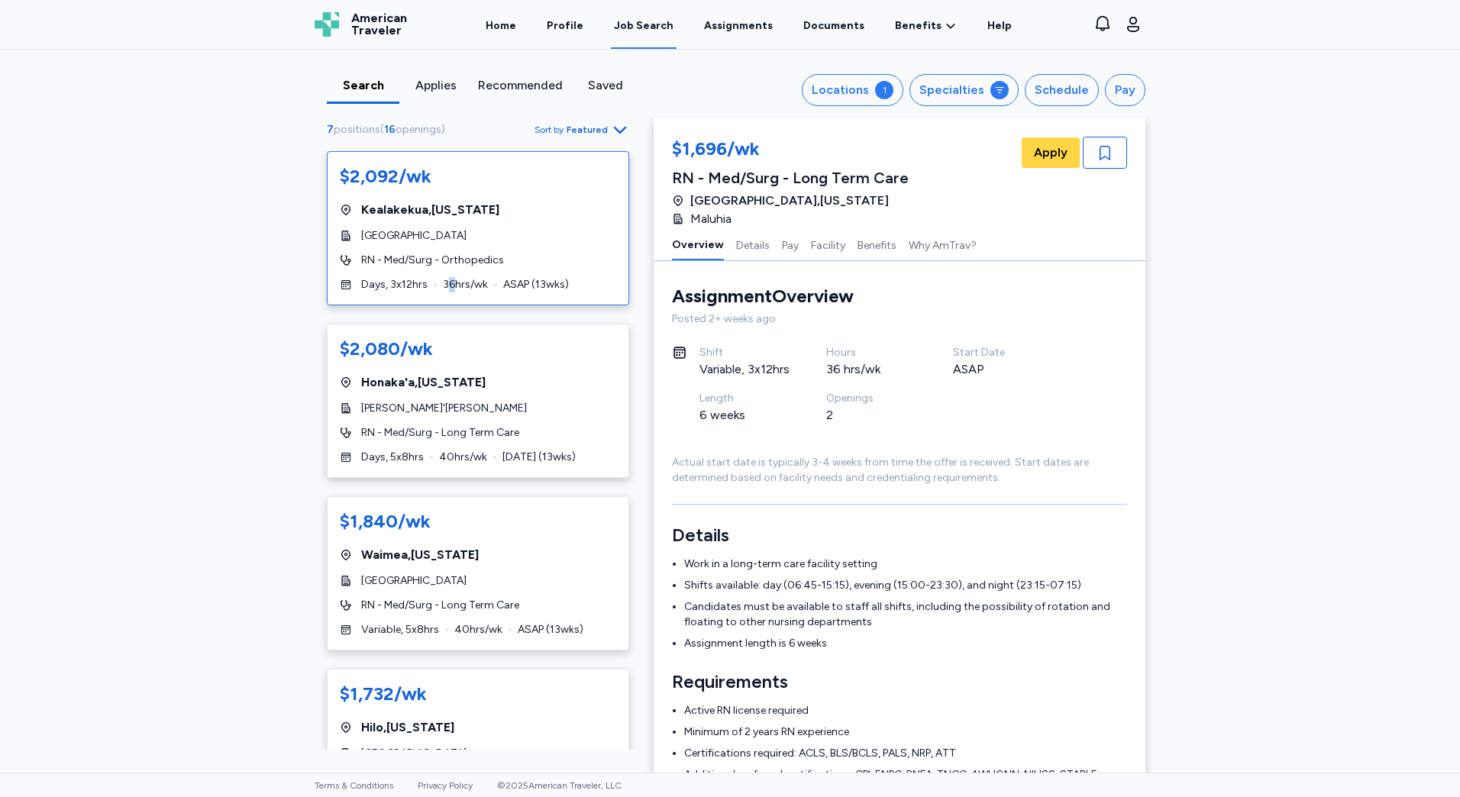
click at [445, 272] on div "$2,092/wk [GEOGRAPHIC_DATA] , [US_STATE] [GEOGRAPHIC_DATA] RN - Med/Surg - Orth…" at bounding box center [478, 228] width 302 height 154
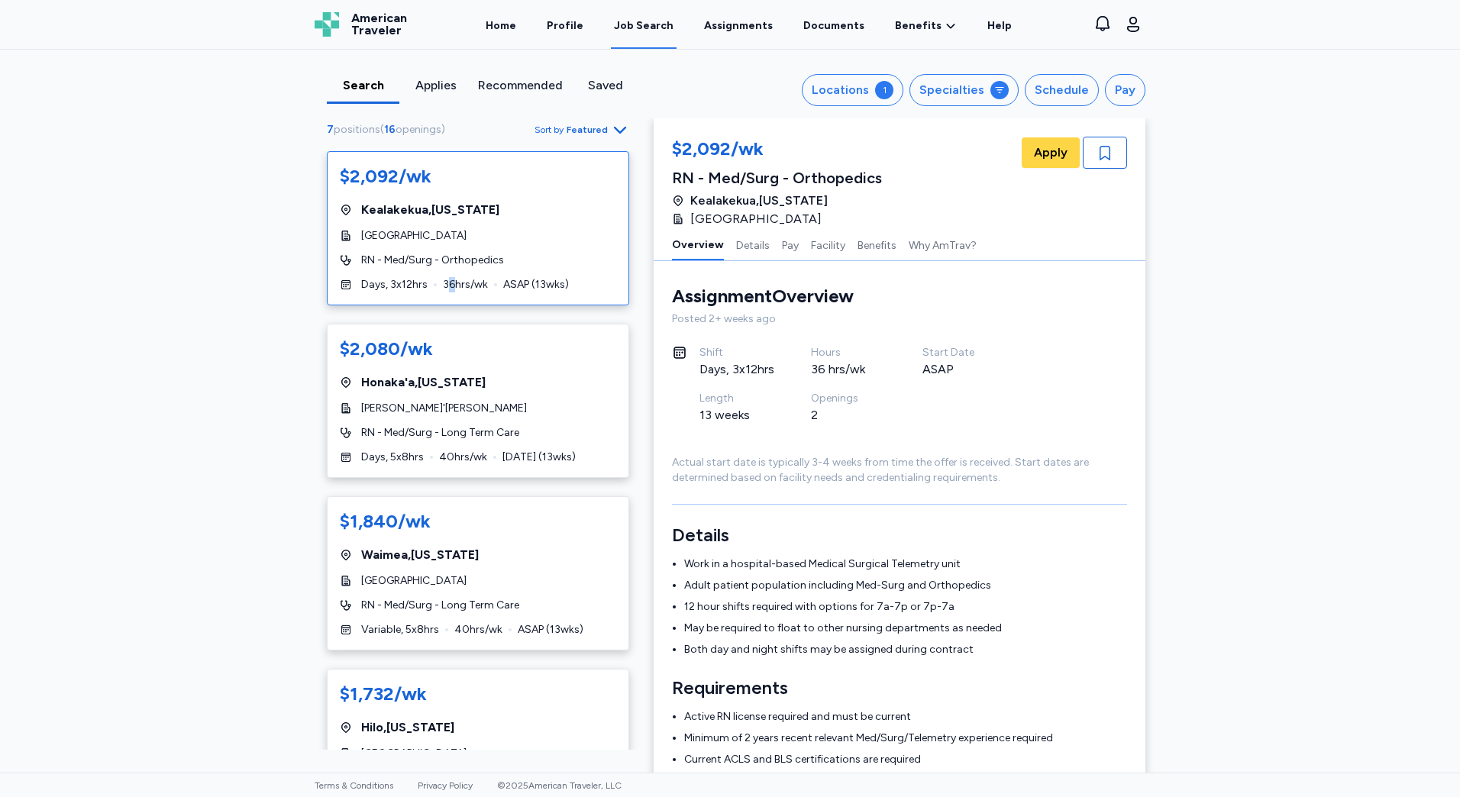
click at [1192, 368] on div "Search Applies Recommended Saved Locations 1 Specialties Schedule Pay 7 positio…" at bounding box center [730, 411] width 1460 height 723
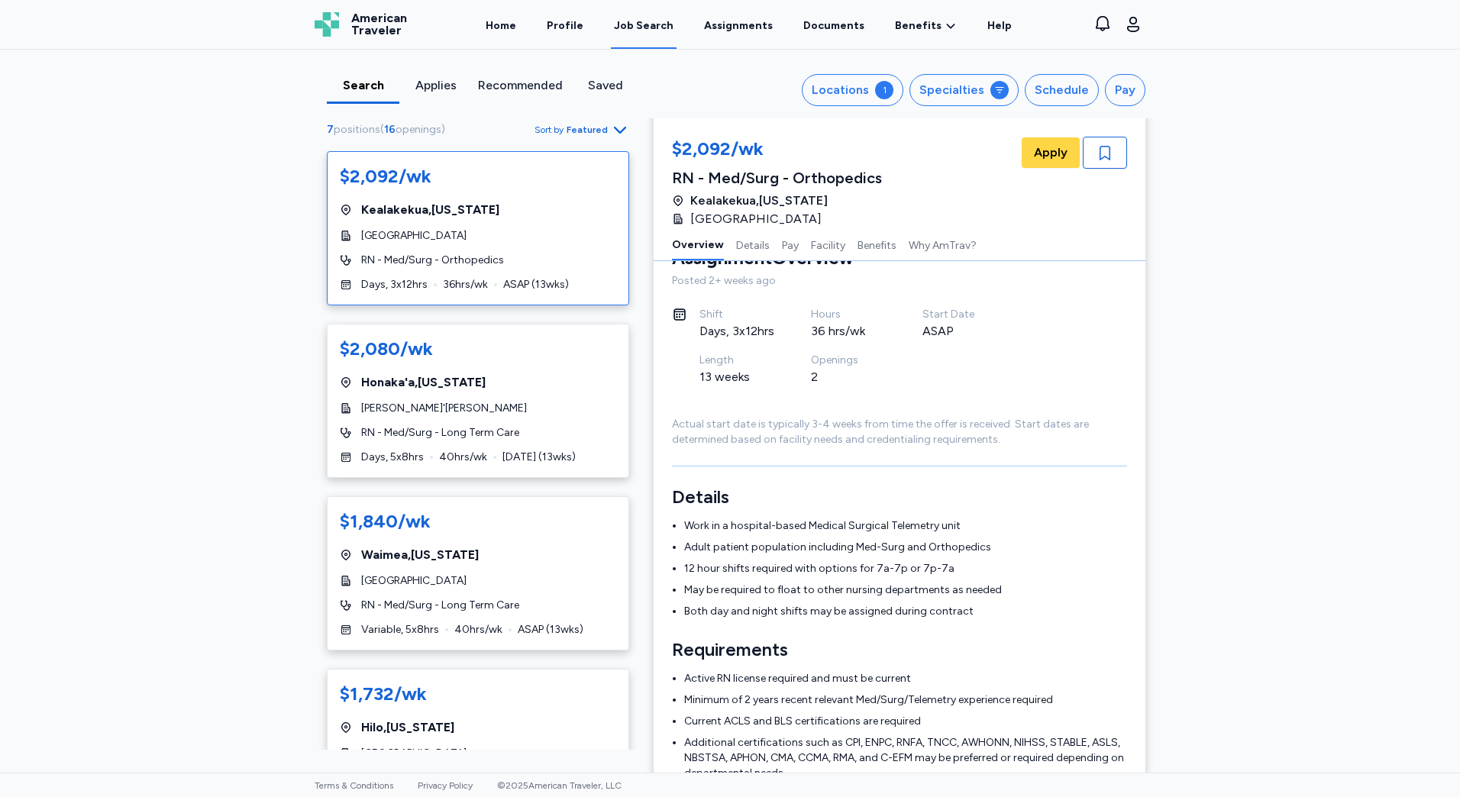
scroll to position [78, 0]
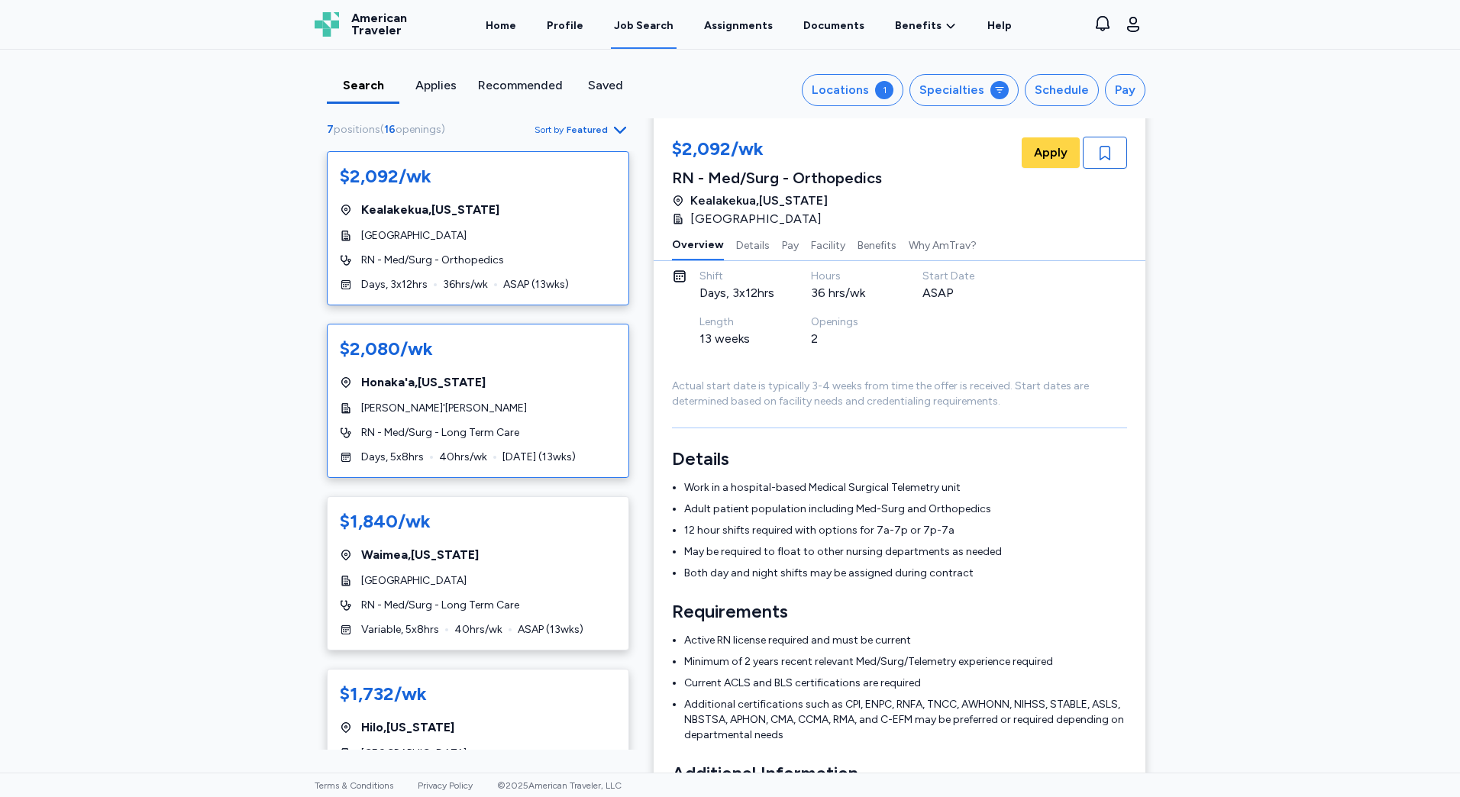
click at [508, 377] on div "Honaka'a , [US_STATE]" at bounding box center [478, 382] width 276 height 18
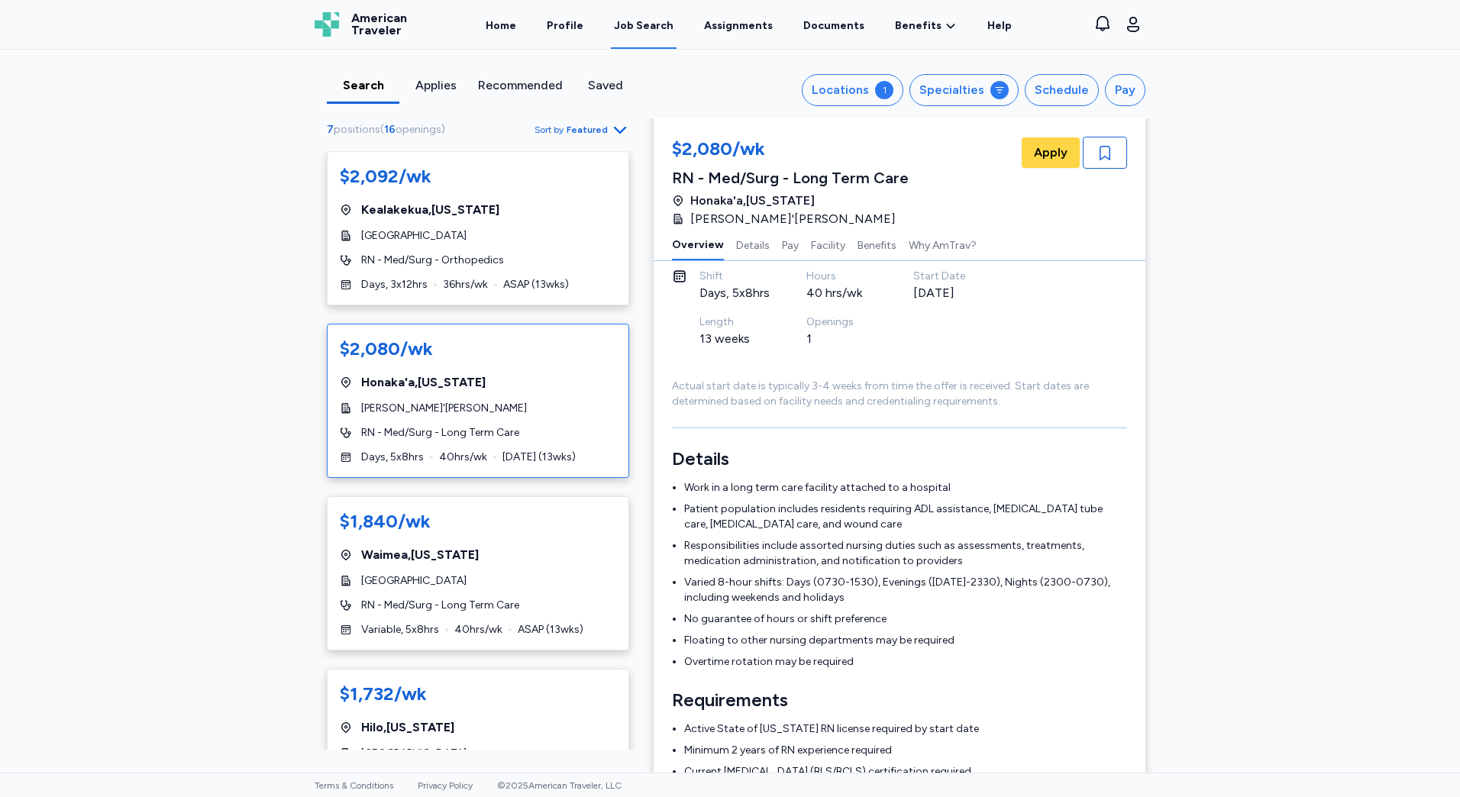
scroll to position [2, 0]
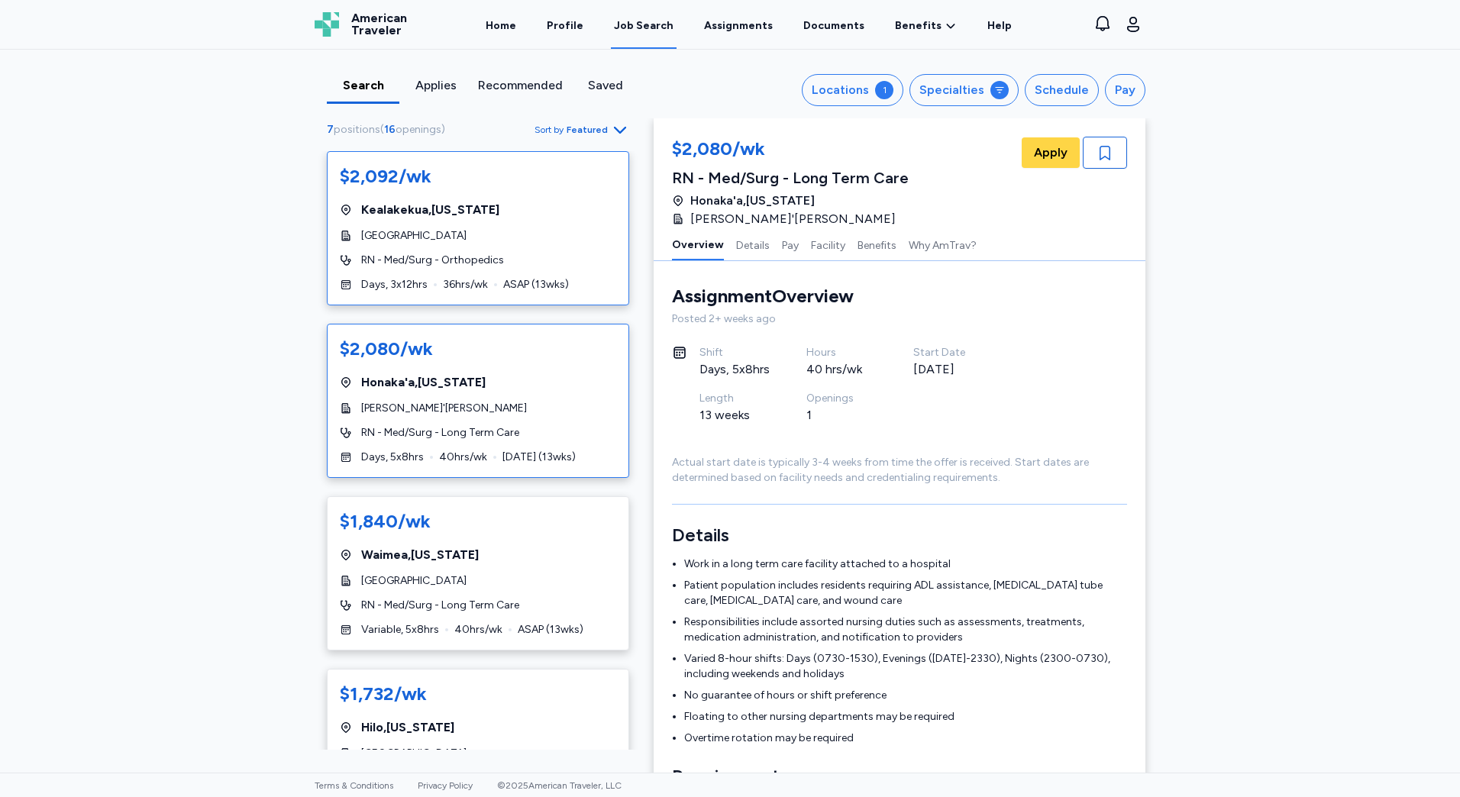
click at [507, 270] on div "$2,092/wk [GEOGRAPHIC_DATA] , [US_STATE] [GEOGRAPHIC_DATA] RN - Med/Surg - Orth…" at bounding box center [478, 228] width 302 height 154
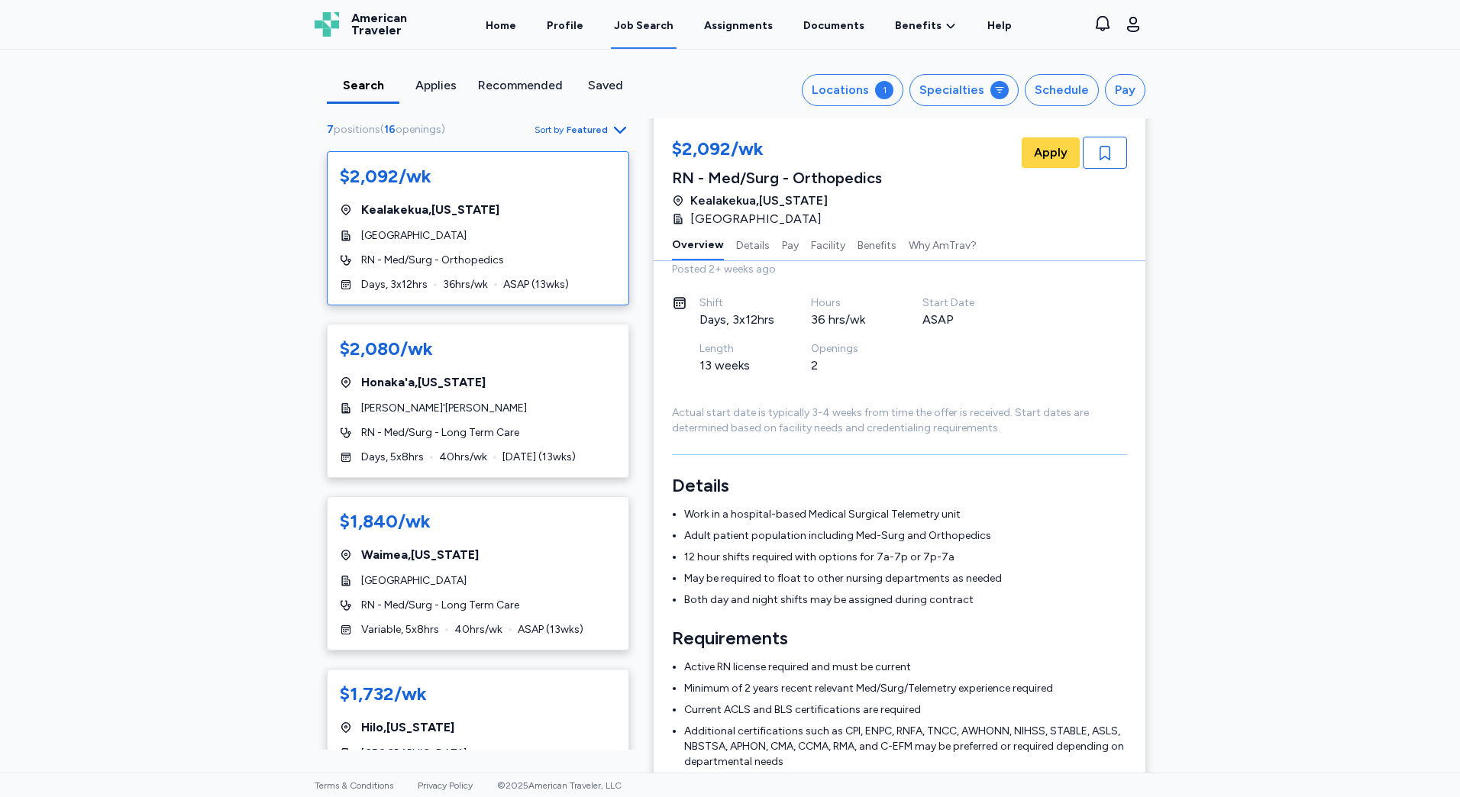
scroll to position [78, 0]
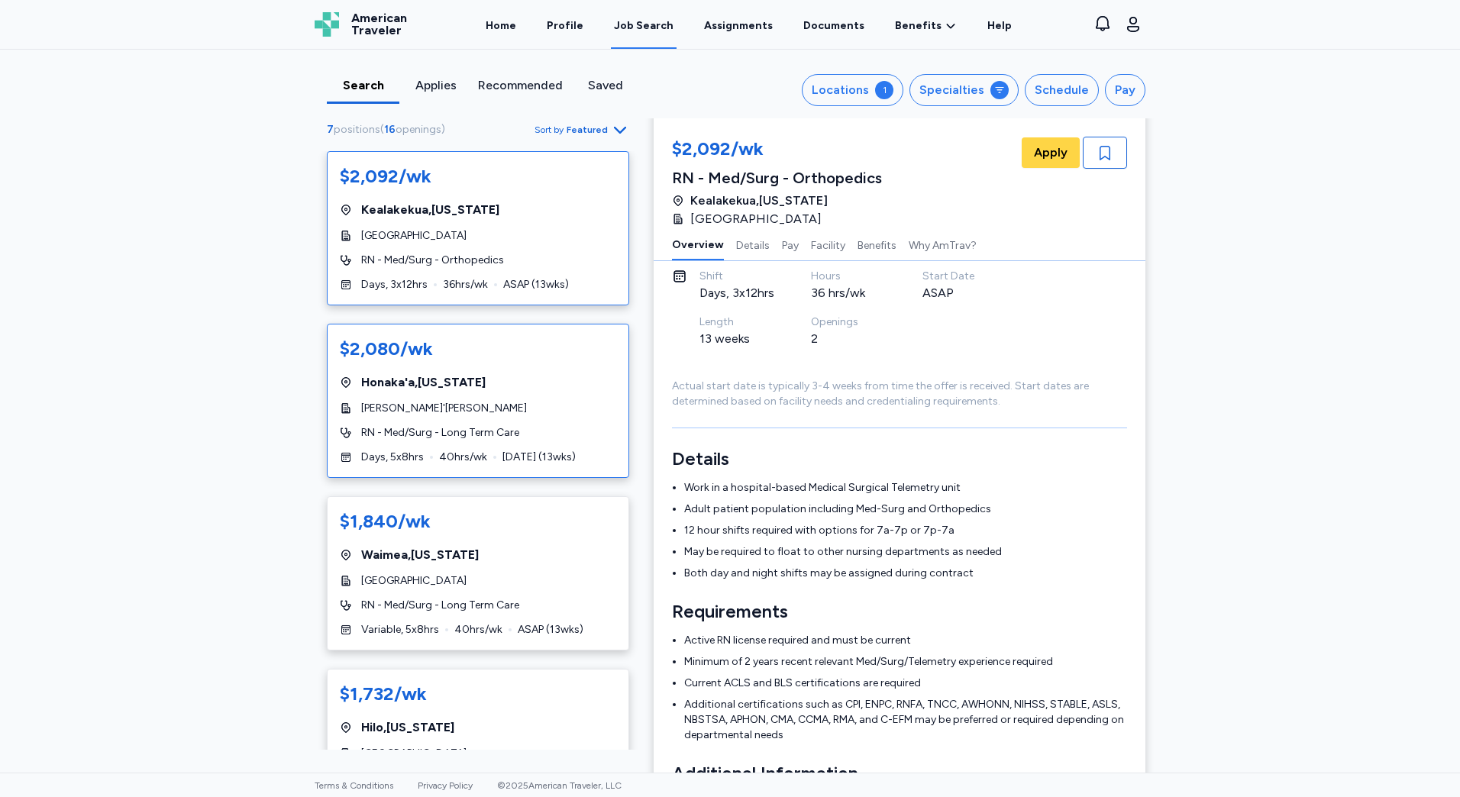
click at [533, 448] on div "$2,080/wk Honaka'a , [US_STATE] Hale Ho'[PERSON_NAME] RN - Med/Surg - Long Term…" at bounding box center [478, 401] width 302 height 154
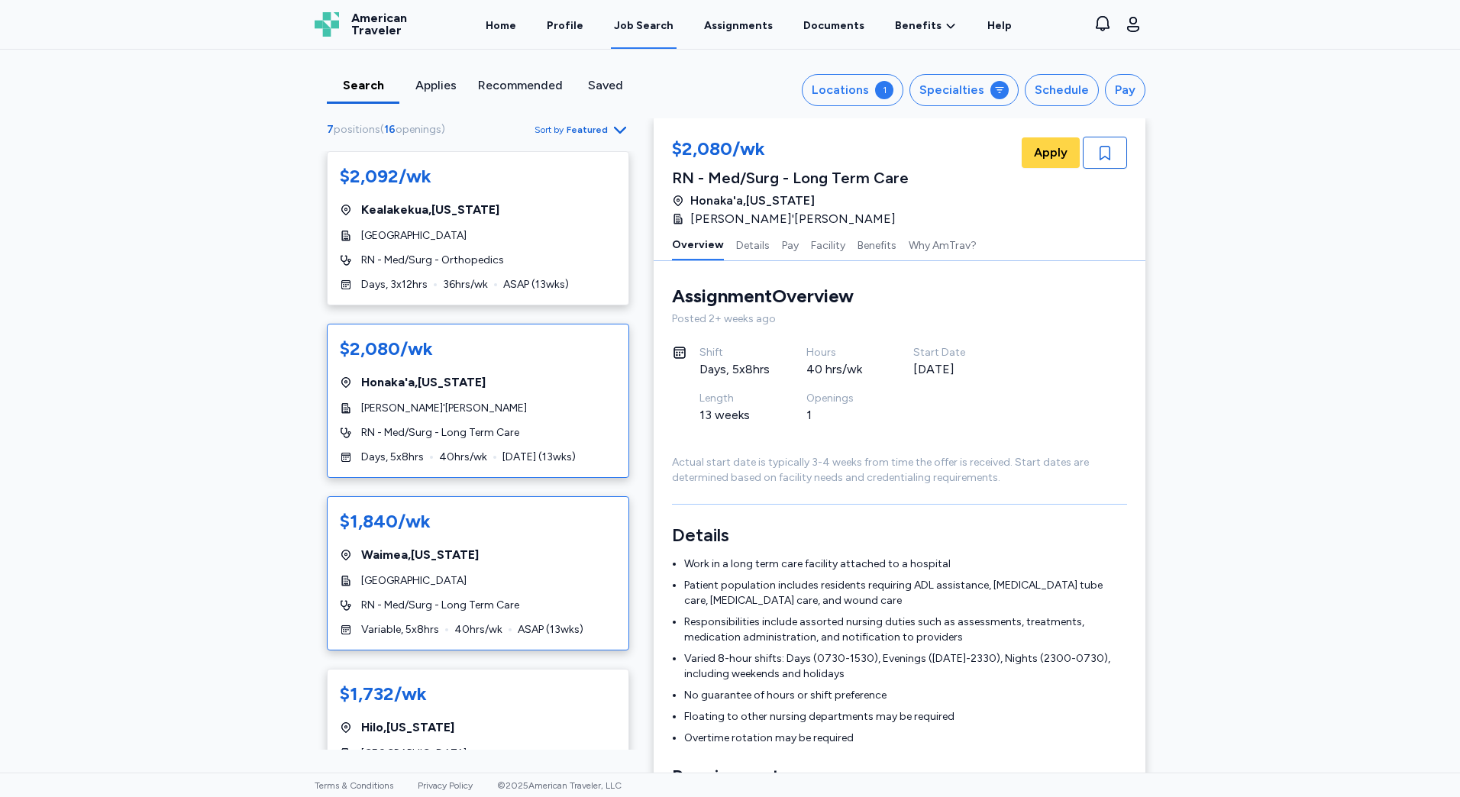
click at [499, 525] on div "$1,840/wk" at bounding box center [478, 521] width 276 height 24
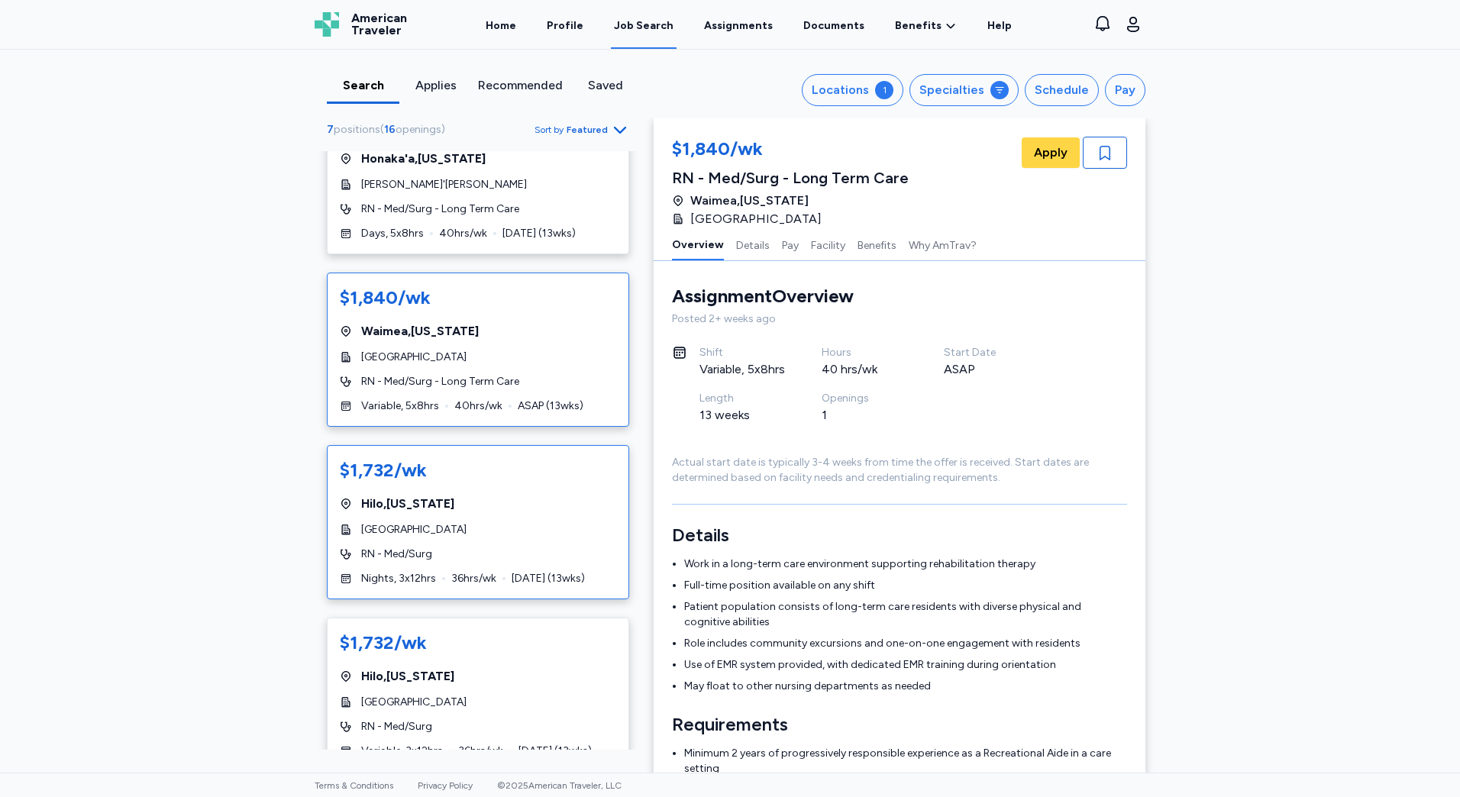
scroll to position [229, 0]
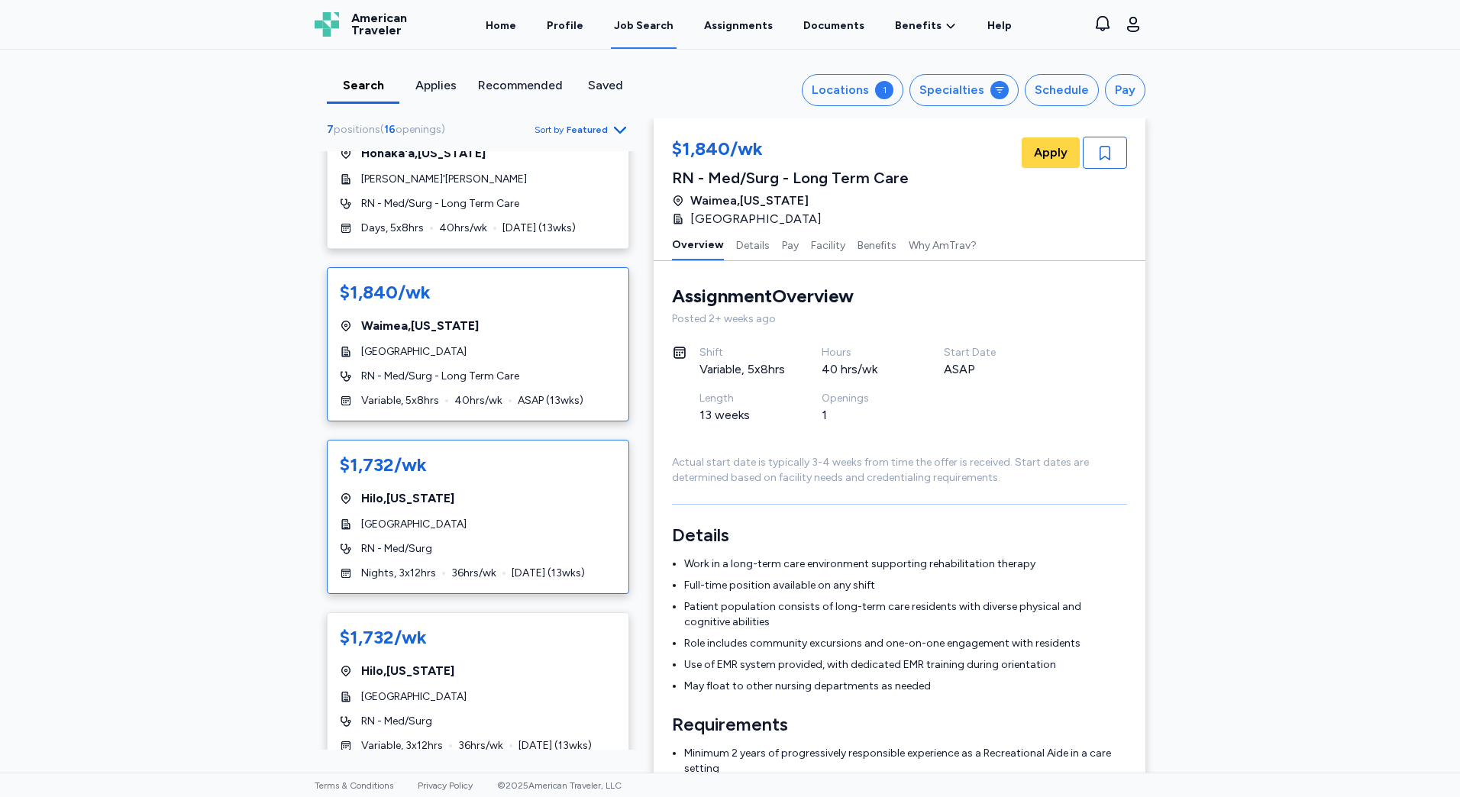
click at [496, 527] on div "[GEOGRAPHIC_DATA]" at bounding box center [478, 524] width 276 height 15
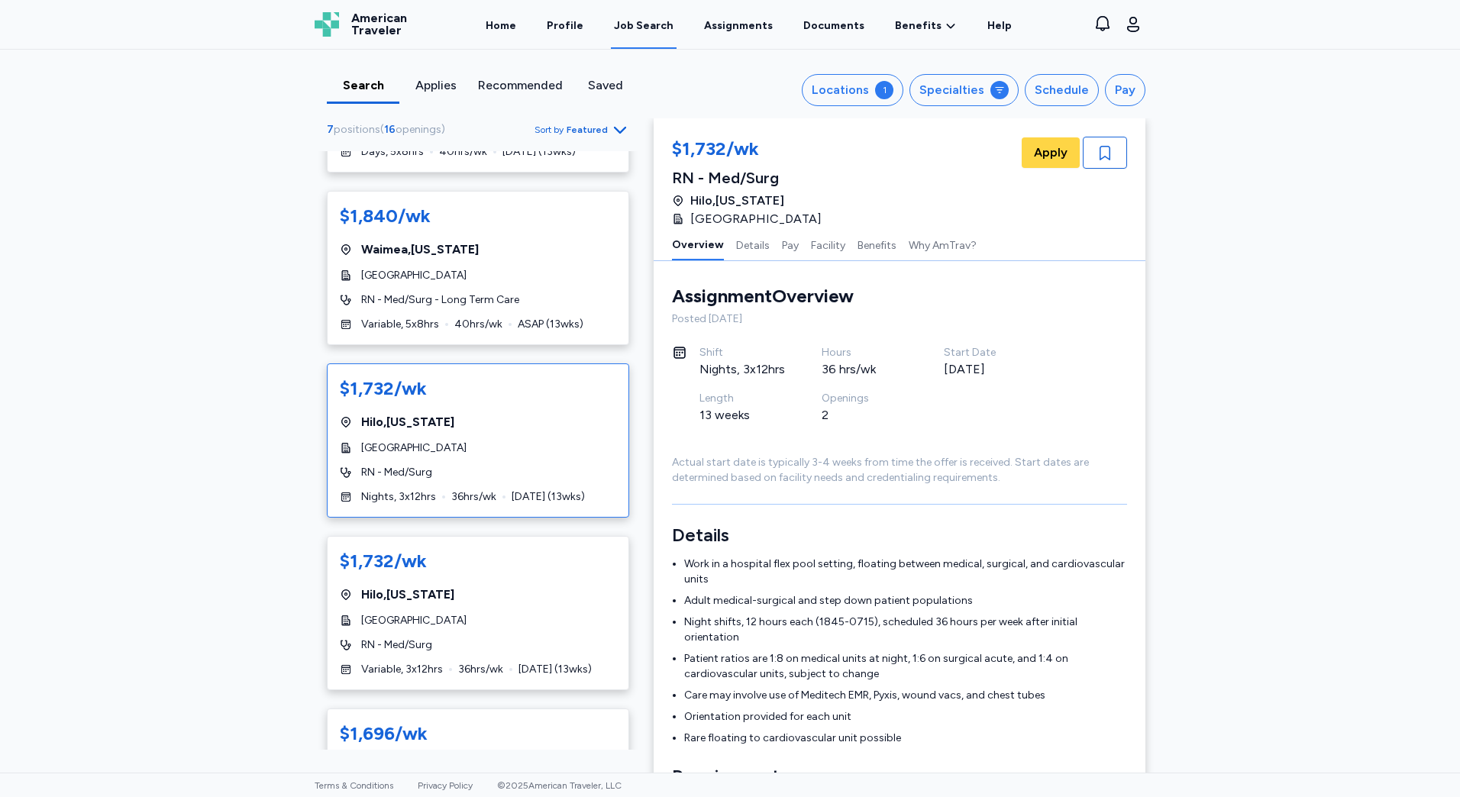
scroll to position [382, 0]
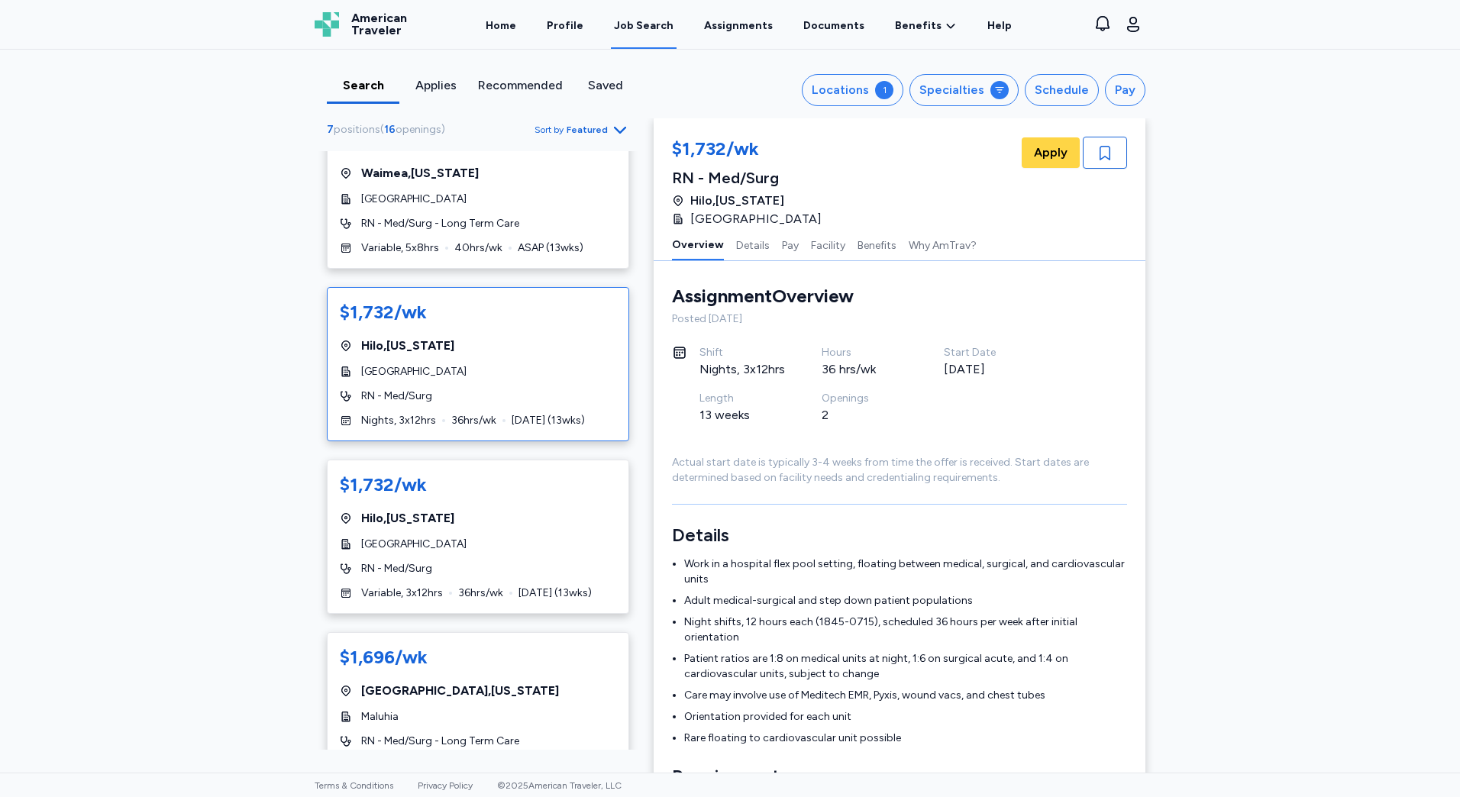
click at [477, 503] on div "$1,732/wk [GEOGRAPHIC_DATA] , [US_STATE] [GEOGRAPHIC_DATA] RN - Med/Surg Variab…" at bounding box center [478, 537] width 302 height 154
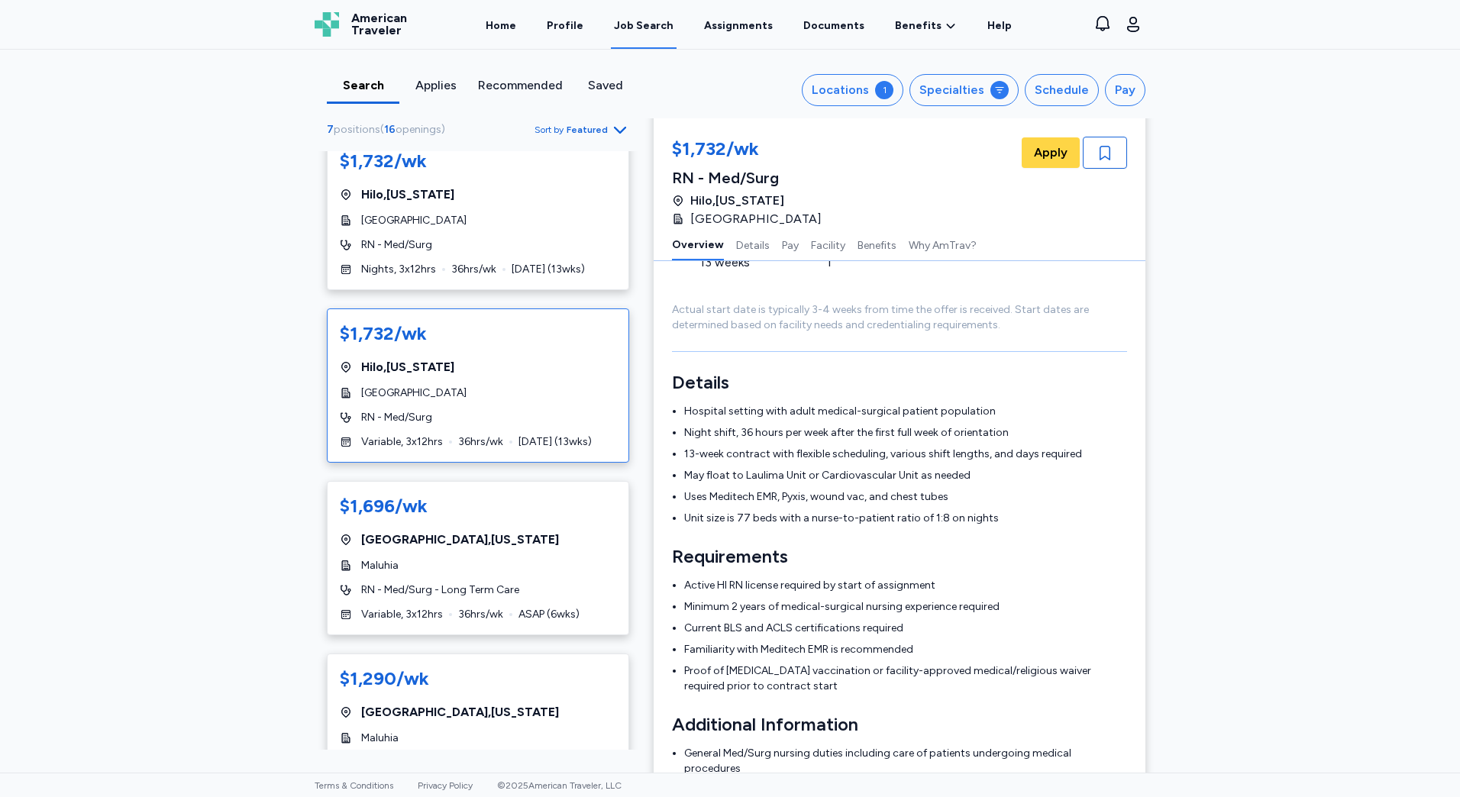
scroll to position [535, 0]
click at [419, 561] on div "Maluhia" at bounding box center [478, 564] width 276 height 15
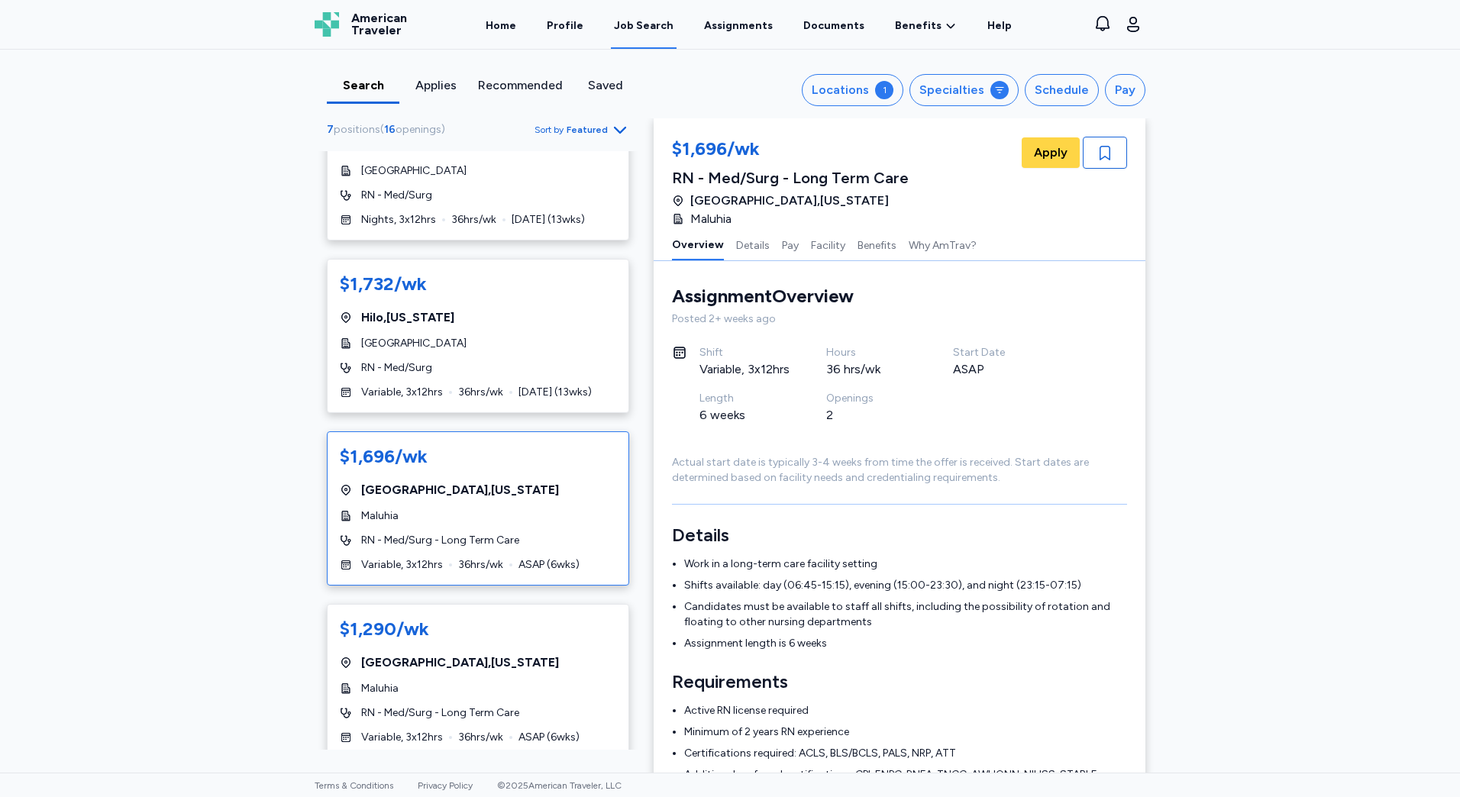
scroll to position [610, 0]
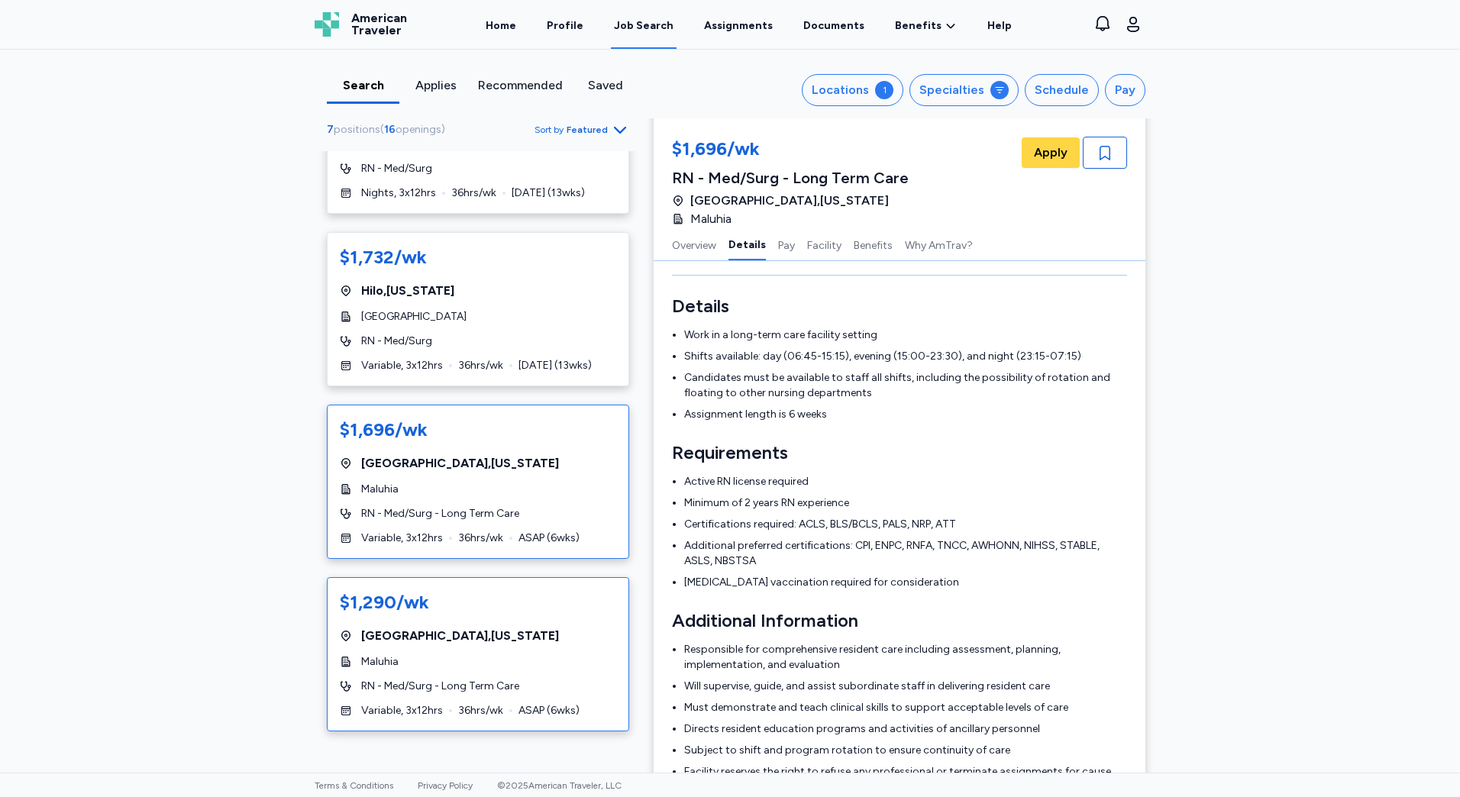
click at [446, 594] on div "$1,290/wk" at bounding box center [478, 602] width 276 height 24
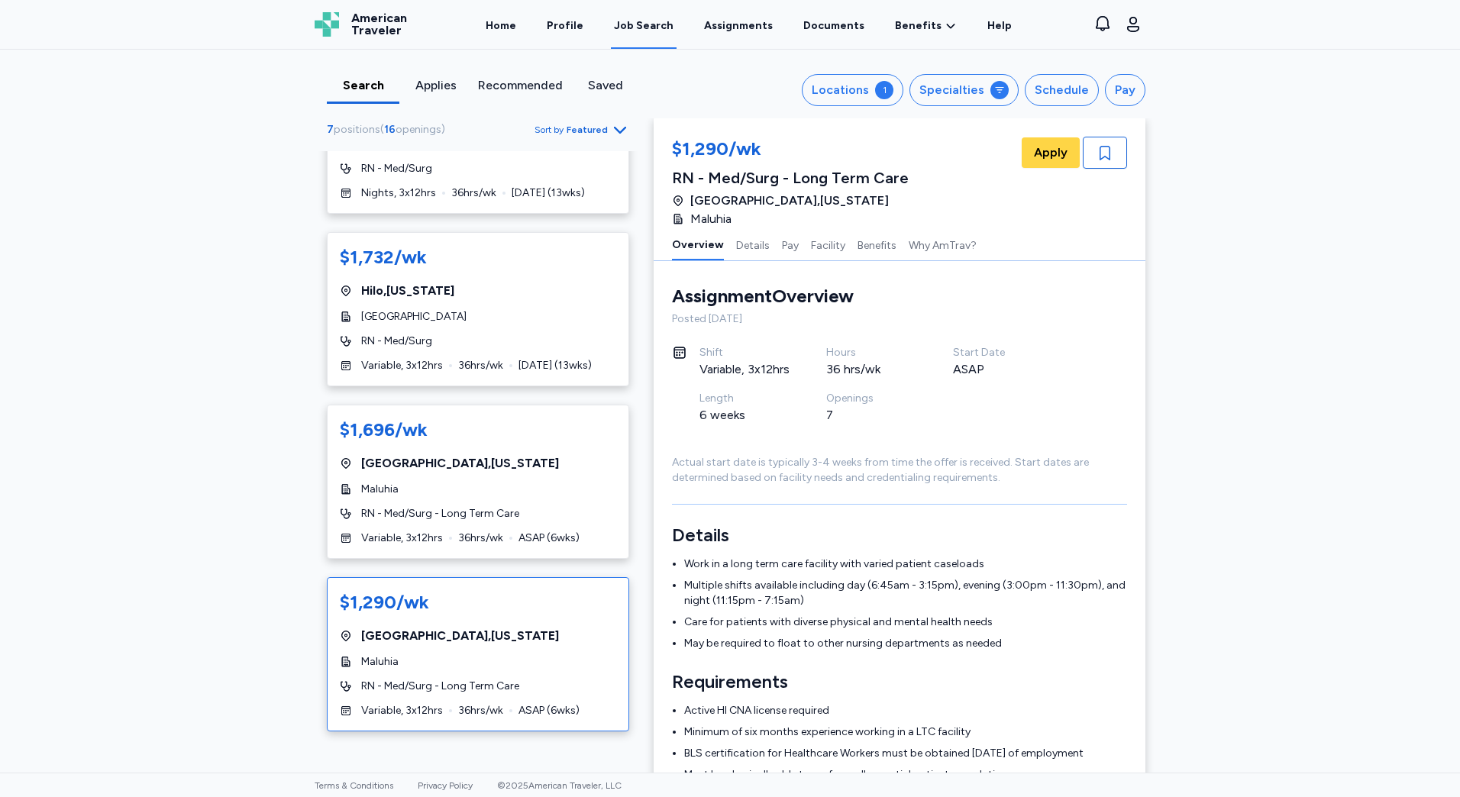
click at [521, 620] on div "$1,290/wk [GEOGRAPHIC_DATA] , [US_STATE] [GEOGRAPHIC_DATA] RN - Med/Surg - Long…" at bounding box center [478, 654] width 302 height 154
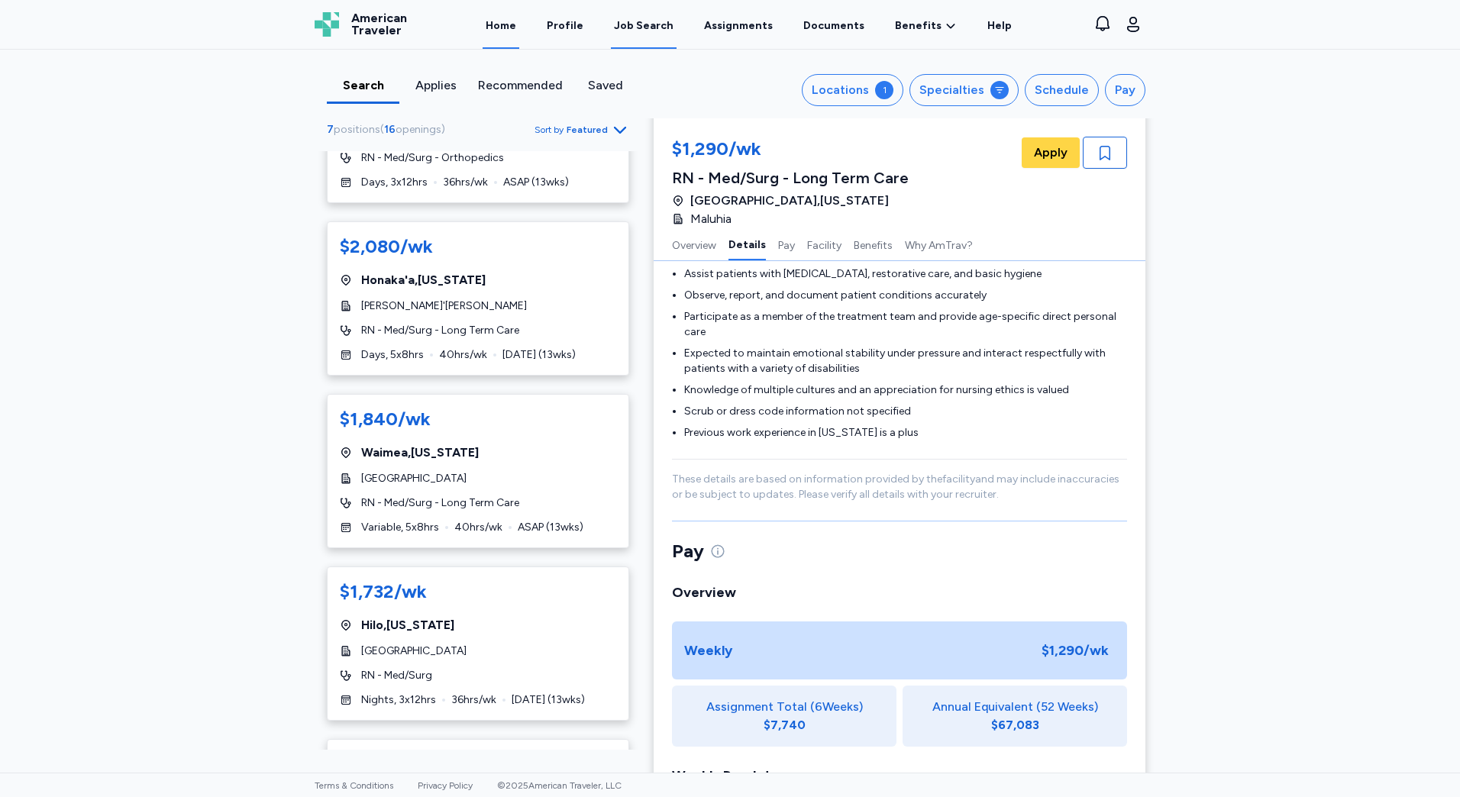
scroll to position [0, 0]
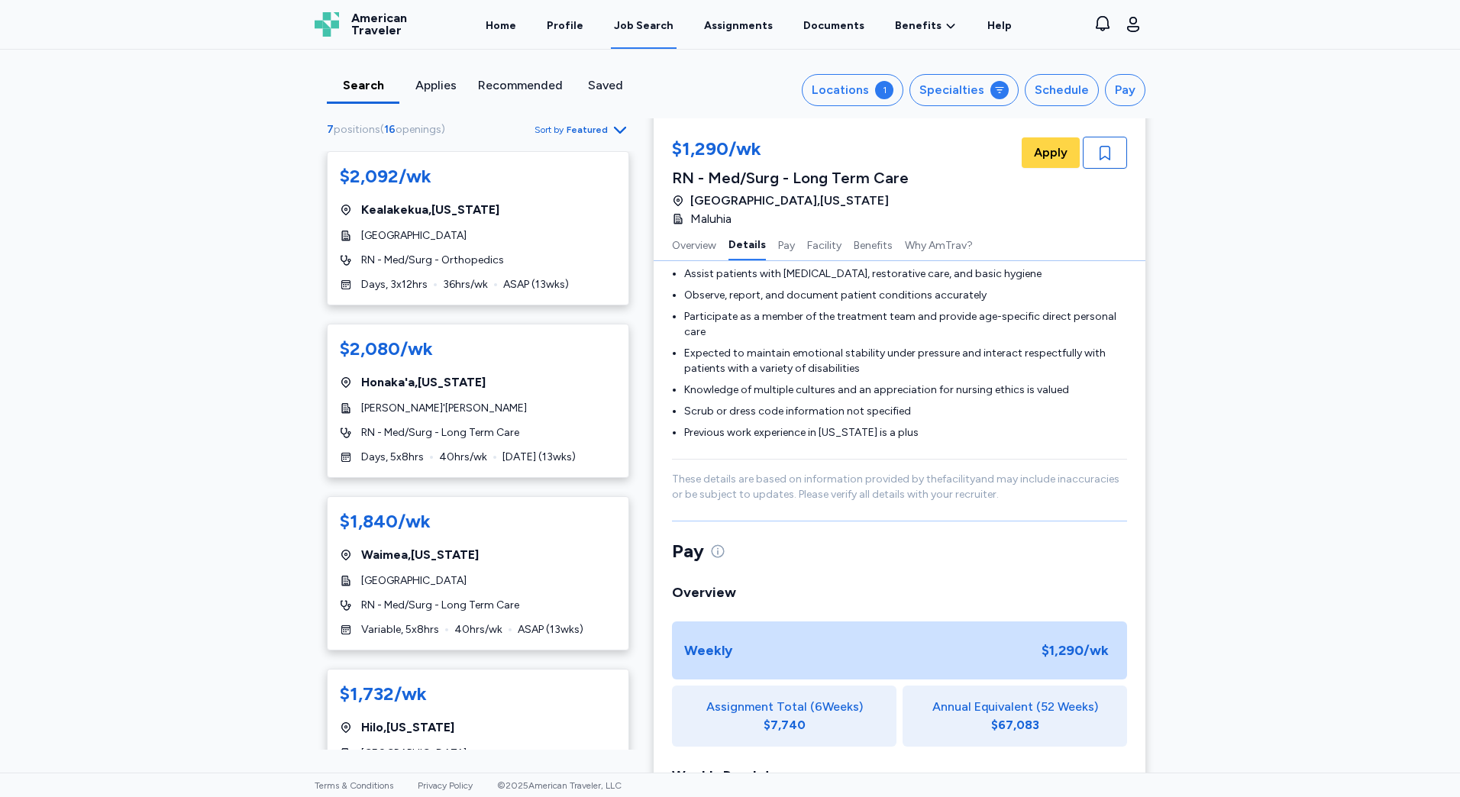
click at [634, 27] on div "Job Search" at bounding box center [644, 25] width 60 height 15
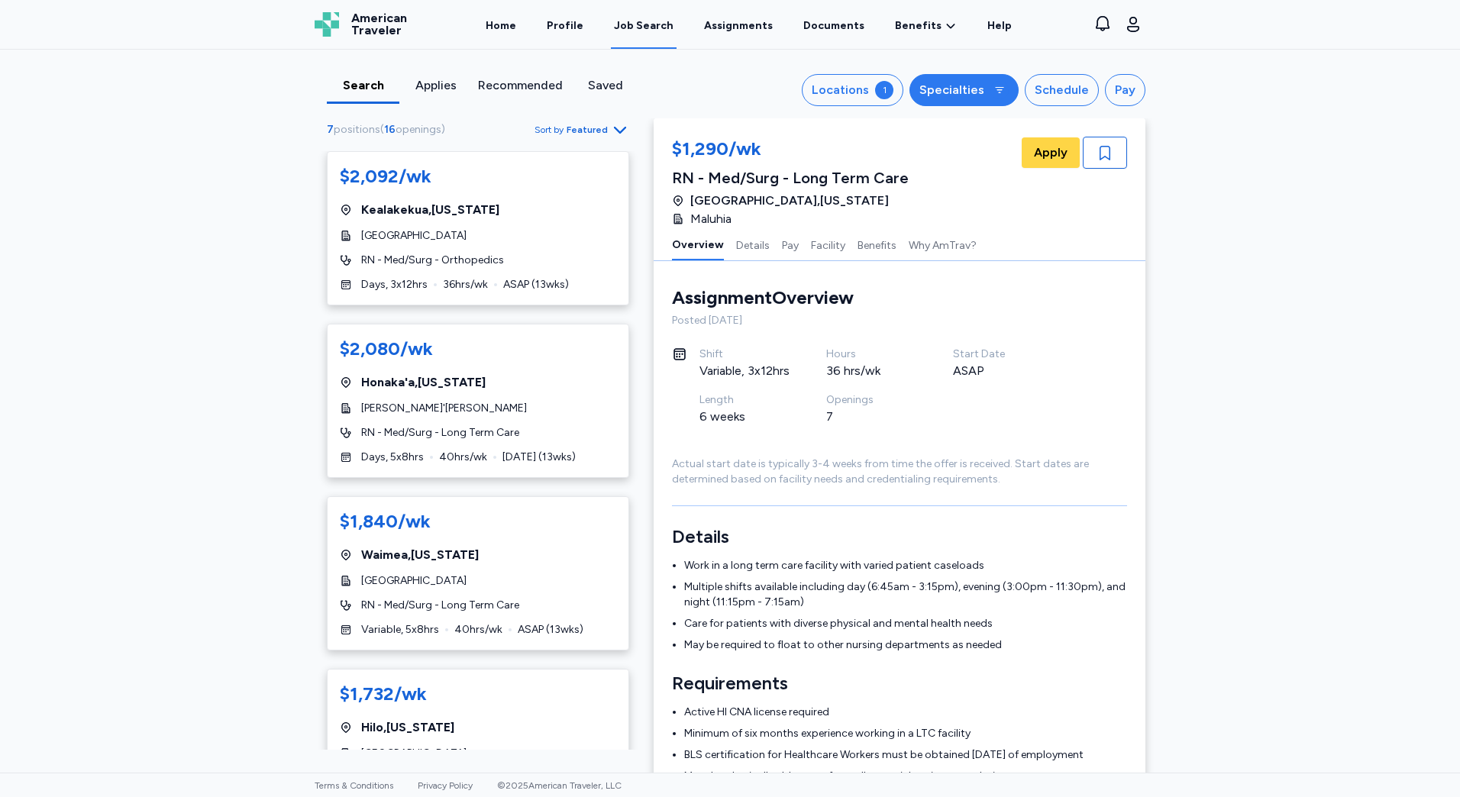
click at [940, 84] on div "Specialties" at bounding box center [952, 90] width 65 height 18
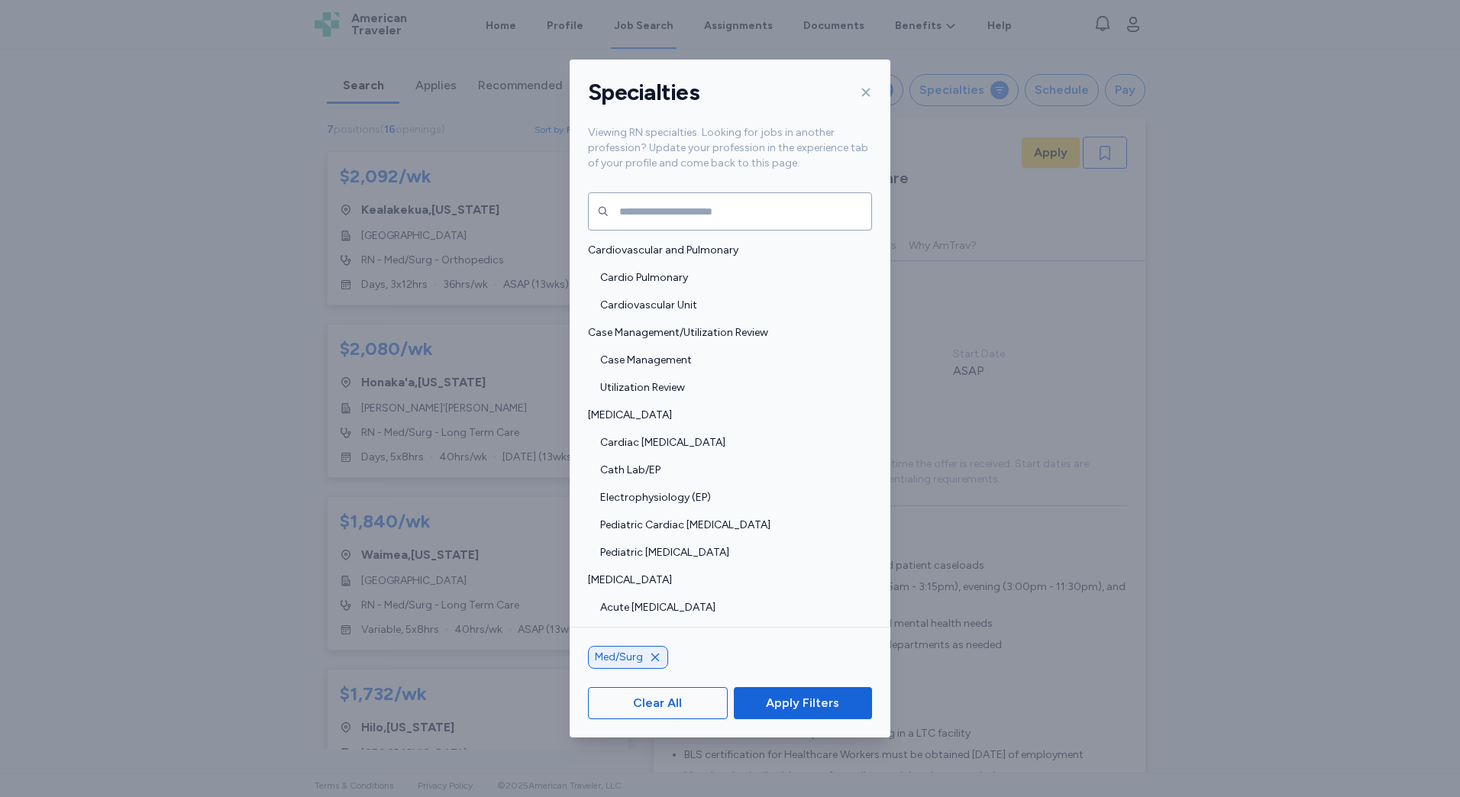
click at [929, 309] on div "Specialties Viewing RN specialties. Looking for jobs in another profession? Upd…" at bounding box center [730, 398] width 1460 height 797
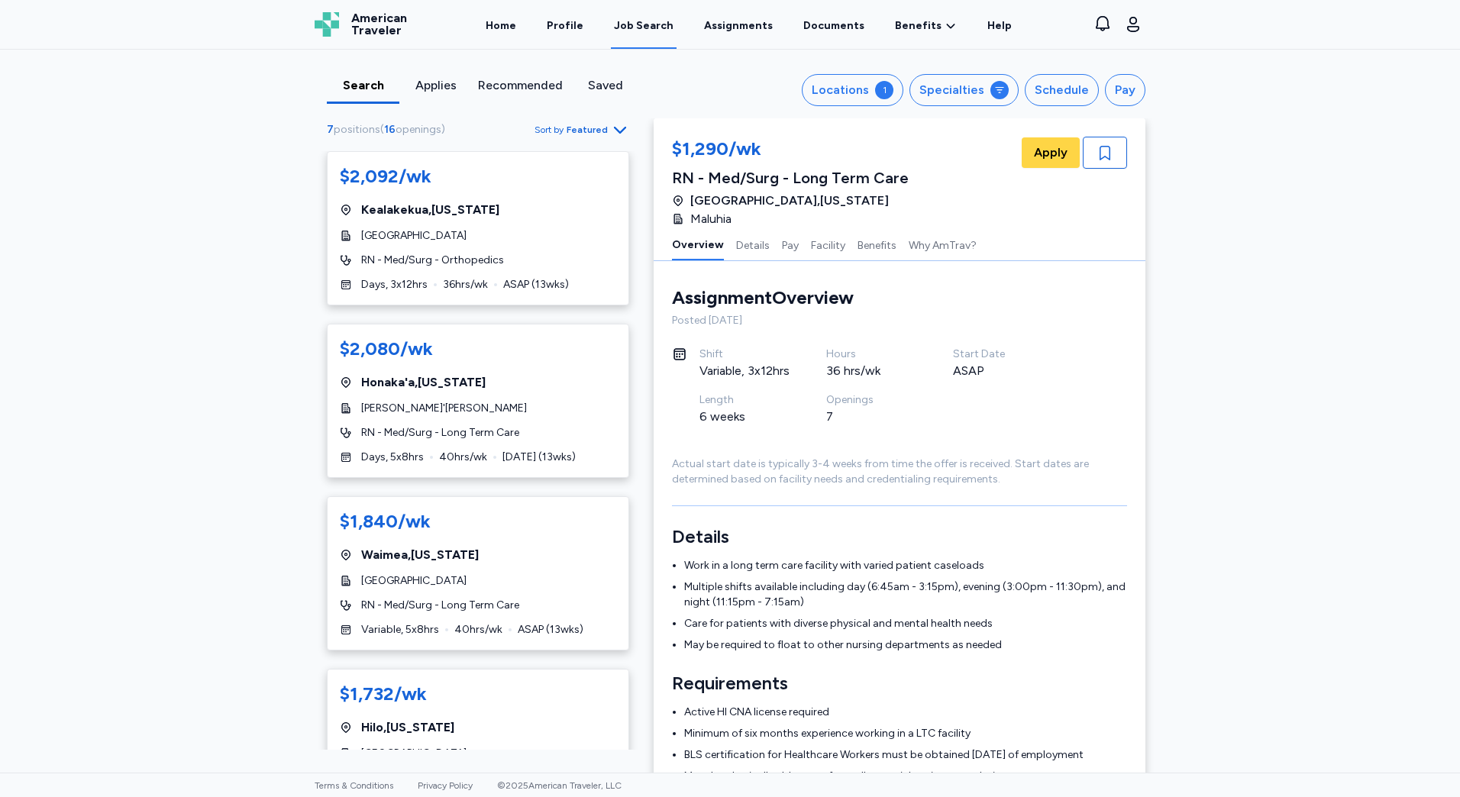
click at [865, 111] on div "Search Applies Recommended Saved Locations 1 Specialties Schedule Pay 7 positio…" at bounding box center [729, 84] width 855 height 69
click at [850, 105] on div "Search Applies Recommended Saved Locations 1 Specialties Schedule Pay 7 positio…" at bounding box center [729, 84] width 855 height 69
click at [849, 99] on button "Locations 1" at bounding box center [853, 90] width 102 height 32
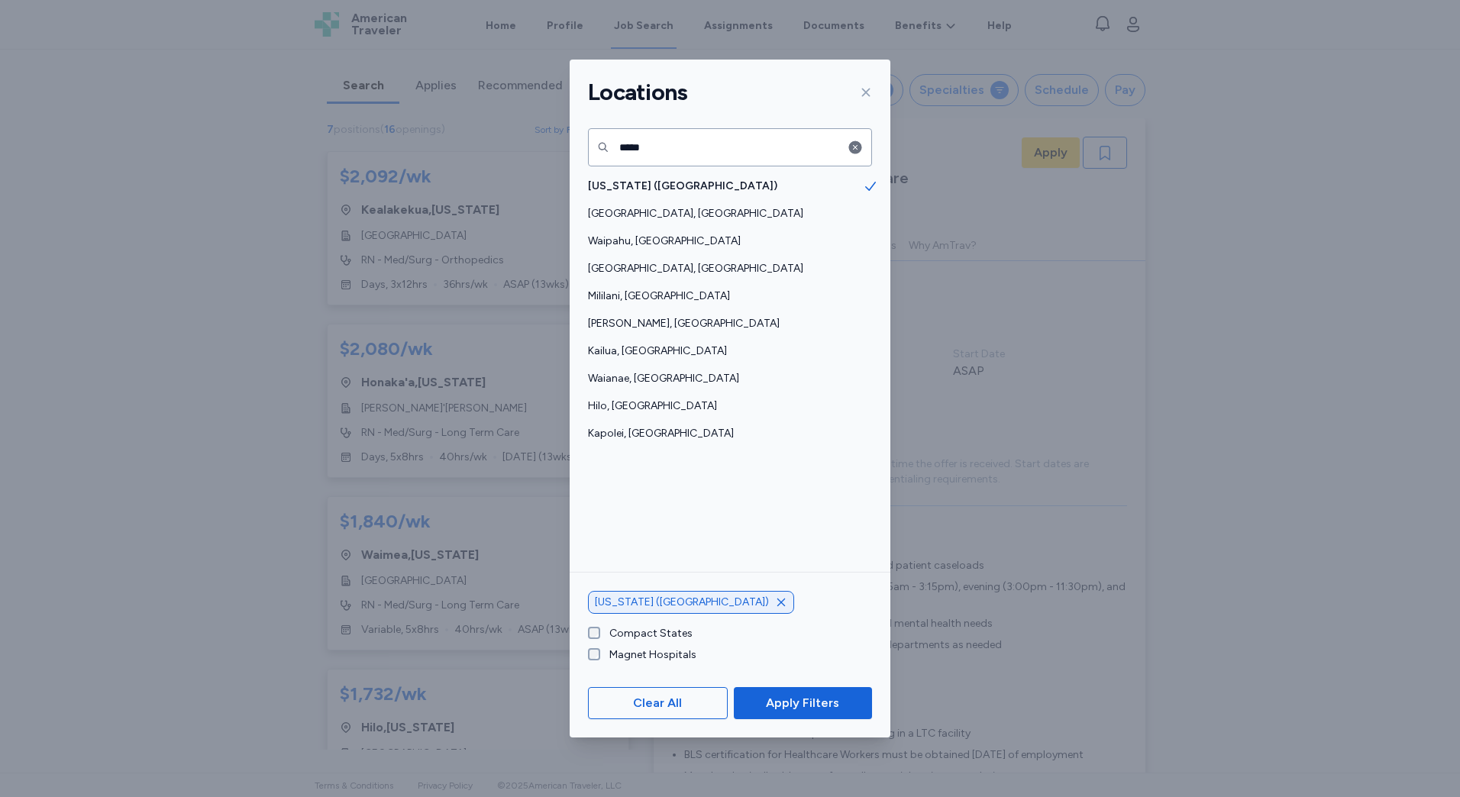
click at [729, 698] on div "Clear All Apply Filters" at bounding box center [730, 703] width 321 height 69
click at [887, 85] on div "Locations" at bounding box center [730, 93] width 321 height 66
click at [879, 85] on div "Locations" at bounding box center [730, 93] width 321 height 66
click at [869, 89] on icon at bounding box center [866, 92] width 12 height 12
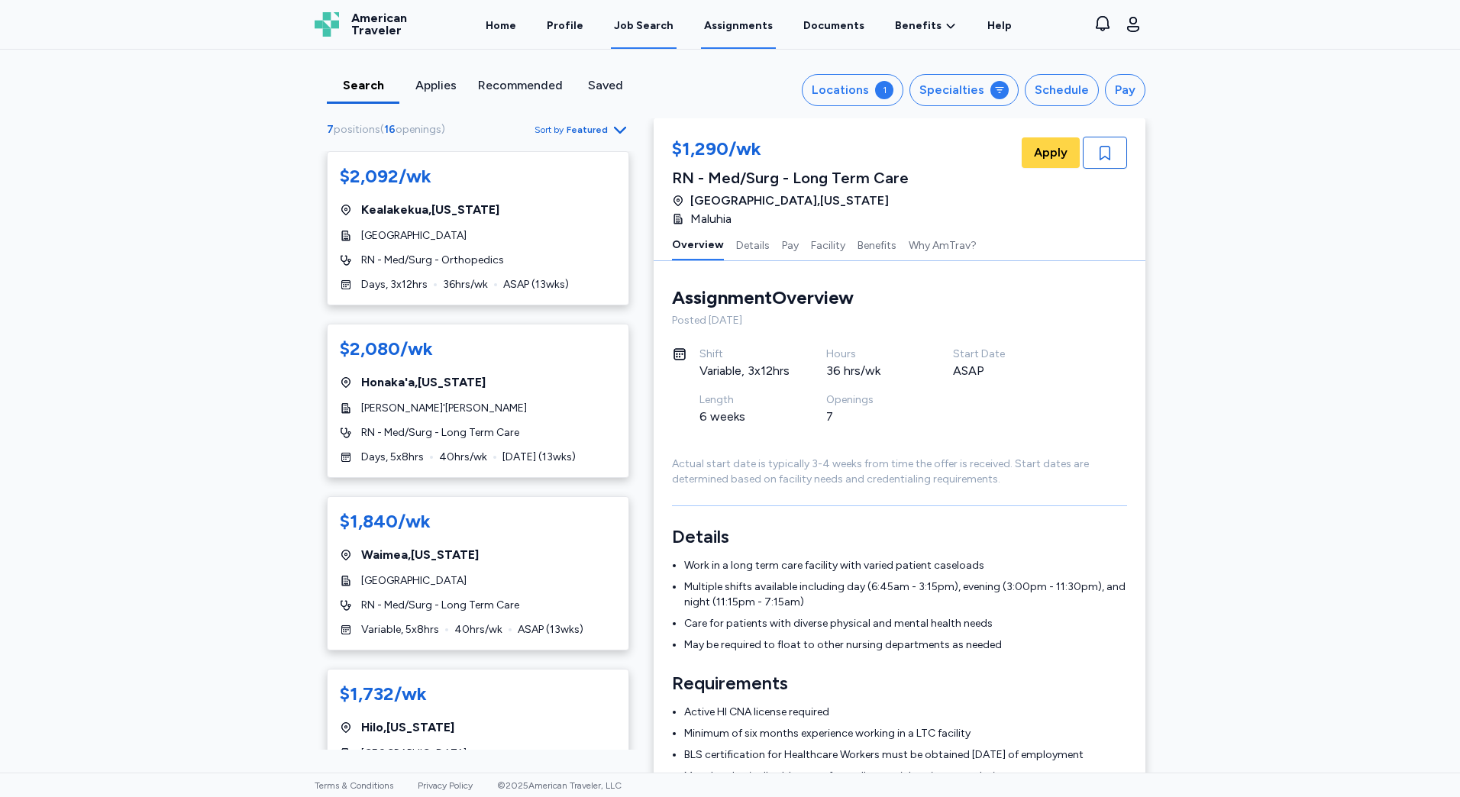
click at [736, 34] on link "Assignments" at bounding box center [738, 25] width 75 height 47
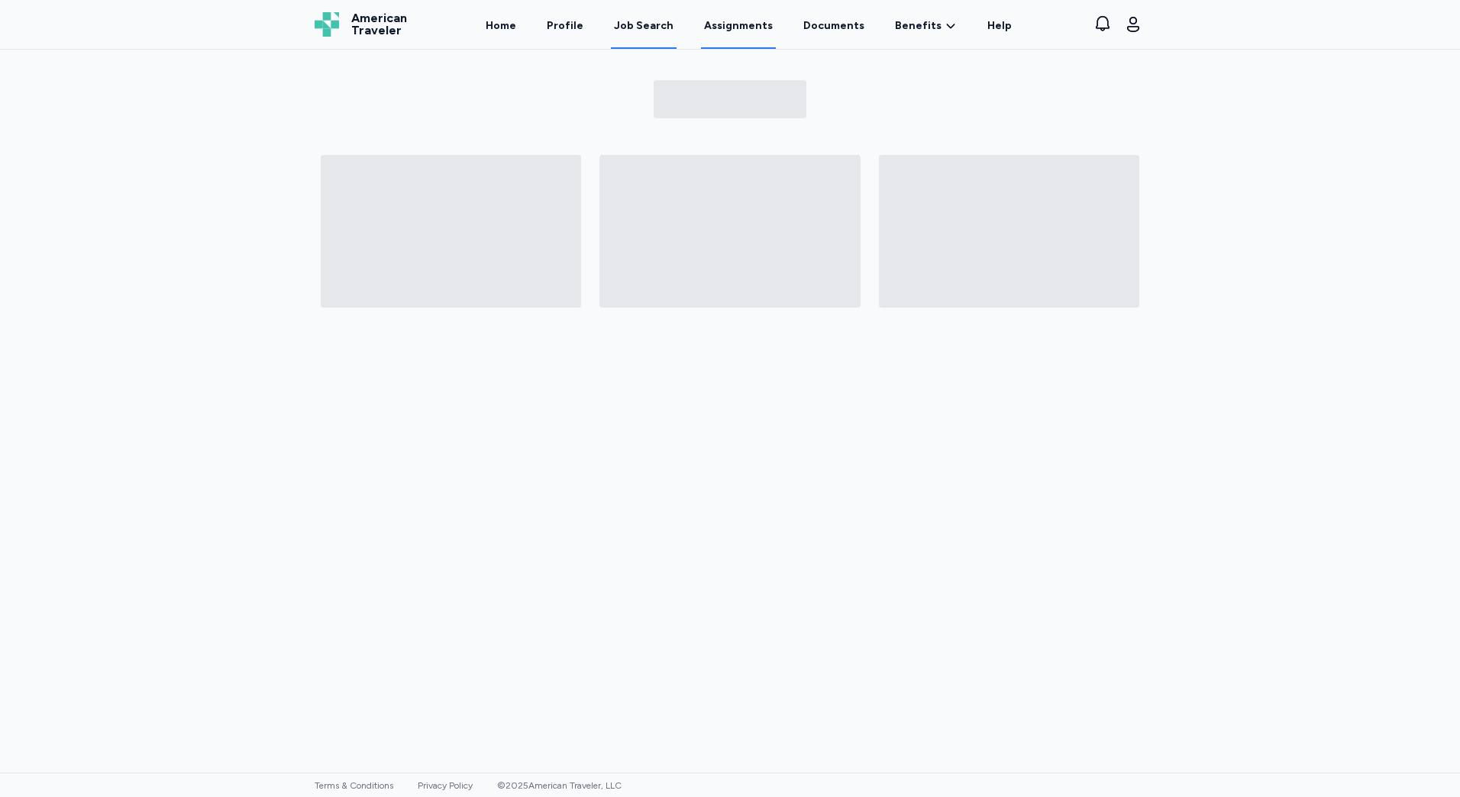
click at [651, 22] on div "Job Search" at bounding box center [644, 25] width 60 height 15
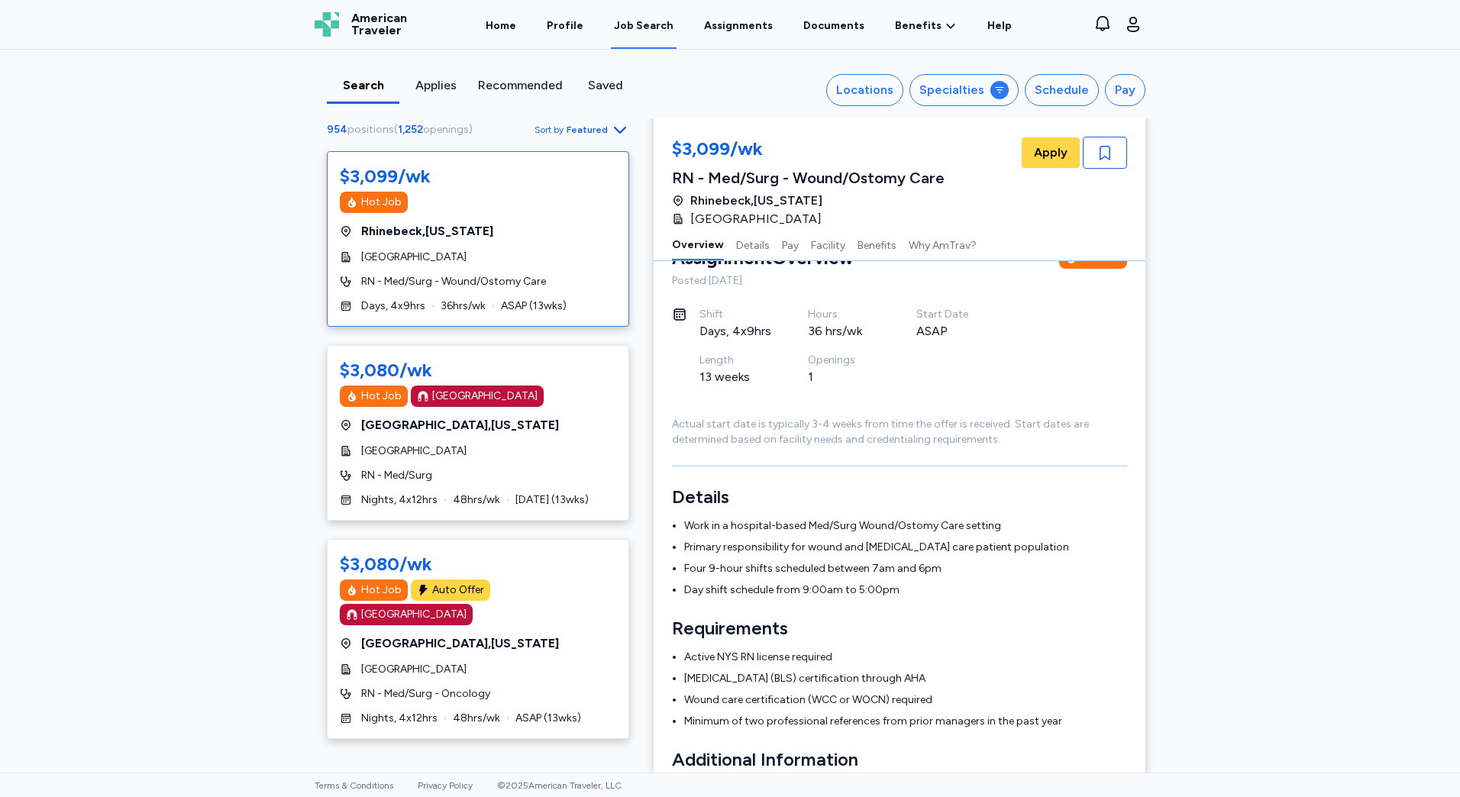
scroll to position [76, 0]
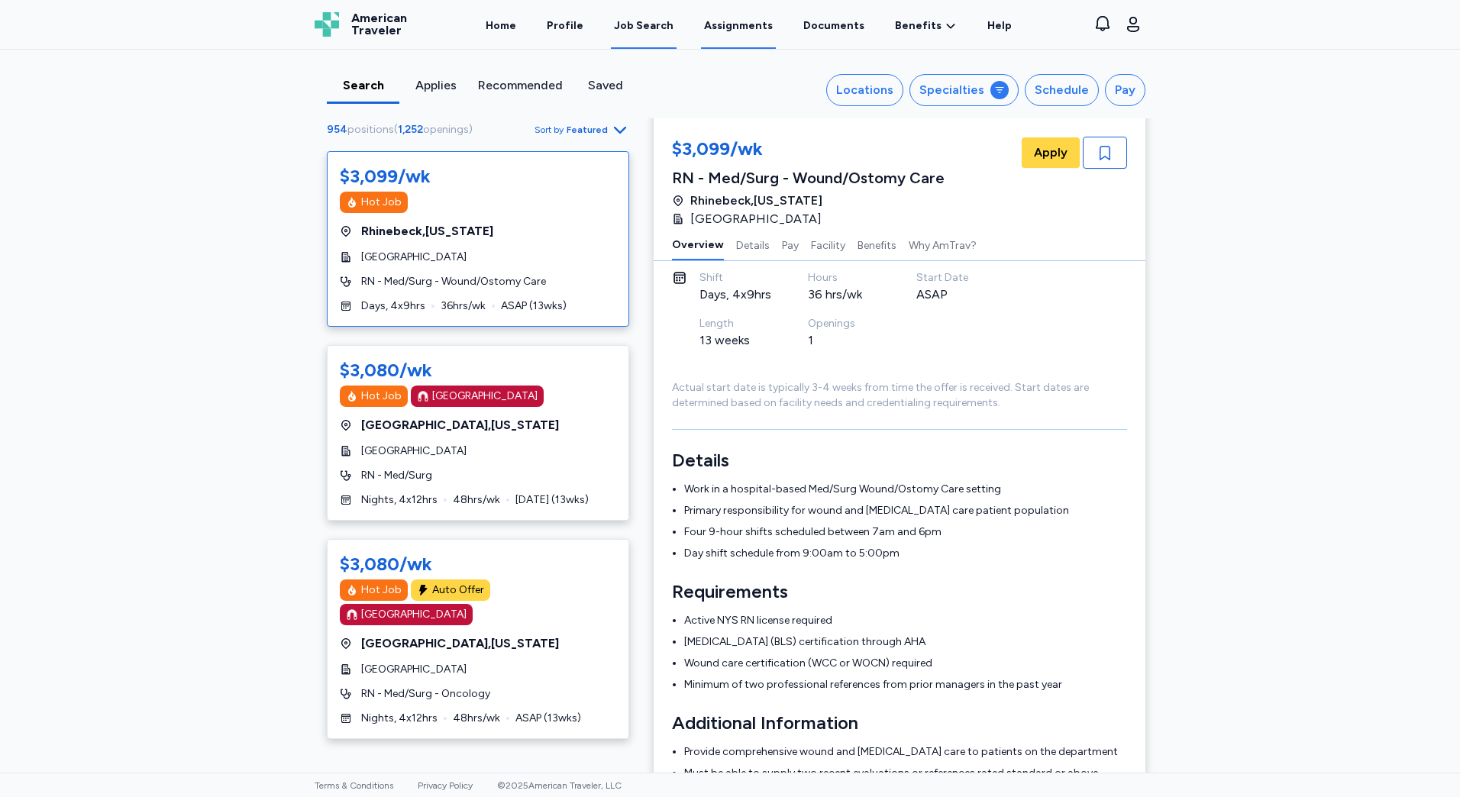
click at [735, 42] on link "Assignments" at bounding box center [738, 25] width 75 height 47
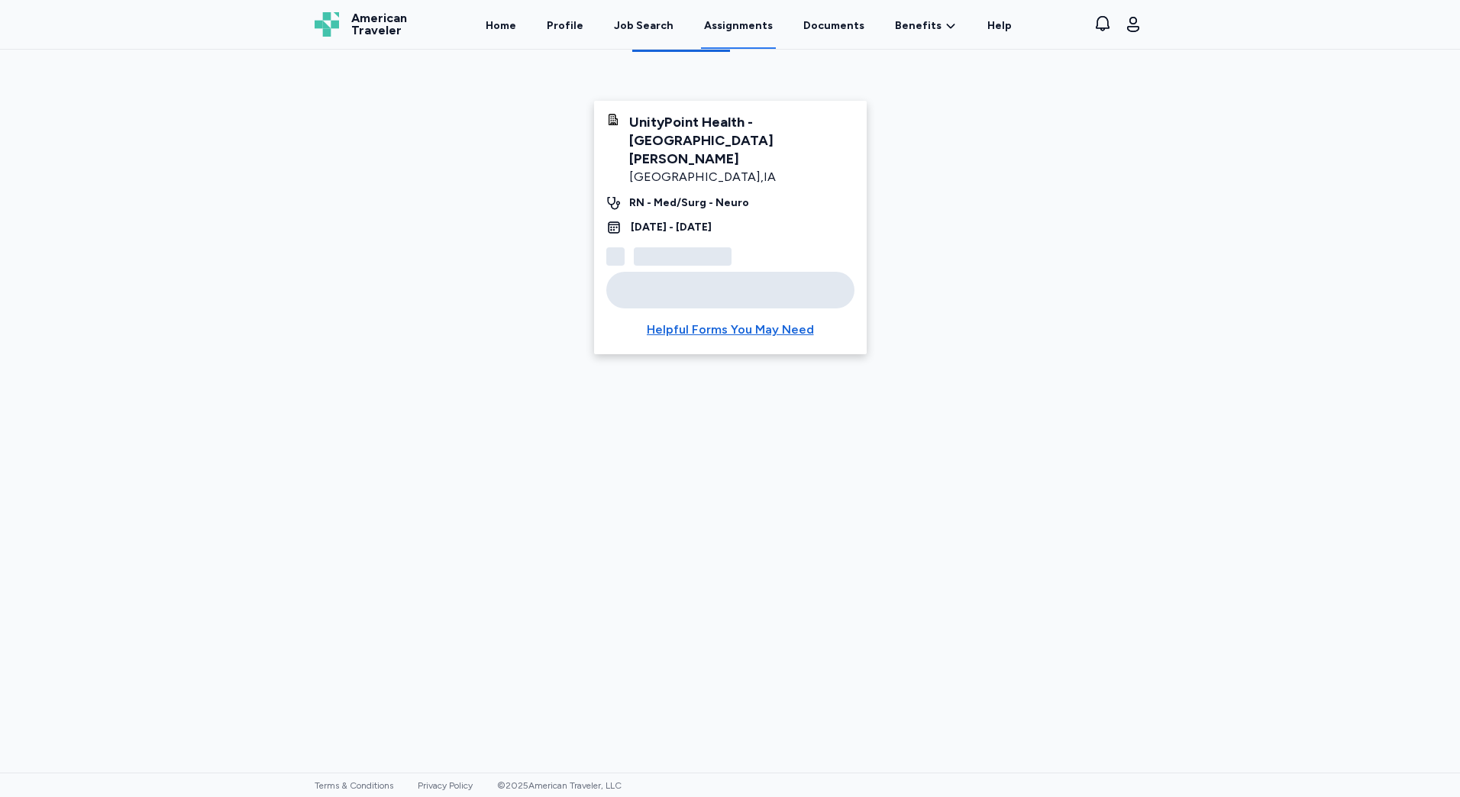
click at [747, 275] on div at bounding box center [730, 290] width 248 height 37
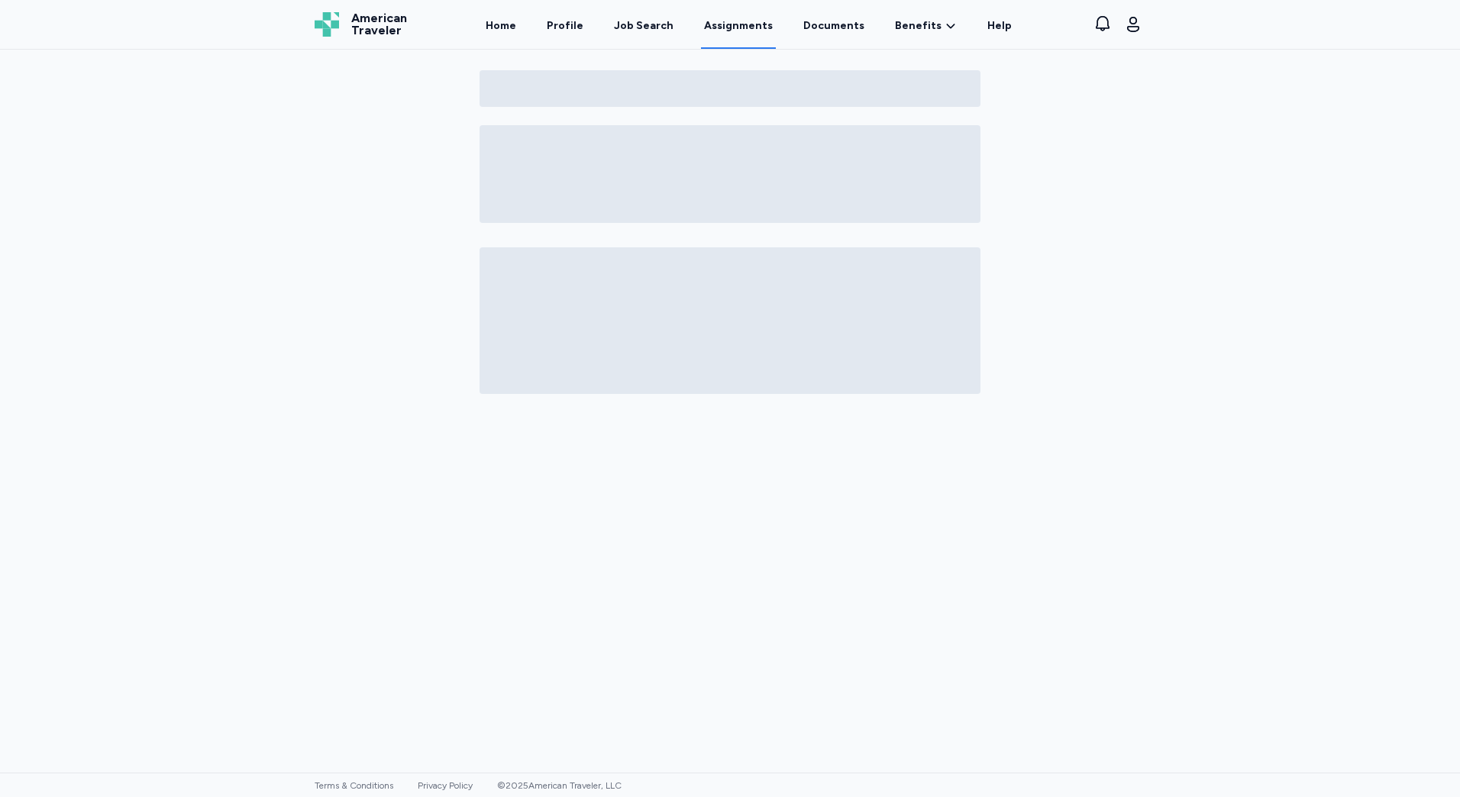
click at [708, 21] on link "Assignments" at bounding box center [738, 25] width 75 height 47
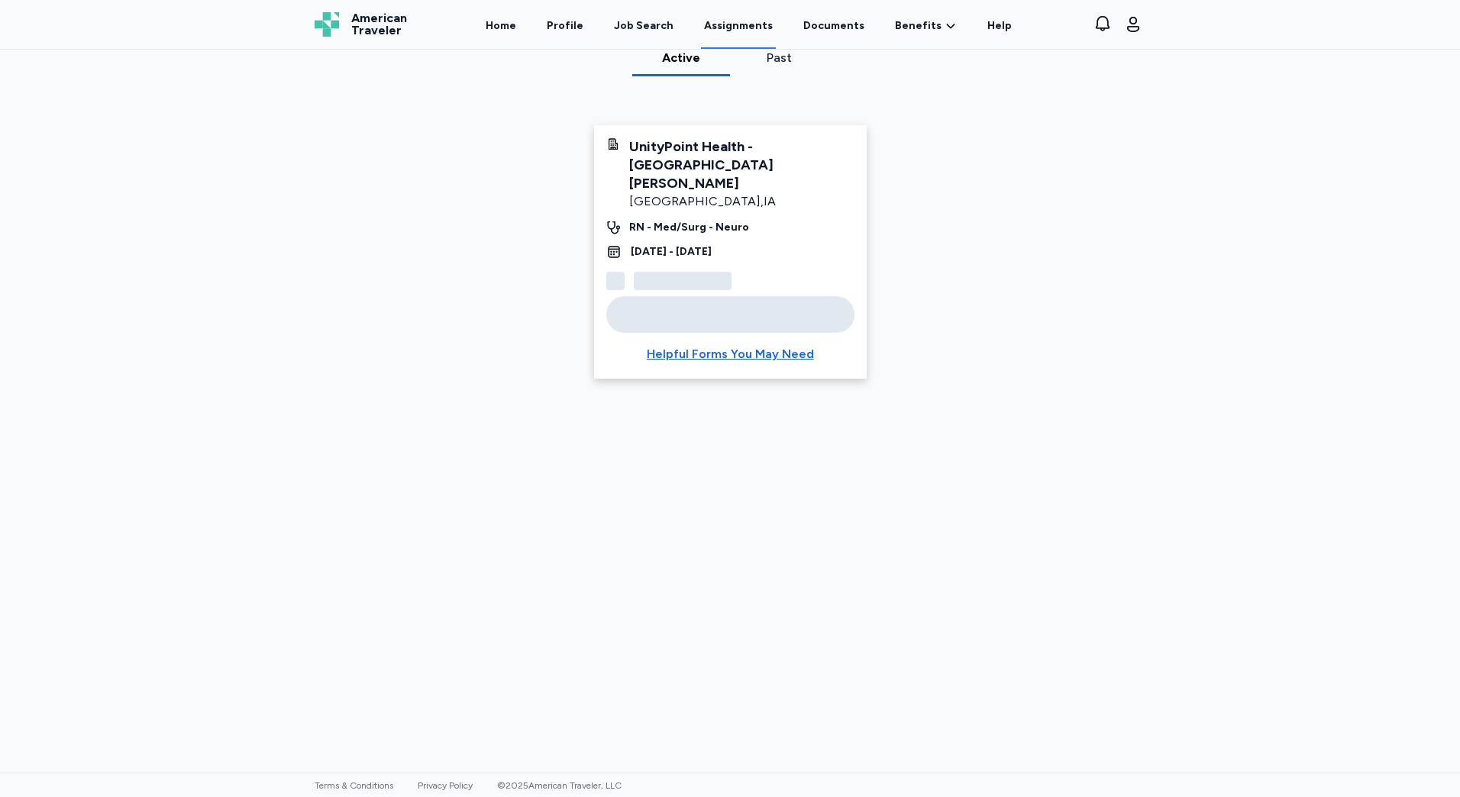
click at [725, 163] on div "UnityPoint Health - [GEOGRAPHIC_DATA][PERSON_NAME]" at bounding box center [741, 164] width 225 height 55
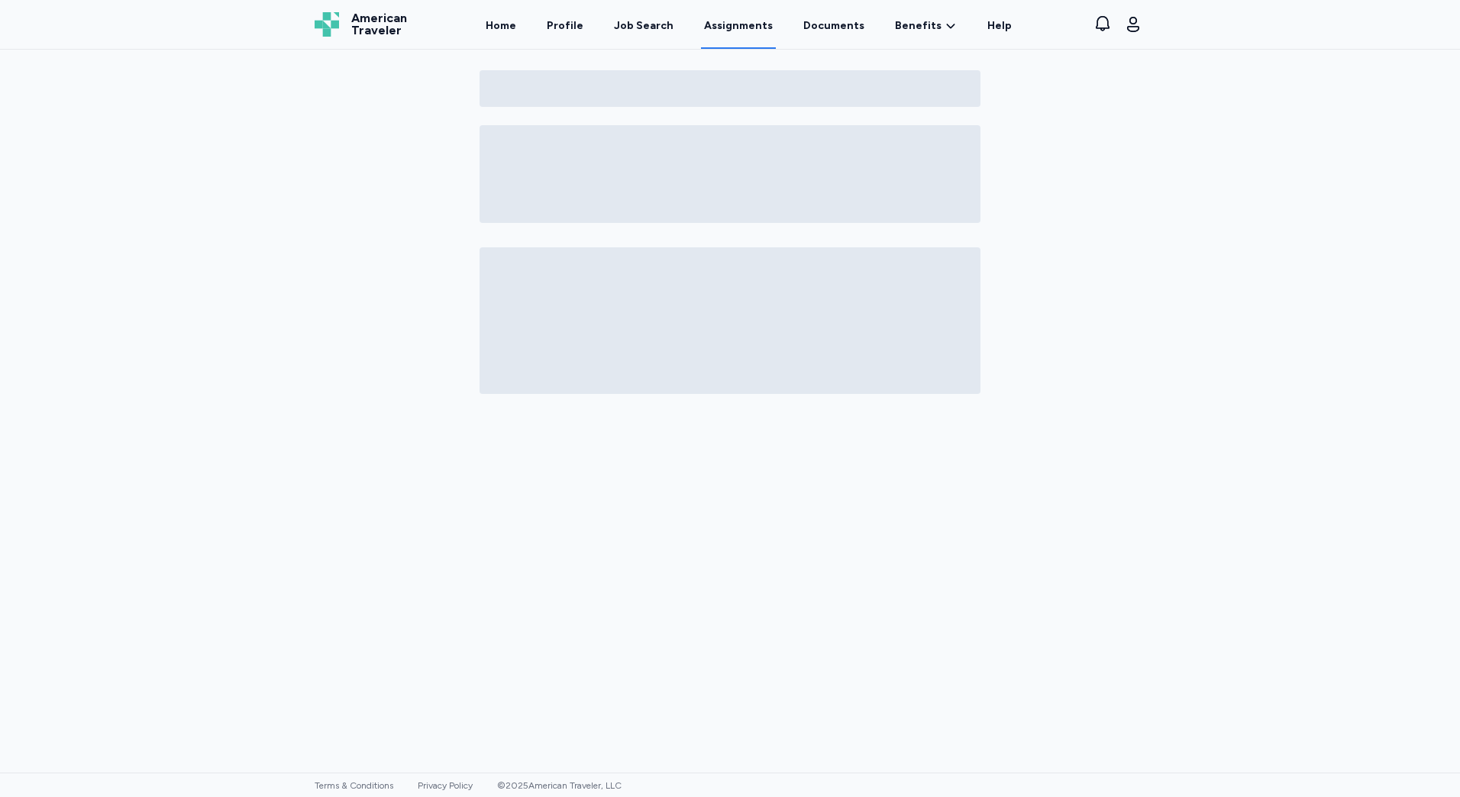
click at [729, 36] on link "Assignments" at bounding box center [738, 25] width 75 height 47
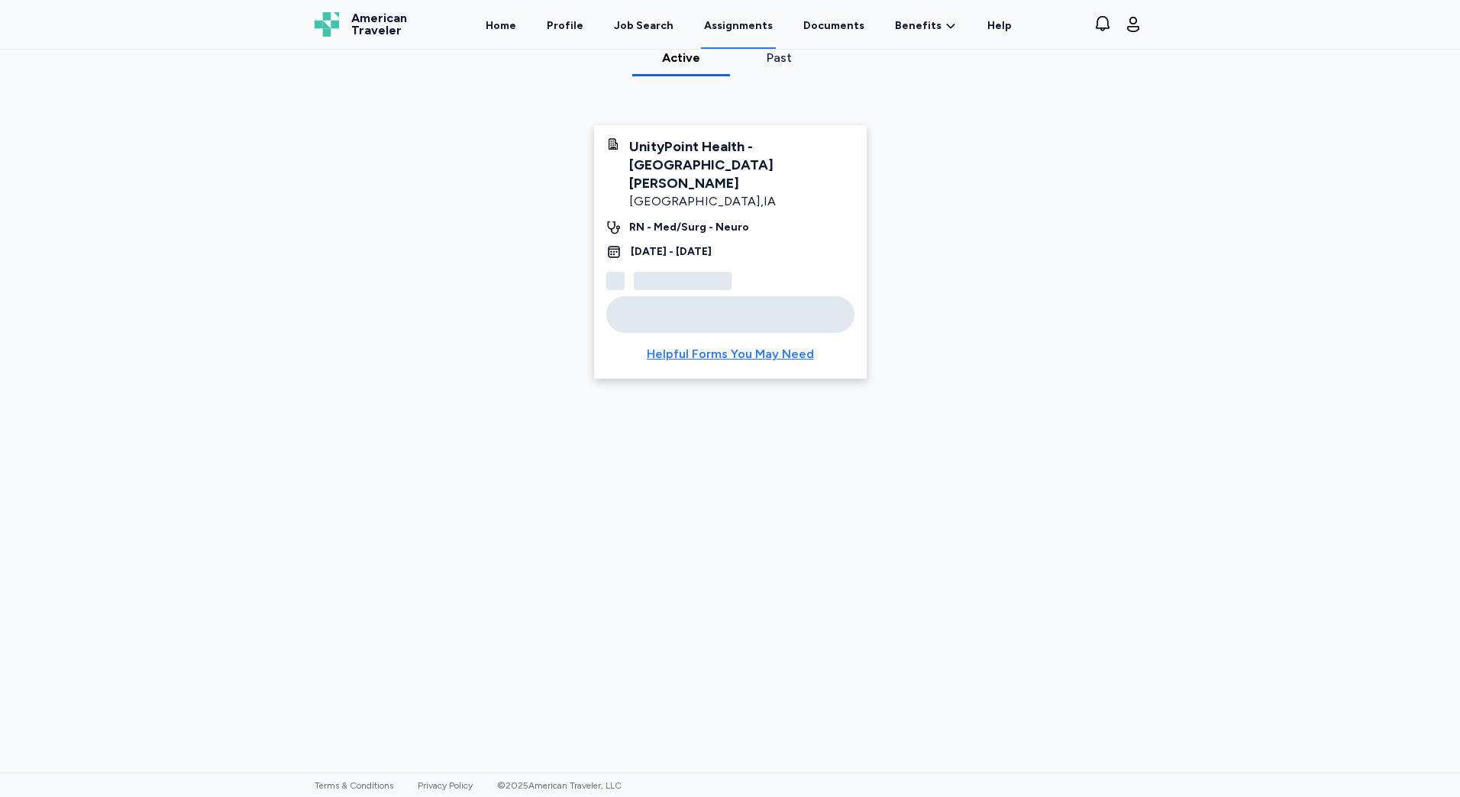
click at [715, 345] on div "Helpful Forms You May Need" at bounding box center [730, 354] width 167 height 18
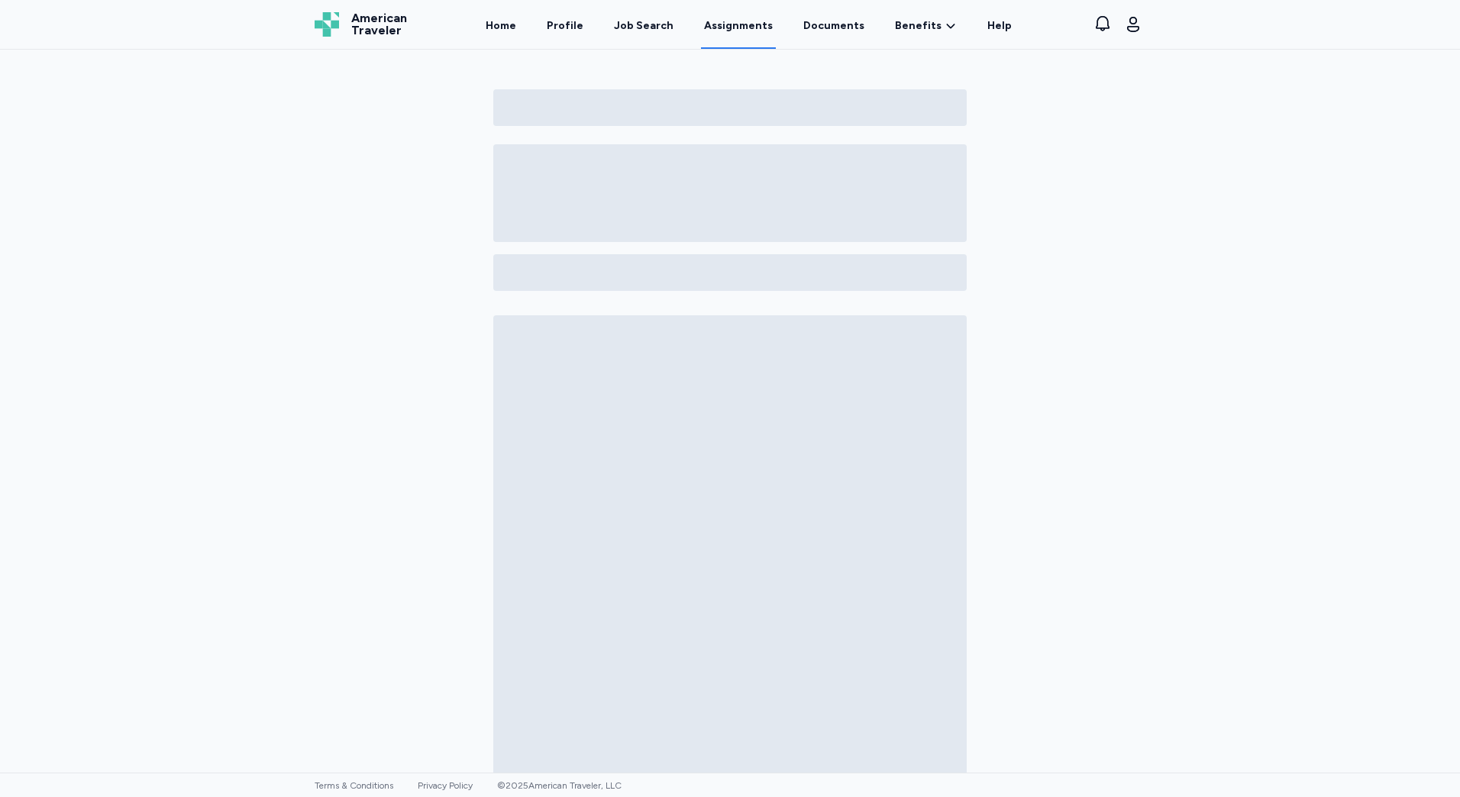
click at [723, 18] on link "Assignments" at bounding box center [738, 25] width 75 height 47
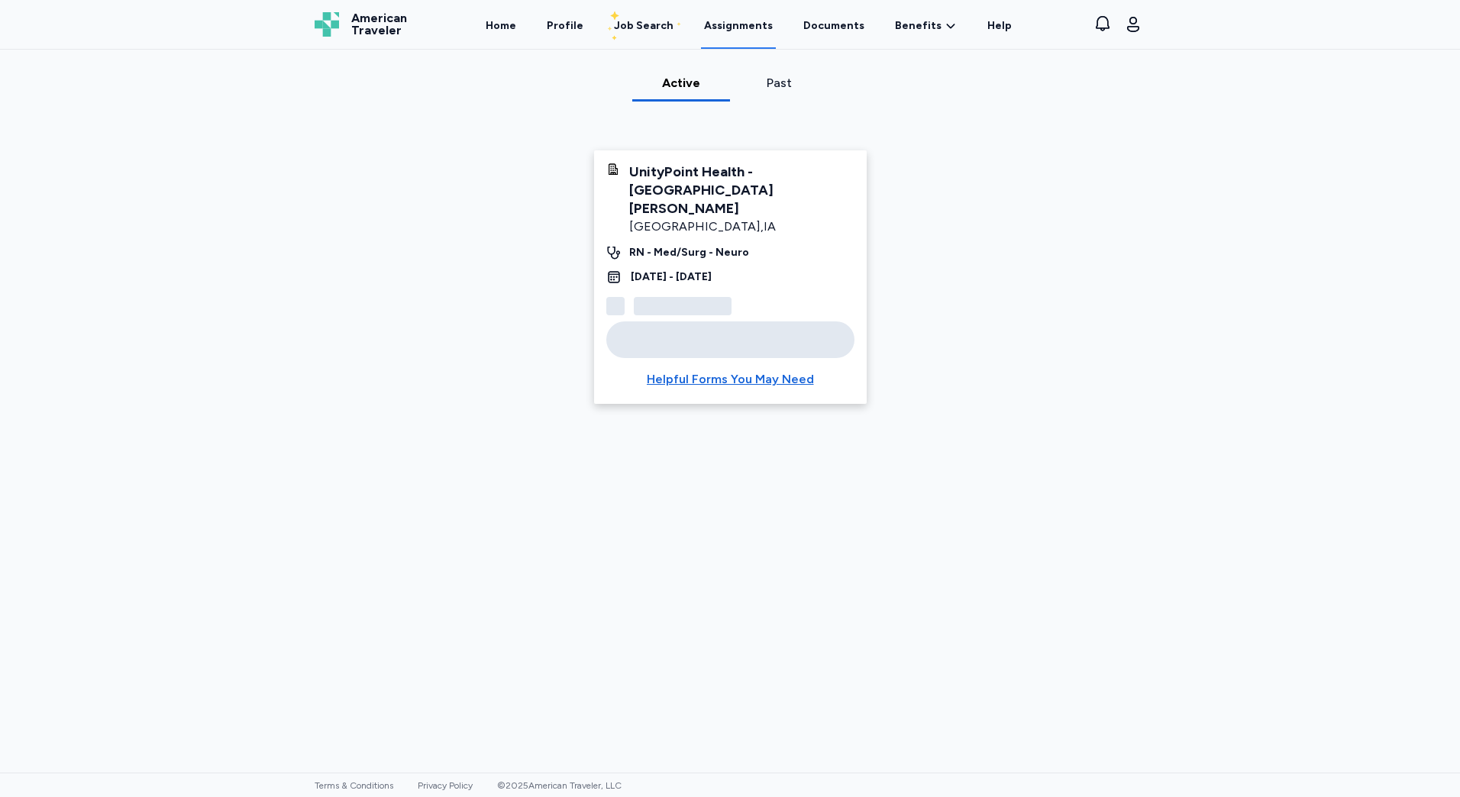
click at [729, 197] on div "UnityPoint Health - [GEOGRAPHIC_DATA][PERSON_NAME]" at bounding box center [741, 190] width 225 height 55
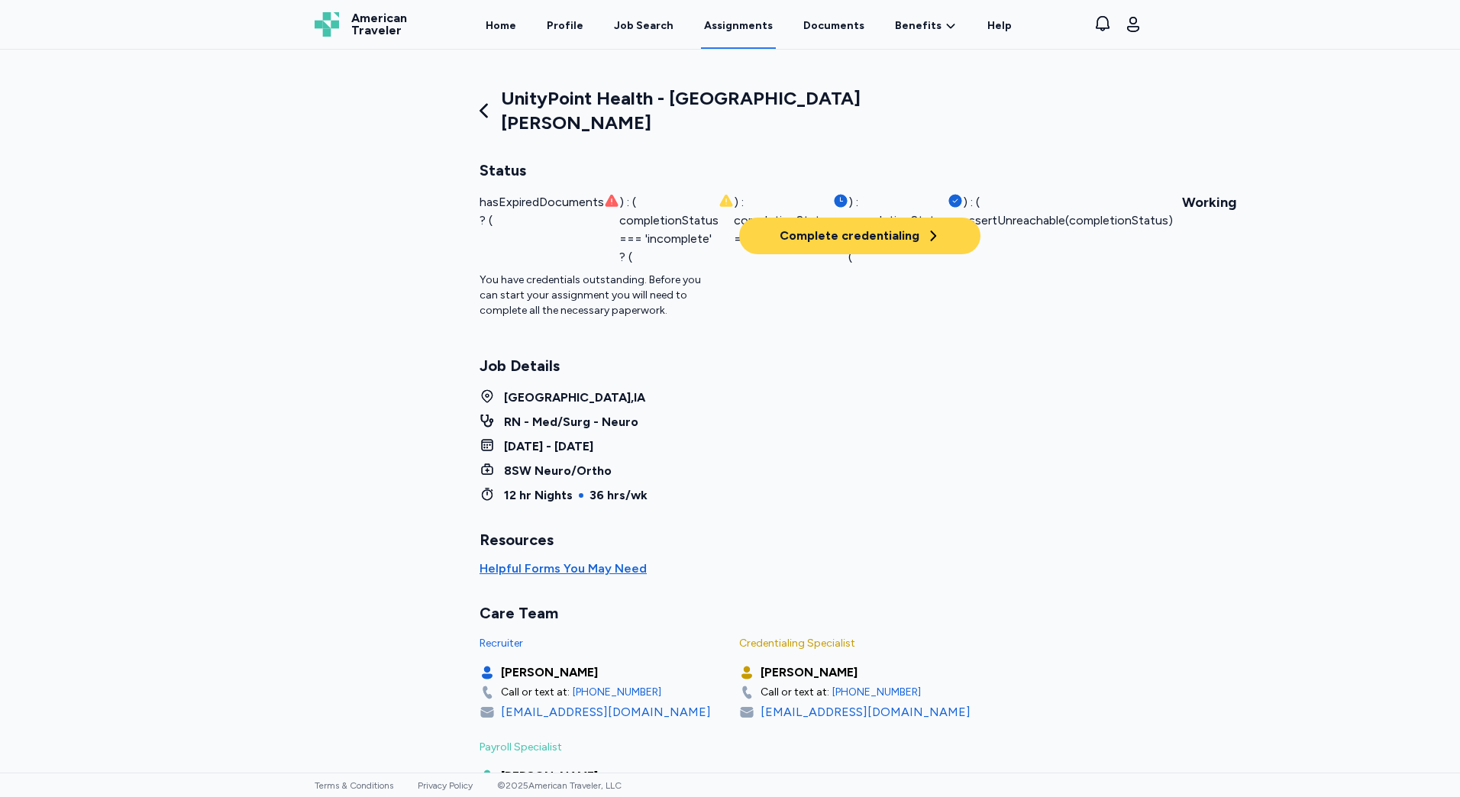
click at [909, 355] on div "Job Details [GEOGRAPHIC_DATA] , [GEOGRAPHIC_DATA] RN - Med/Surg - [GEOGRAPHIC_D…" at bounding box center [730, 430] width 501 height 150
click at [817, 227] on div "Complete credentialing" at bounding box center [860, 236] width 161 height 18
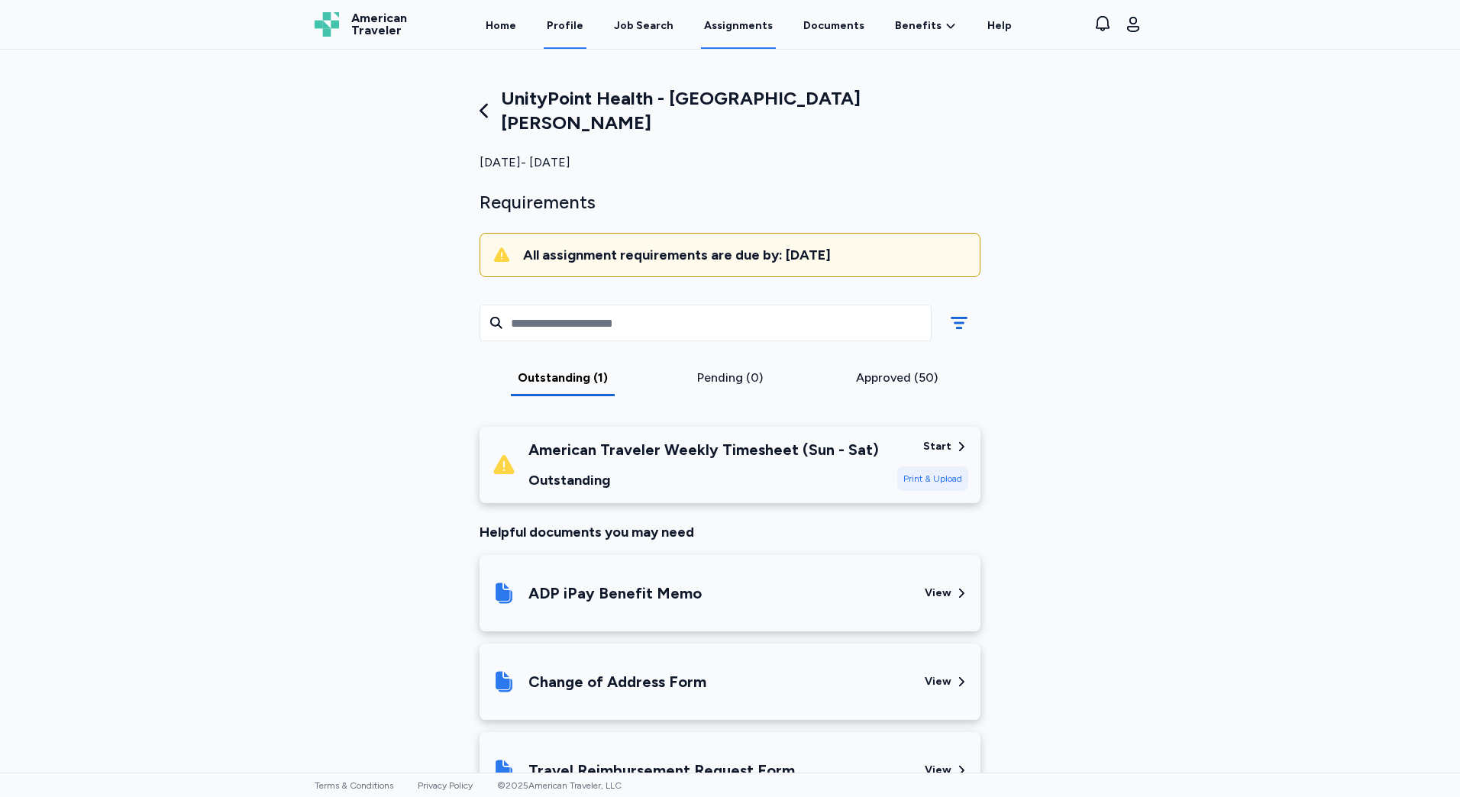
click at [564, 30] on link "Profile" at bounding box center [565, 25] width 43 height 47
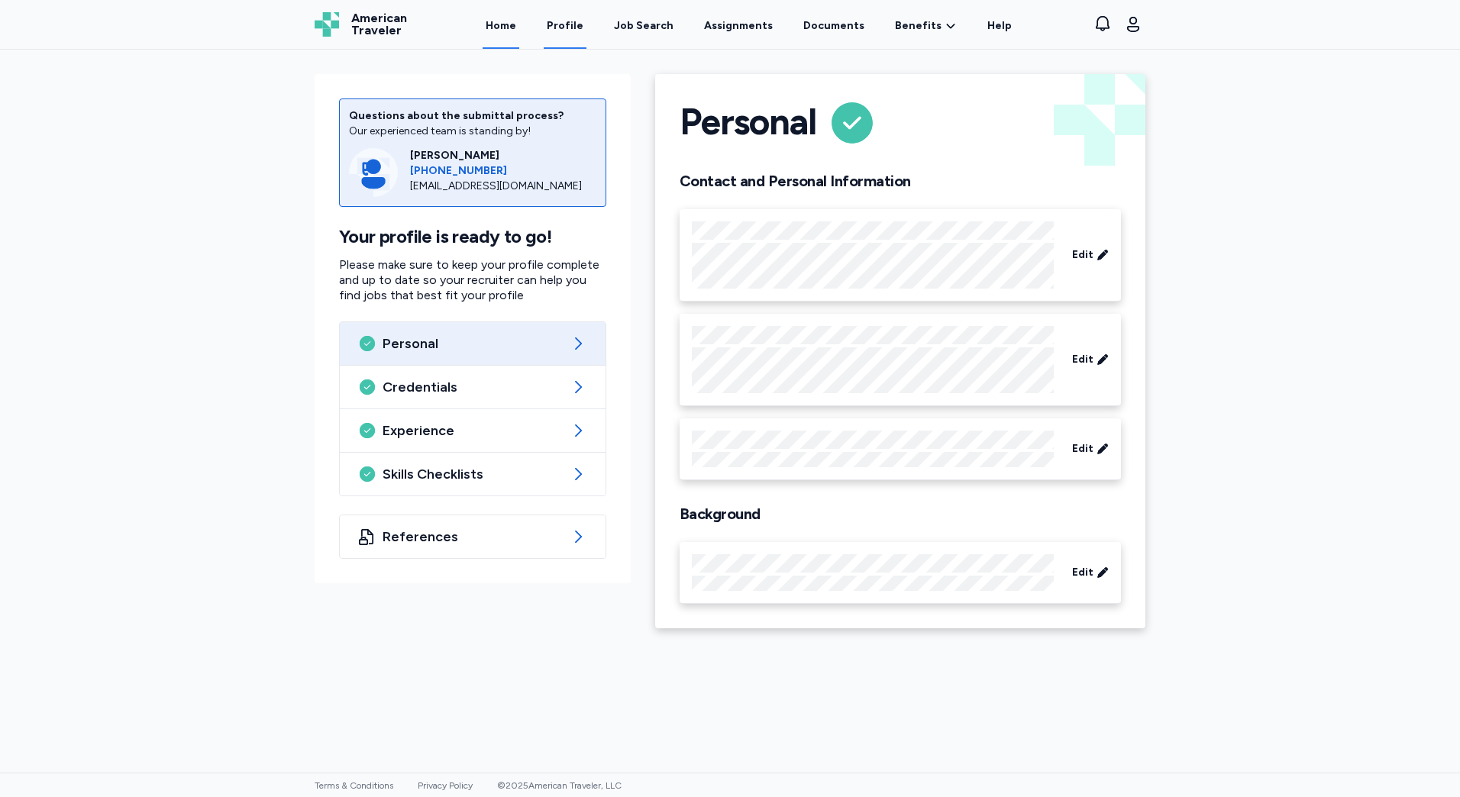
click at [519, 29] on link "Home" at bounding box center [501, 25] width 37 height 47
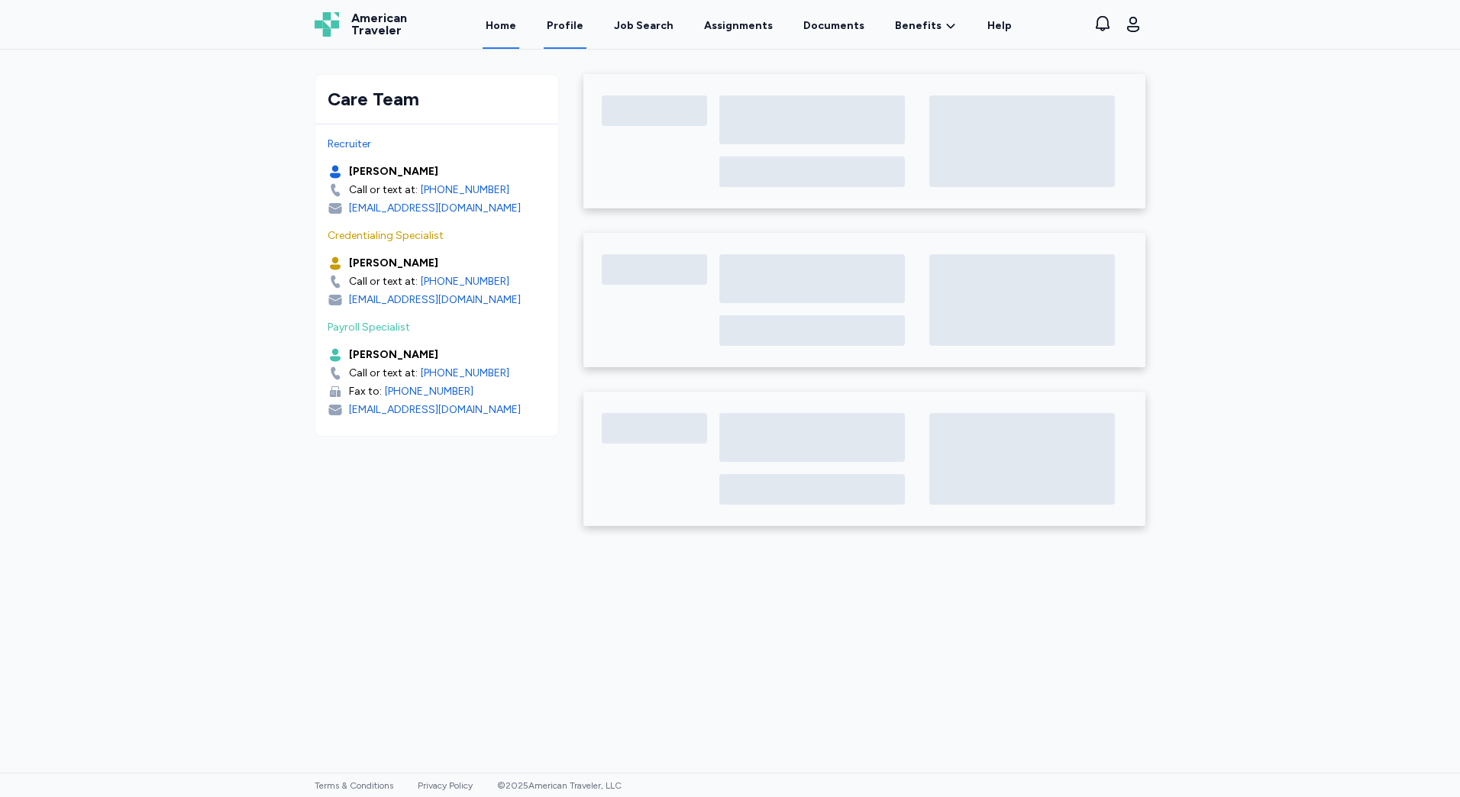
click at [585, 43] on link "Profile" at bounding box center [565, 25] width 43 height 47
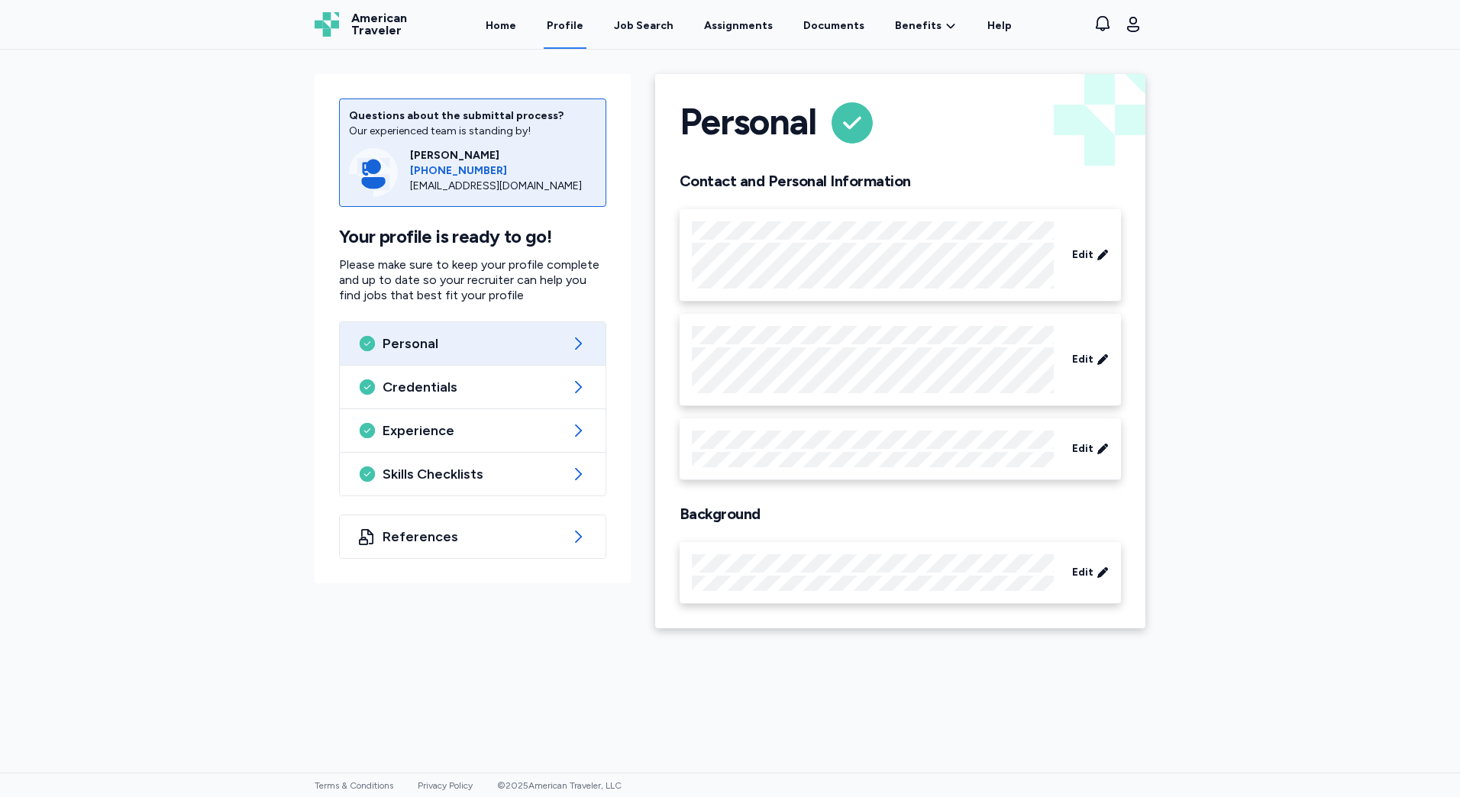
click at [468, 562] on div "Questions about the submittal process? Our experienced team is standing by! Kri…" at bounding box center [473, 328] width 316 height 509
click at [468, 551] on div "References" at bounding box center [473, 537] width 266 height 43
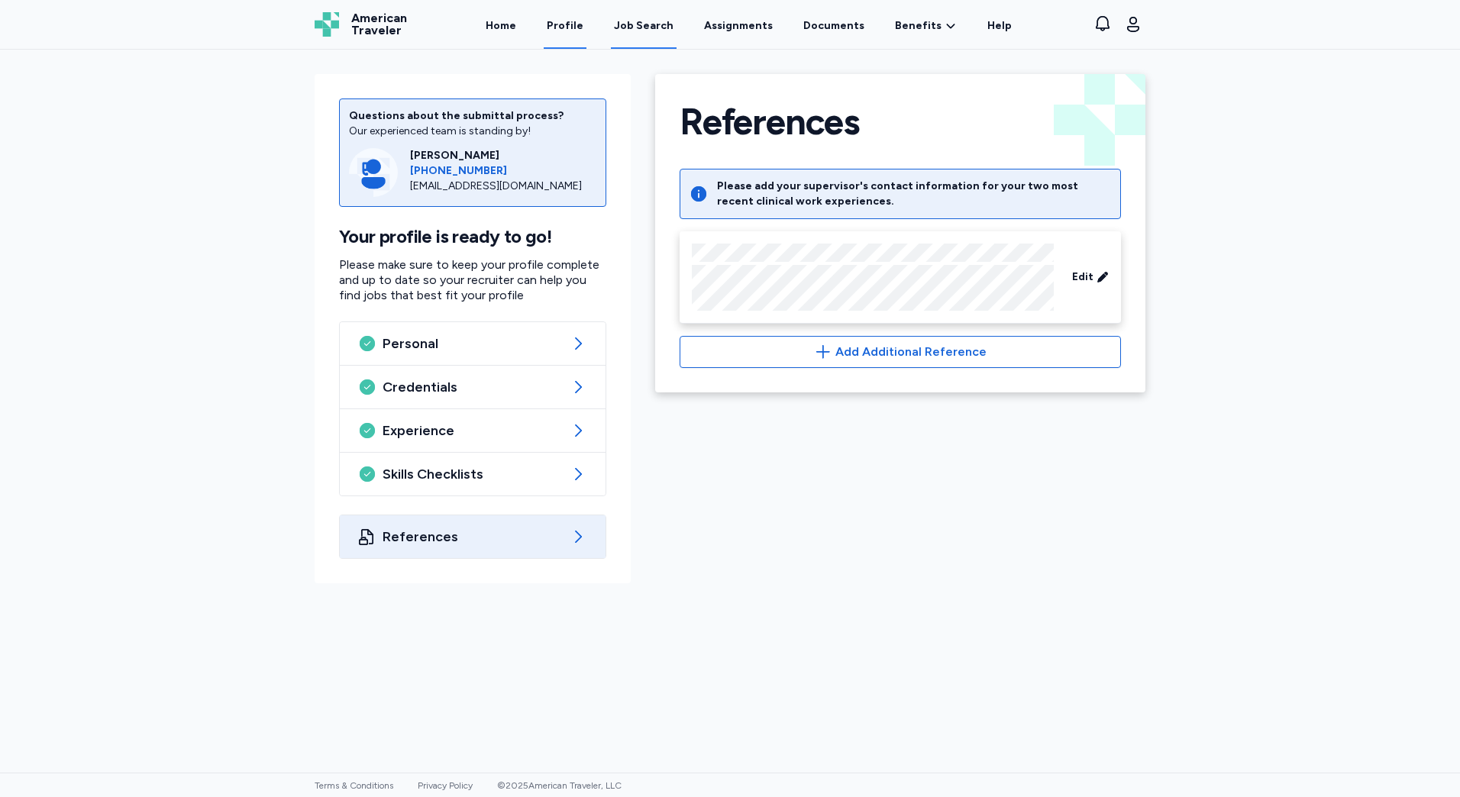
click at [651, 34] on div "Job Search" at bounding box center [644, 25] width 60 height 15
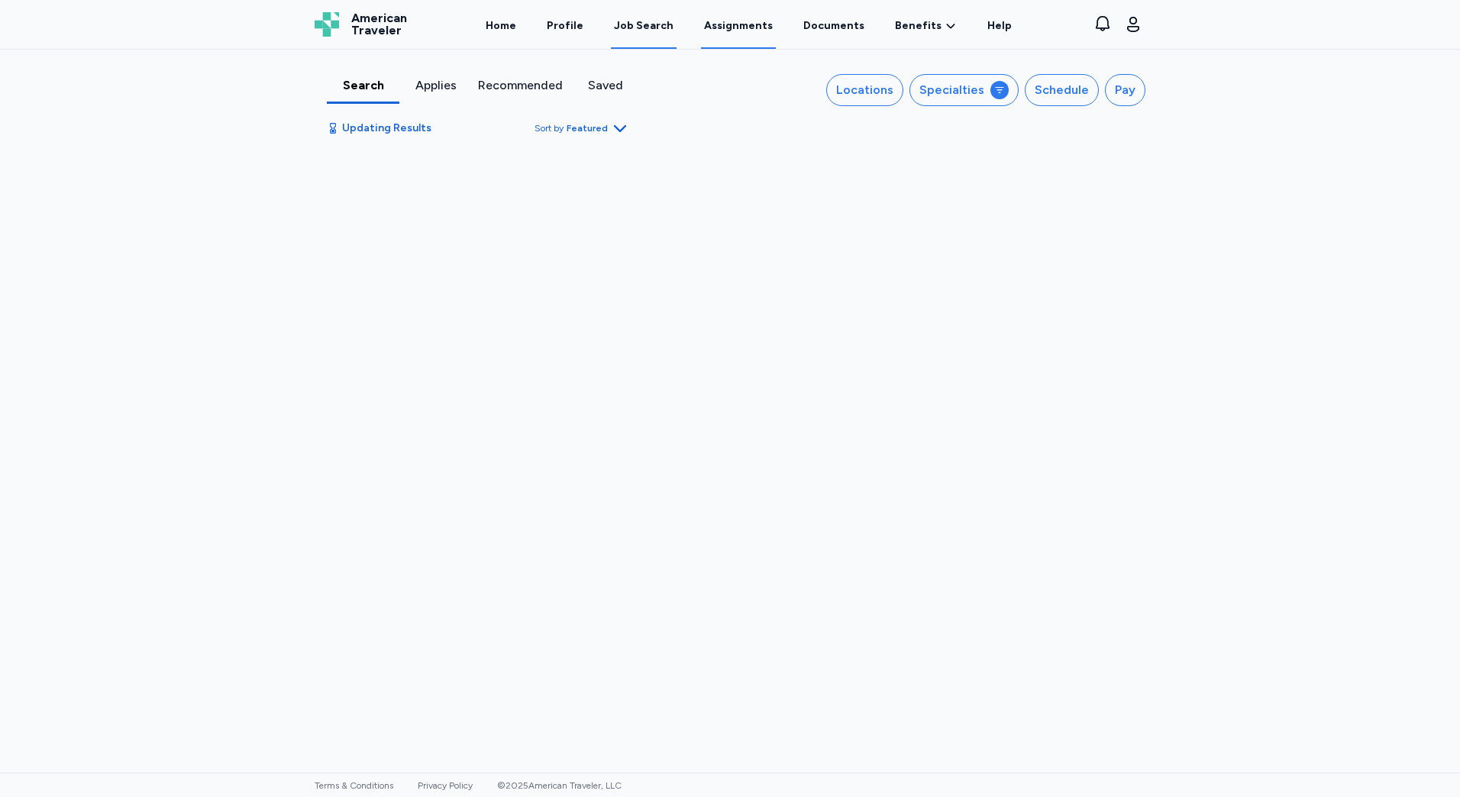
click at [721, 24] on link "Assignments" at bounding box center [738, 25] width 75 height 47
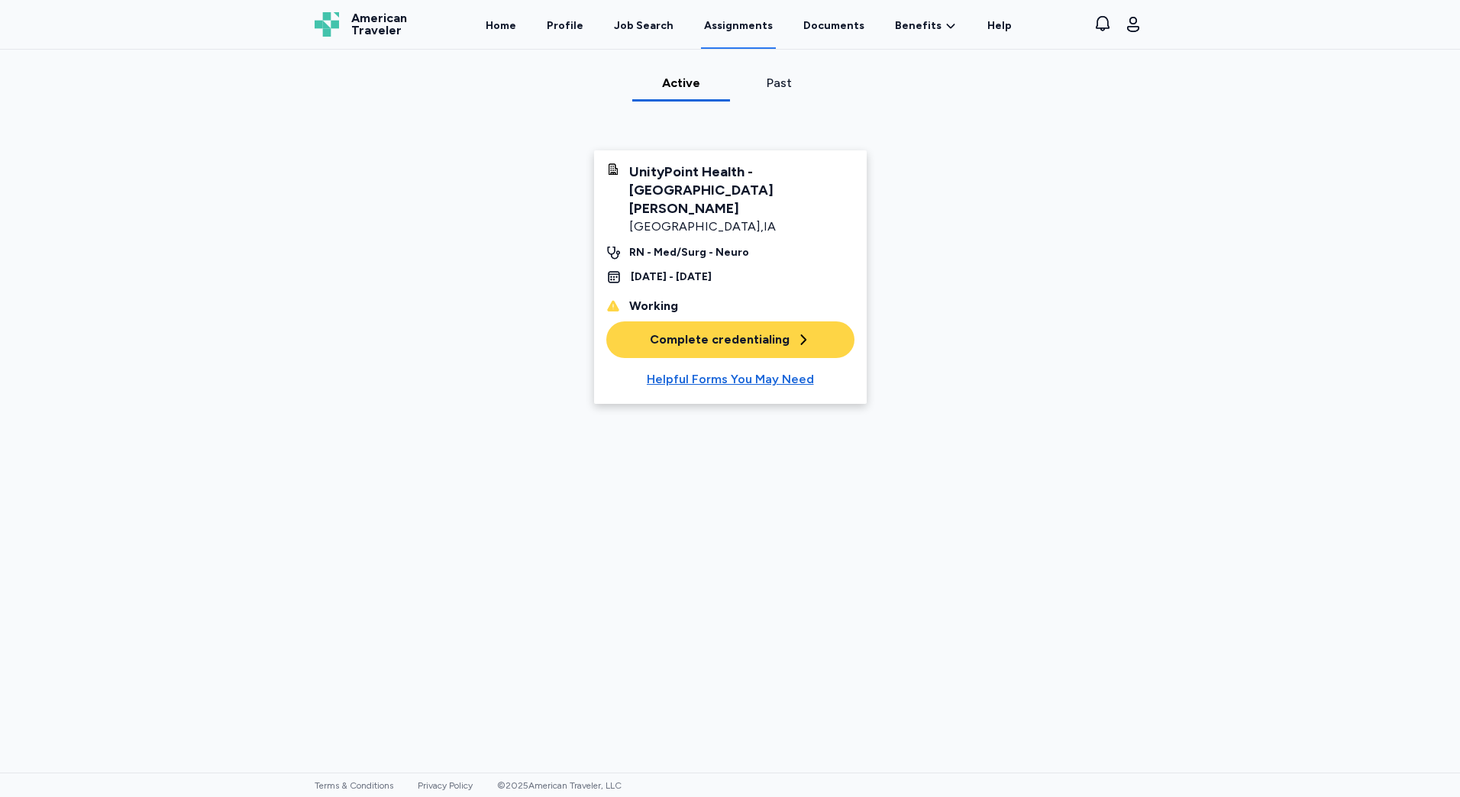
click at [713, 245] on div "RN - Med/Surg - Neuro" at bounding box center [689, 252] width 120 height 15
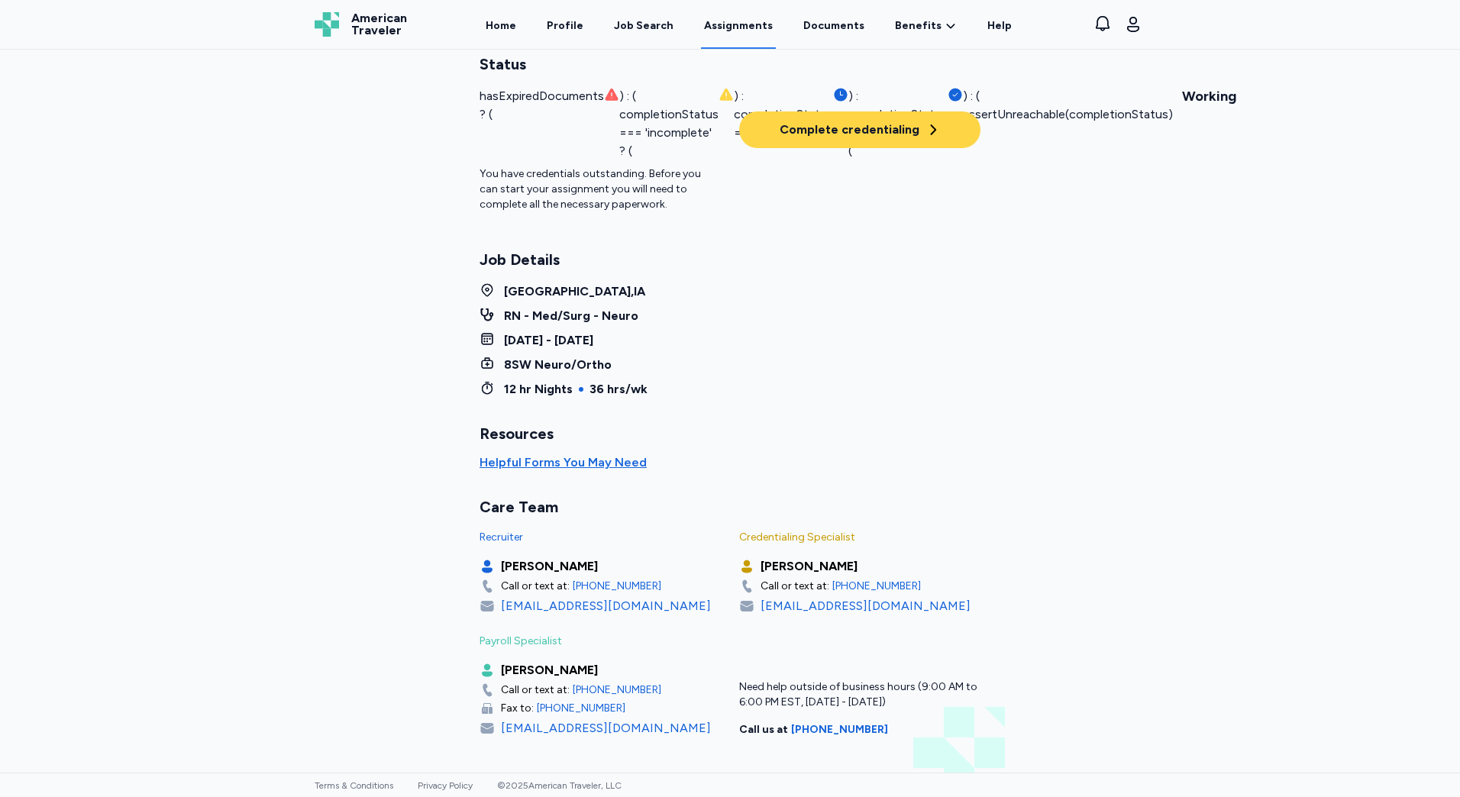
scroll to position [108, 0]
click at [849, 34] on link "Documents" at bounding box center [833, 25] width 67 height 47
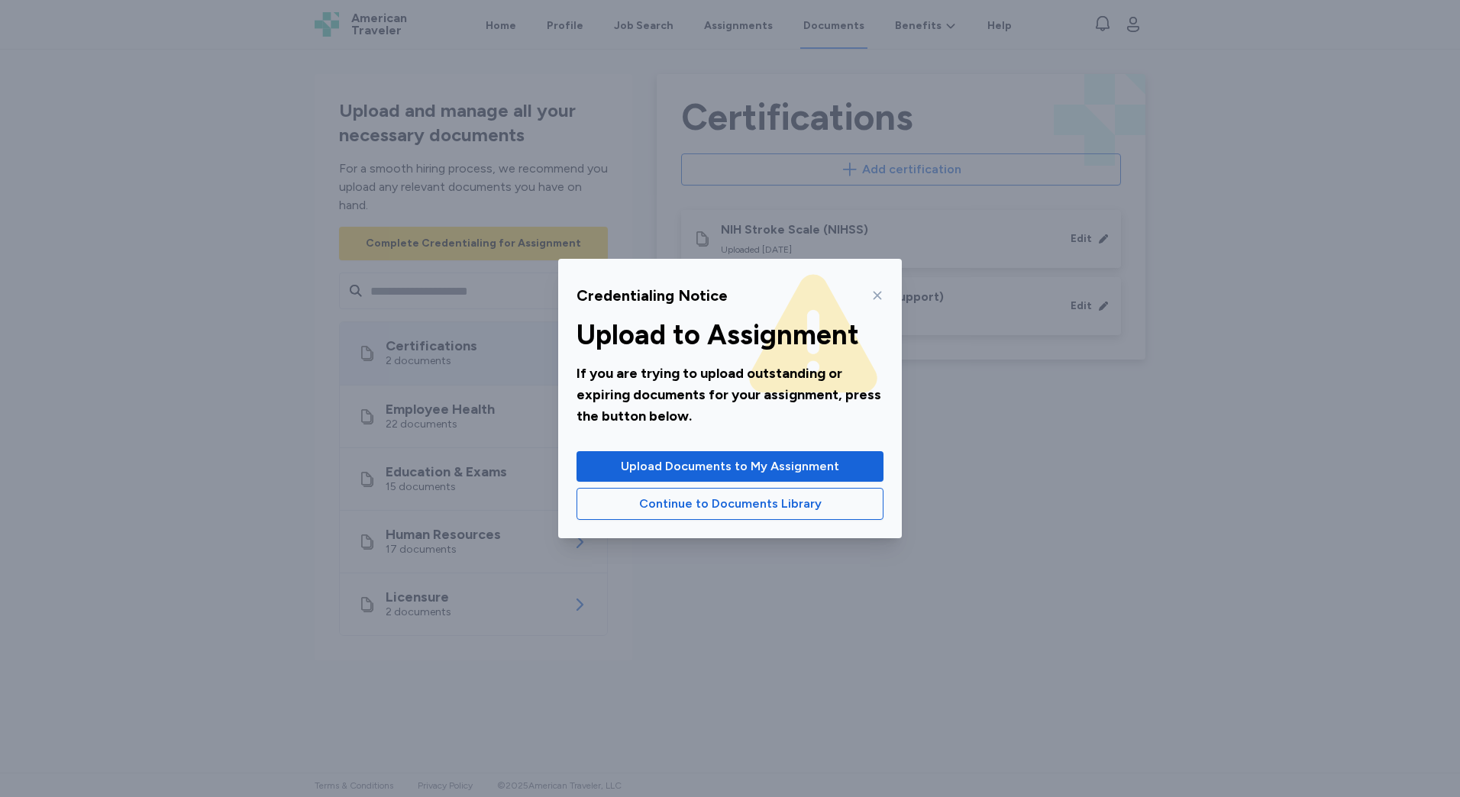
click at [710, 66] on div "Credentialing Notice Upload to Assignment If you are trying to upload outstandi…" at bounding box center [730, 398] width 1460 height 797
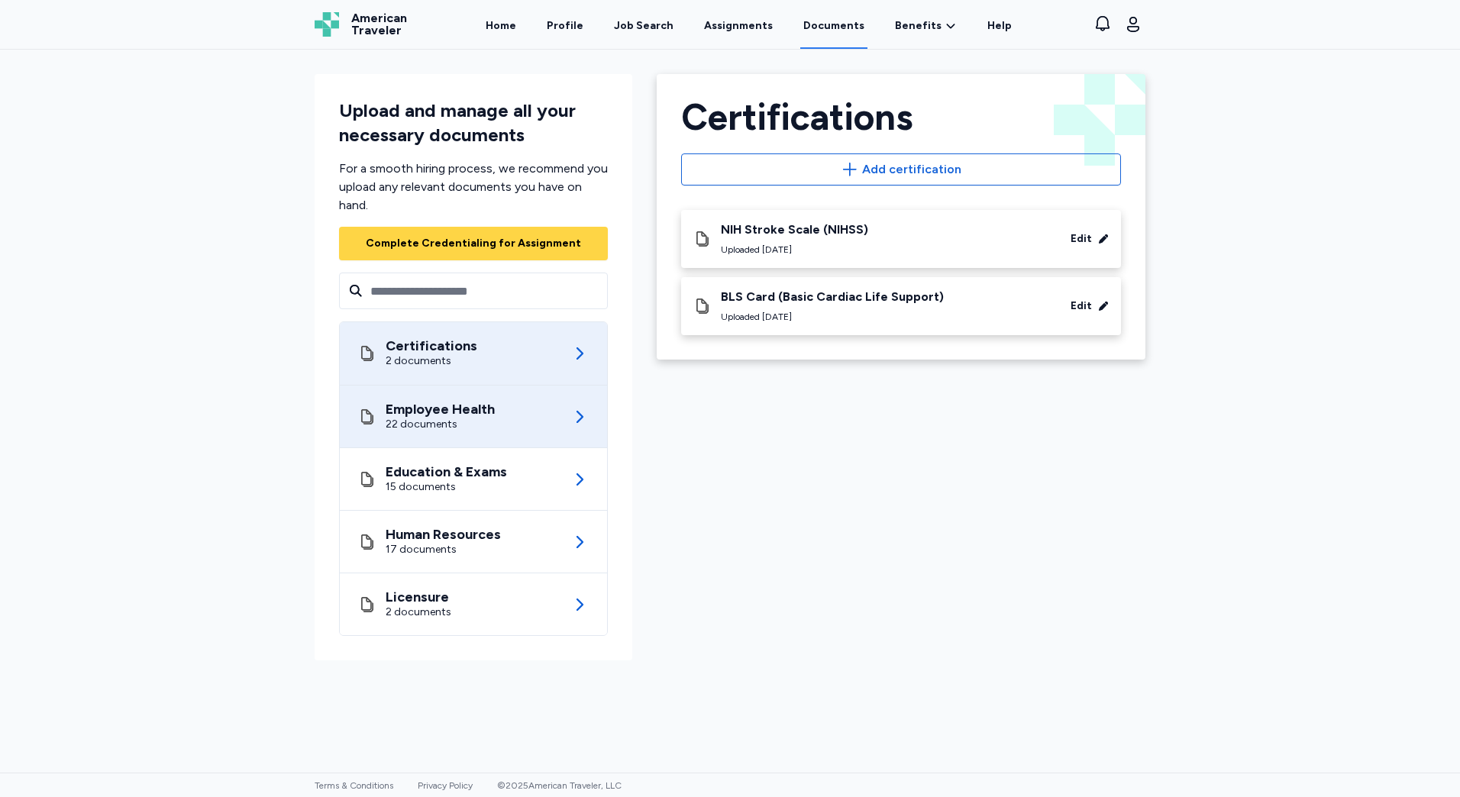
click at [587, 406] on div "Employee Health 22 documents" at bounding box center [473, 417] width 231 height 62
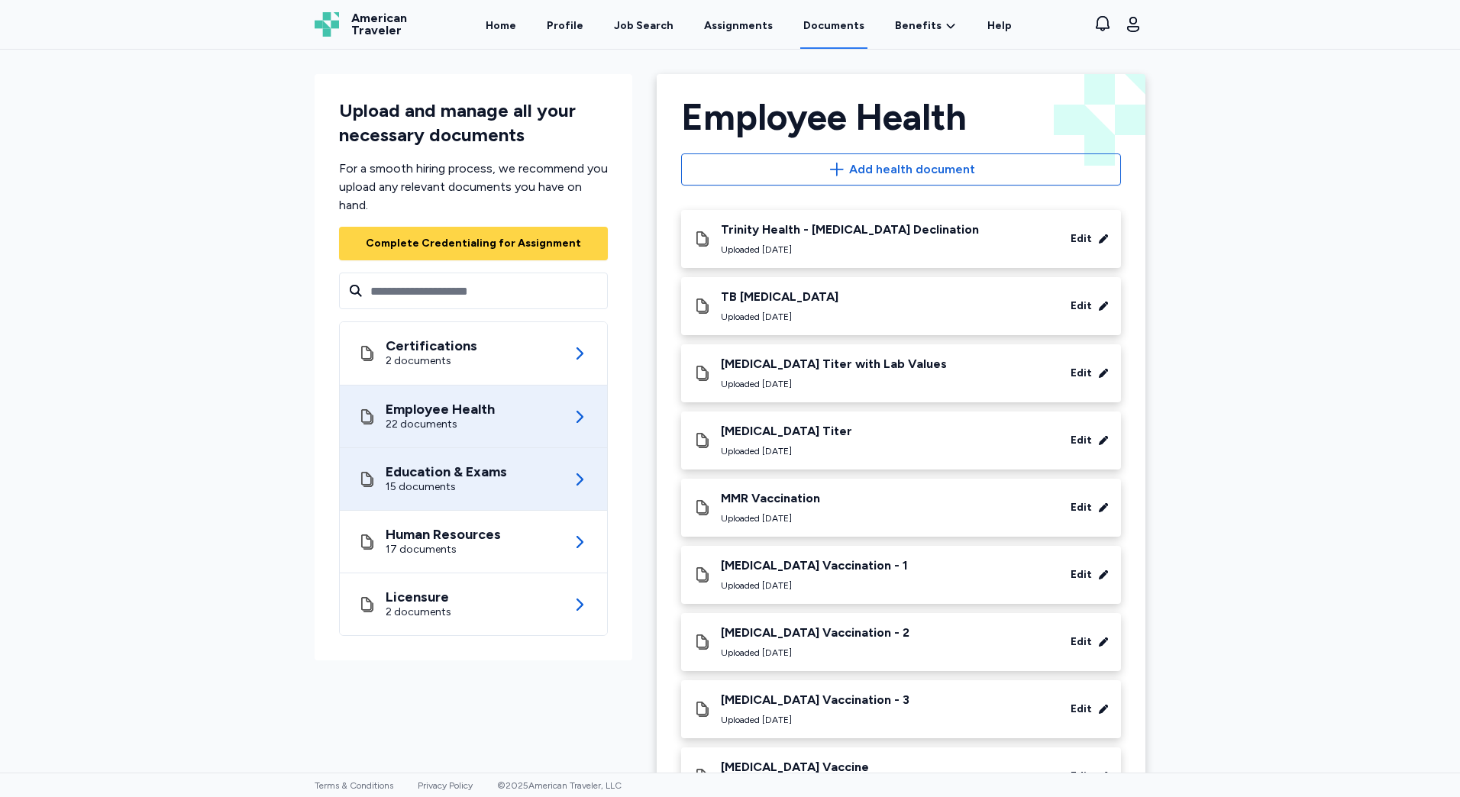
click at [532, 487] on div "Education & Exams 15 documents" at bounding box center [473, 479] width 231 height 62
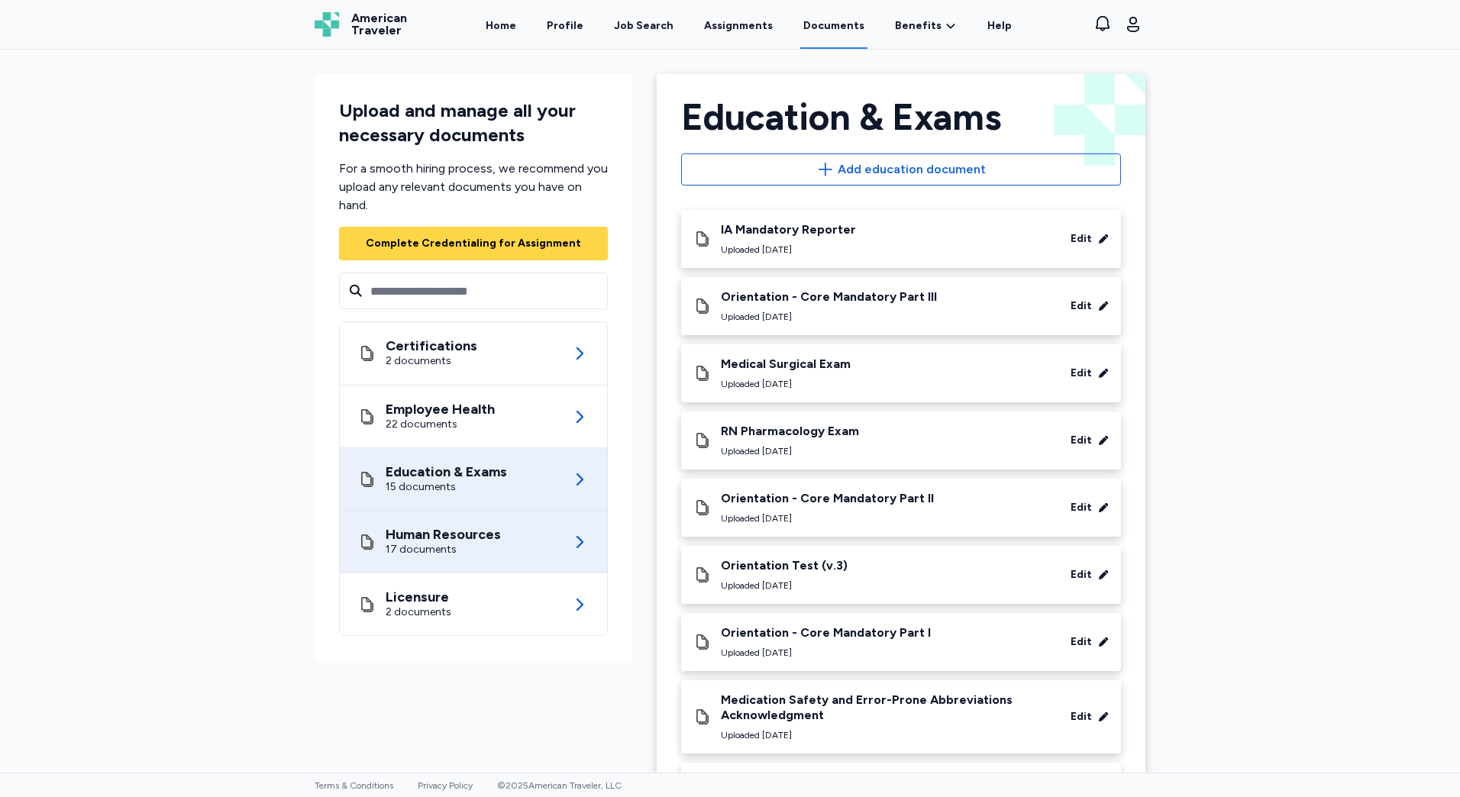
click at [531, 519] on div "Human Resources 17 documents" at bounding box center [473, 542] width 231 height 62
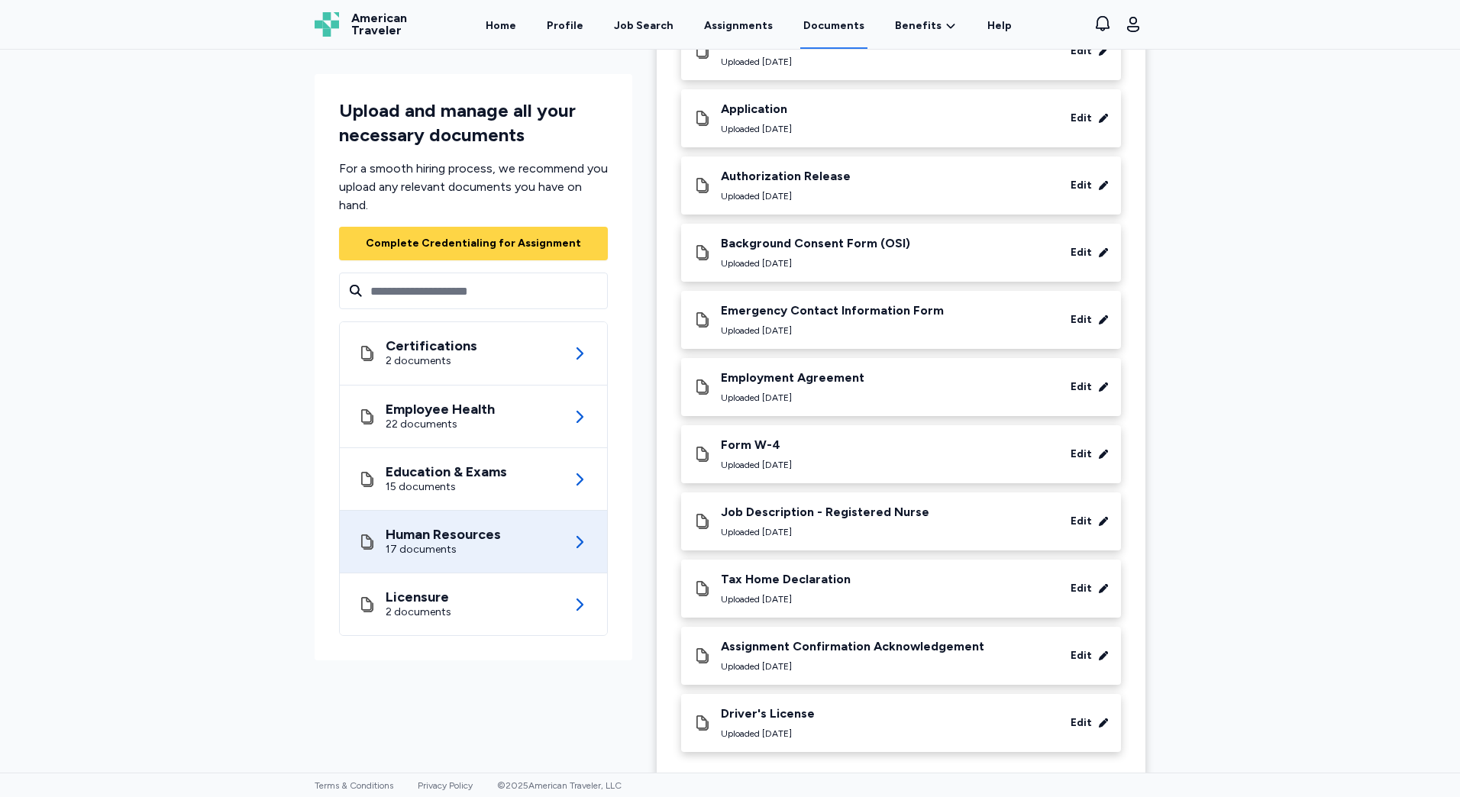
scroll to position [607, 0]
click at [981, 510] on div "Job Description - Registered Nurse Uploaded Aug 15, 2025 Edit" at bounding box center [902, 521] width 416 height 34
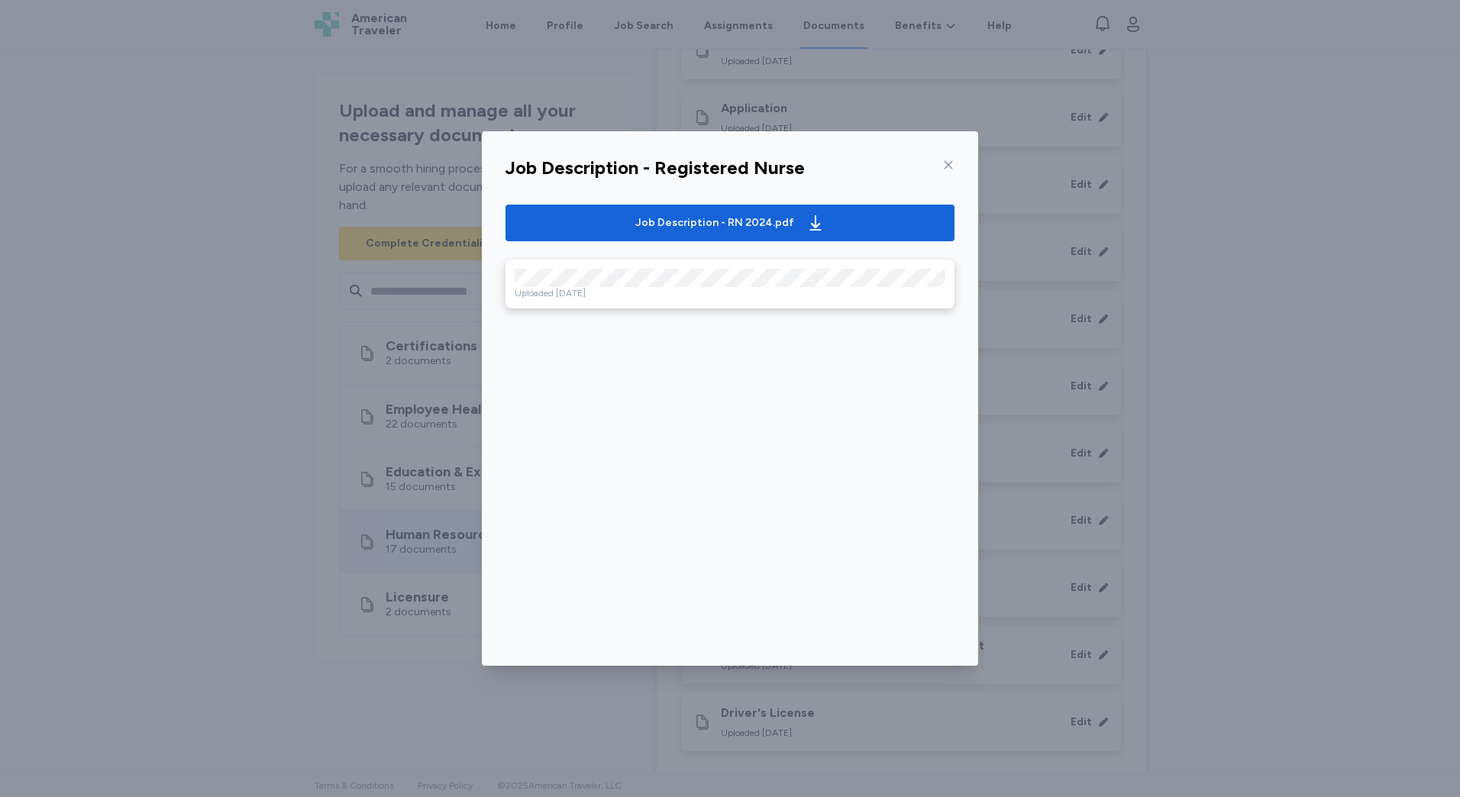
click at [749, 288] on div "Uploaded Aug 15, 2025" at bounding box center [730, 293] width 431 height 12
click at [1160, 280] on div "Job Description - Registered Nurse Job Description - RN 2024.pdf Uploaded Aug 1…" at bounding box center [730, 398] width 1460 height 797
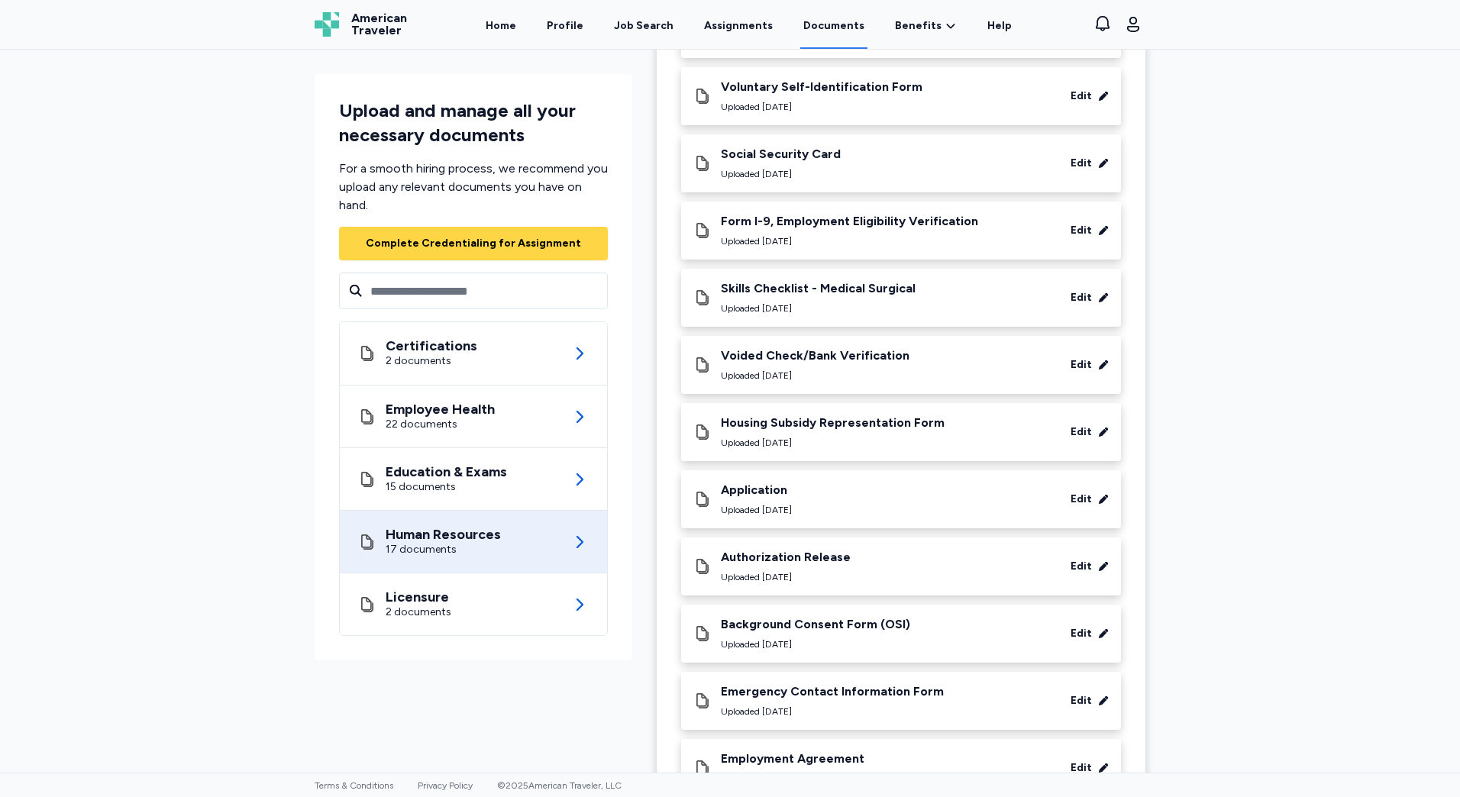
scroll to position [0, 0]
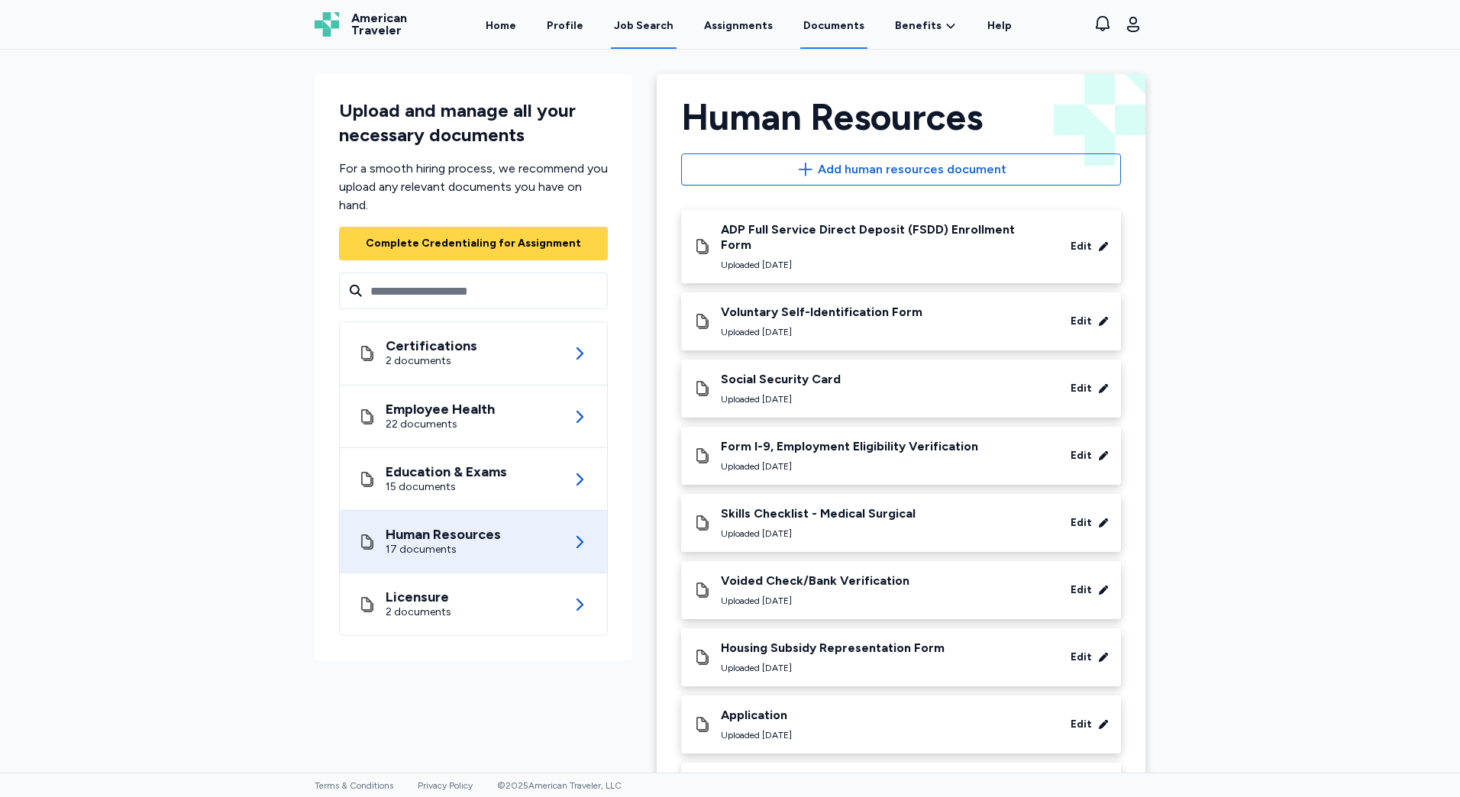
click at [651, 24] on div "Job Search" at bounding box center [644, 25] width 60 height 15
